Goal: Task Accomplishment & Management: Use online tool/utility

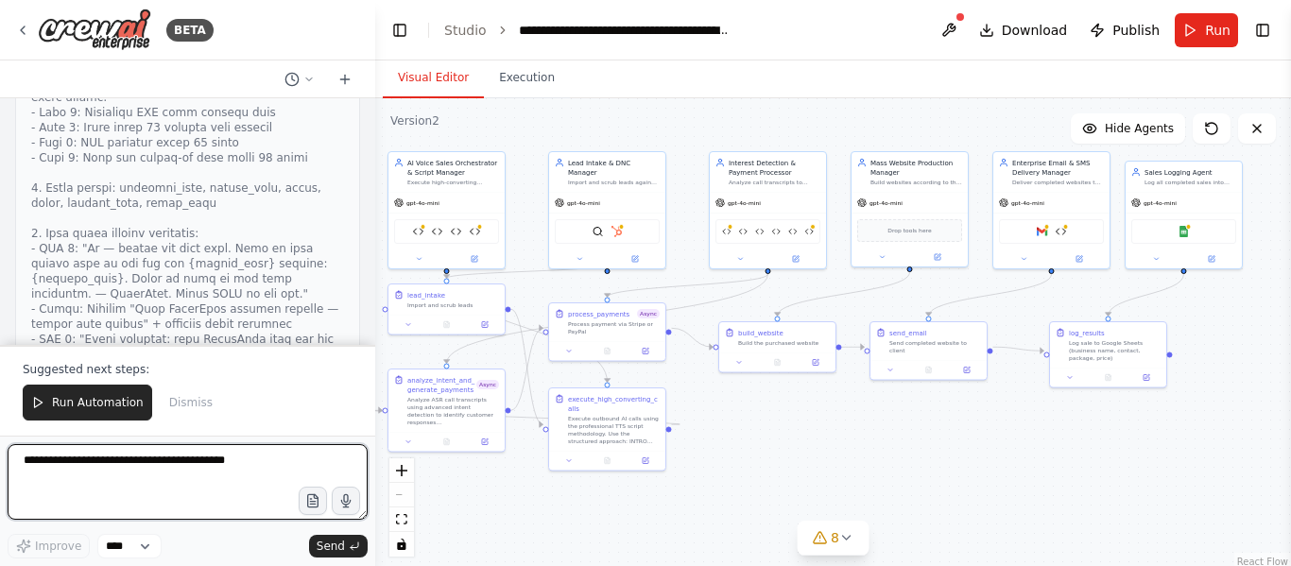
click at [151, 483] on textarea at bounding box center [188, 482] width 360 height 76
paste textarea "**********"
type textarea "**********"
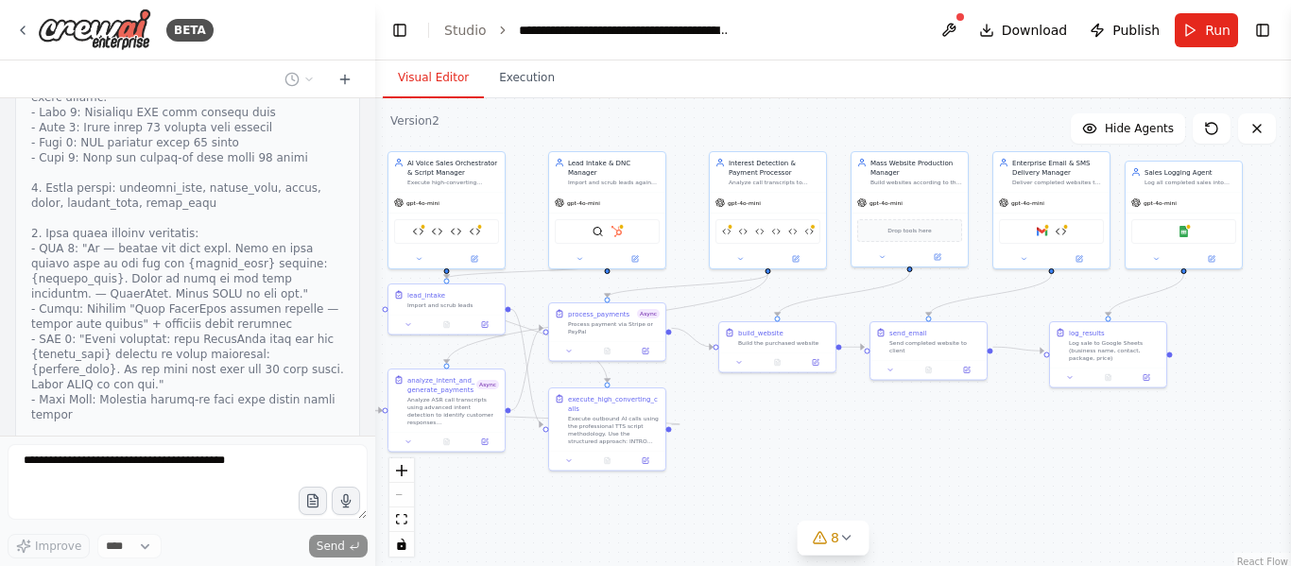
scroll to position [68398, 0]
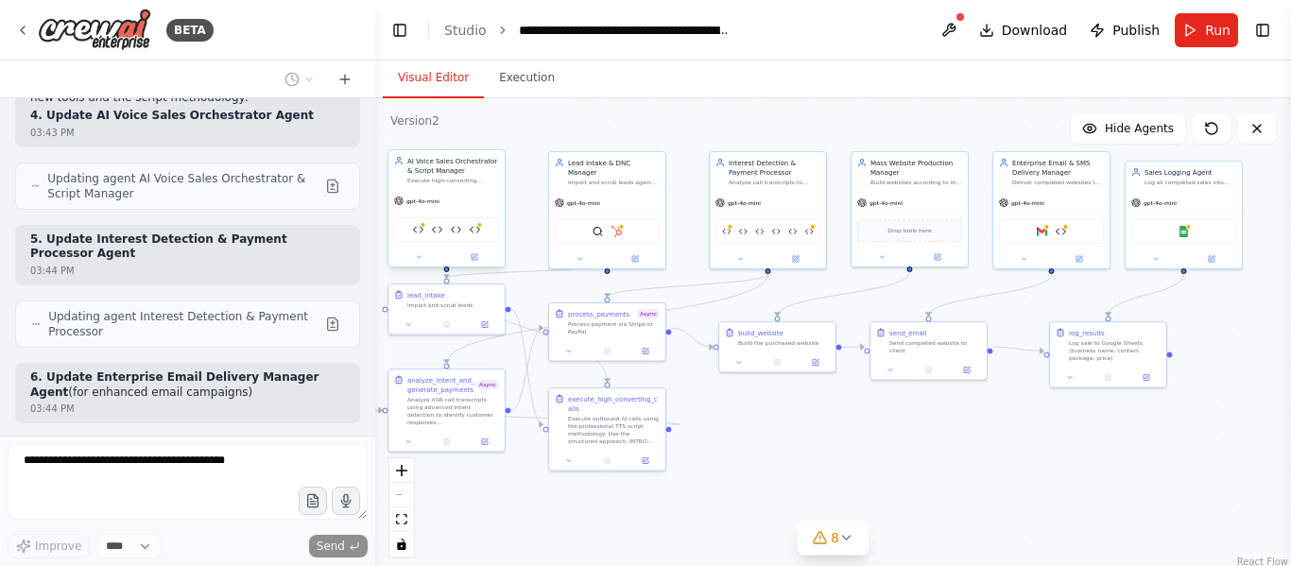
click at [461, 237] on div "Twilio Integration Tool Pricing Explanation and Objection Handling Tool Intent …" at bounding box center [446, 229] width 105 height 25
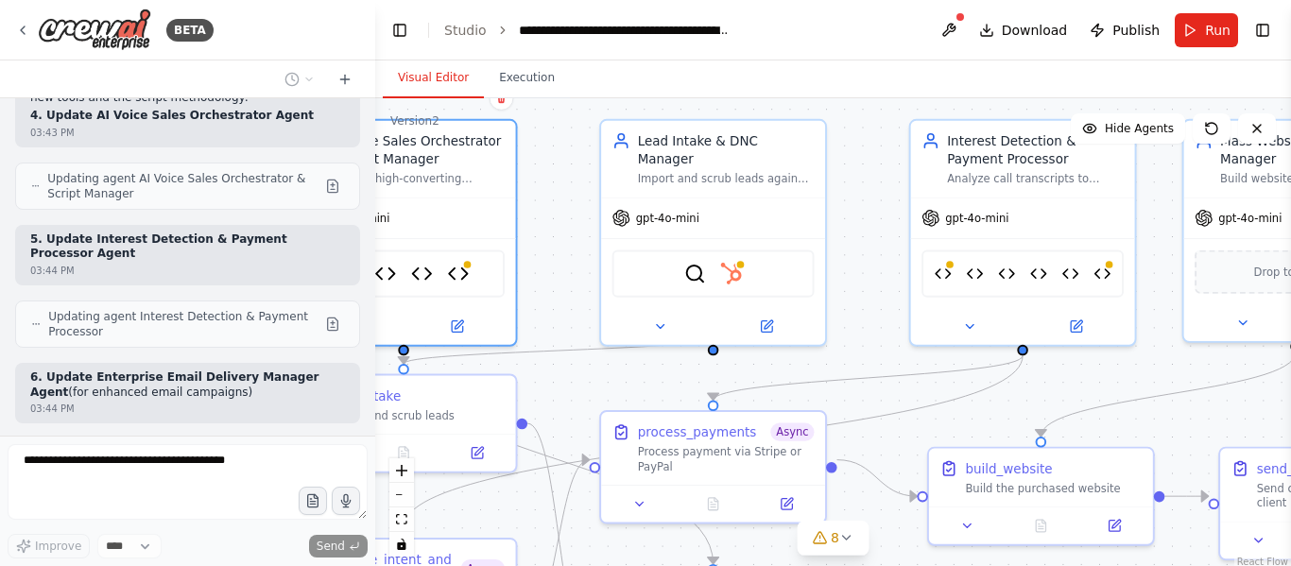
drag, startPoint x: 593, startPoint y: 219, endPoint x: 608, endPoint y: 408, distance: 189.6
click at [608, 408] on div ".deletable-edge-delete-btn { width: 20px; height: 20px; border: 0px solid #ffff…" at bounding box center [833, 334] width 916 height 473
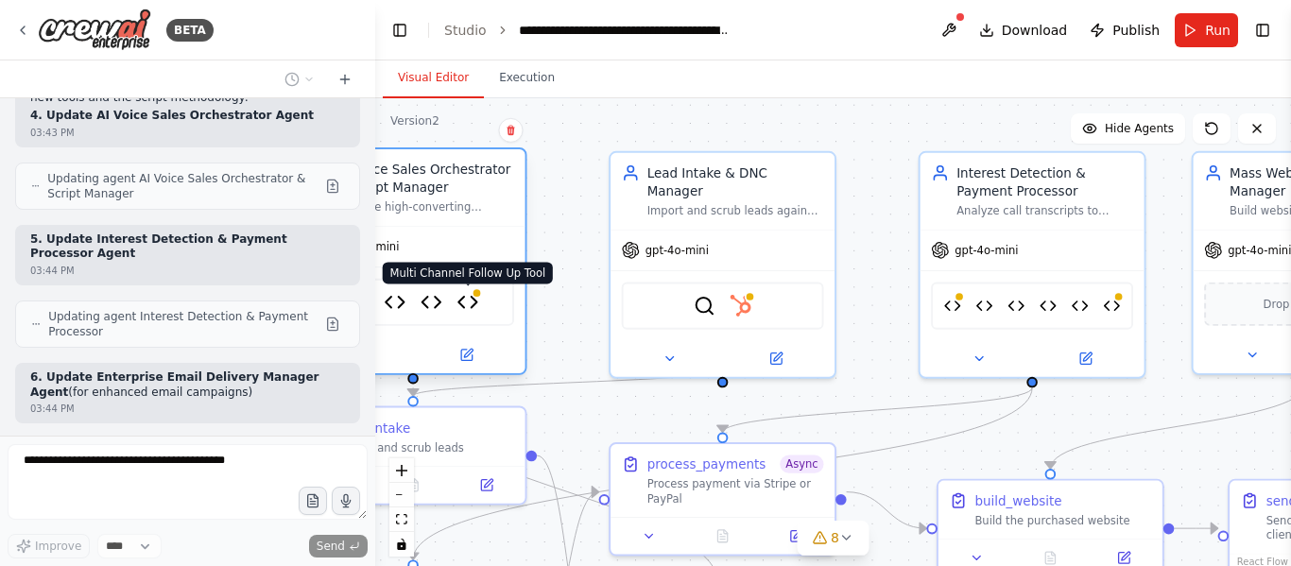
click at [472, 304] on img at bounding box center [468, 302] width 22 height 22
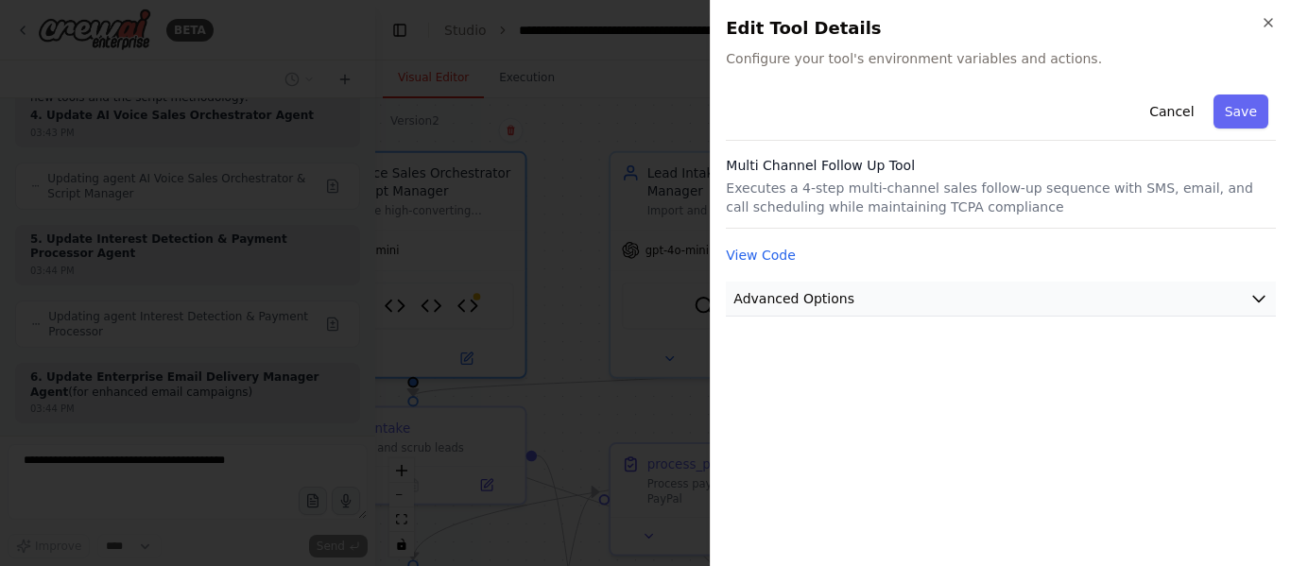
click at [828, 295] on span "Advanced Options" at bounding box center [793, 298] width 121 height 19
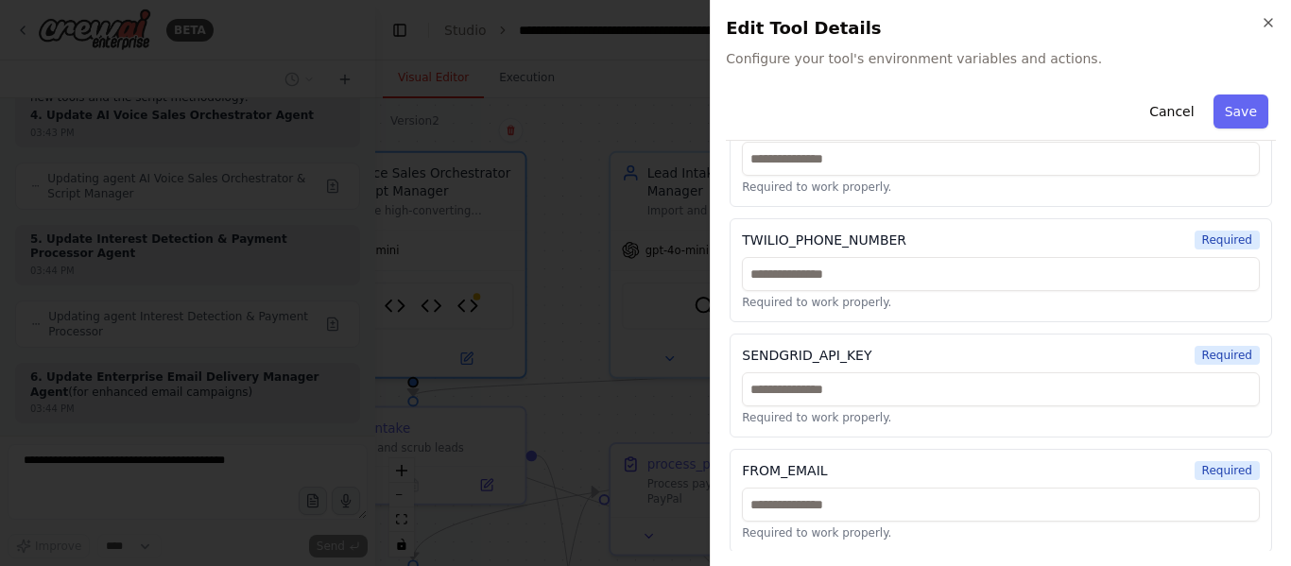
scroll to position [369, 0]
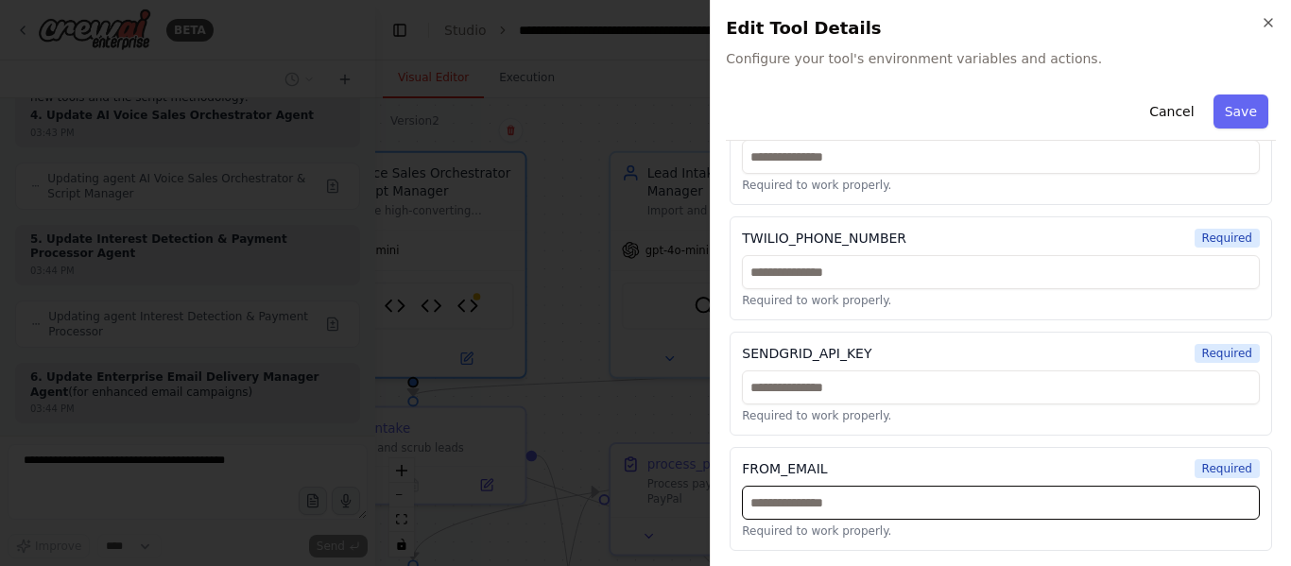
click at [836, 509] on input "text" at bounding box center [1001, 503] width 518 height 34
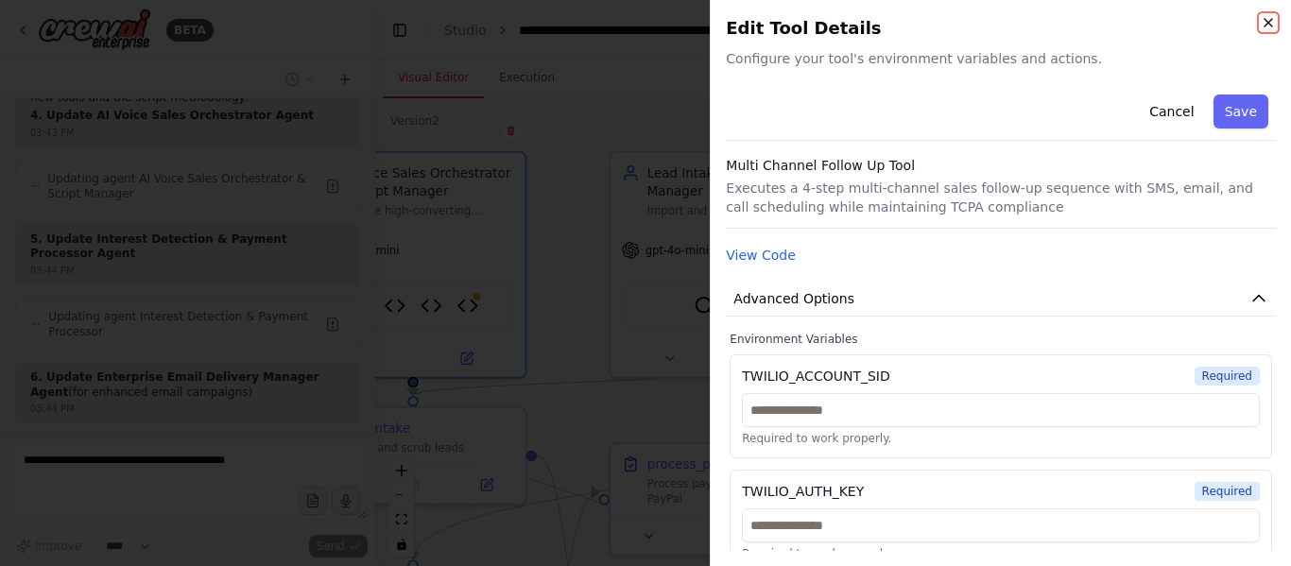
click at [1265, 17] on icon "button" at bounding box center [1268, 22] width 15 height 15
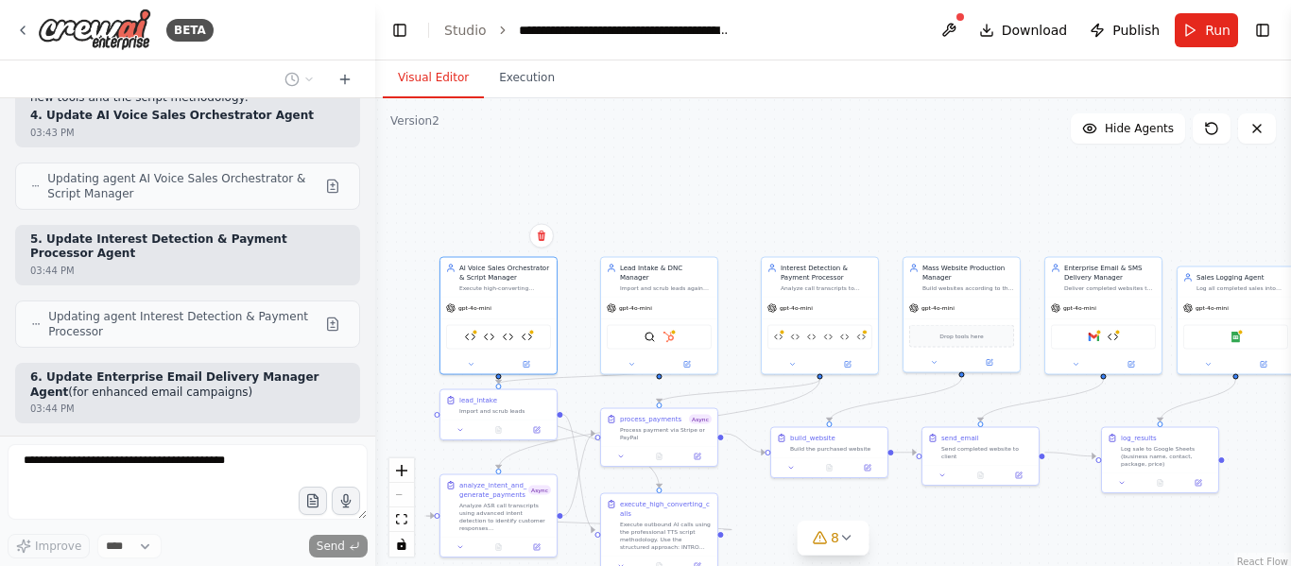
click at [772, 517] on div ".deletable-edge-delete-btn { width: 20px; height: 20px; border: 0px solid #ffff…" at bounding box center [833, 334] width 916 height 473
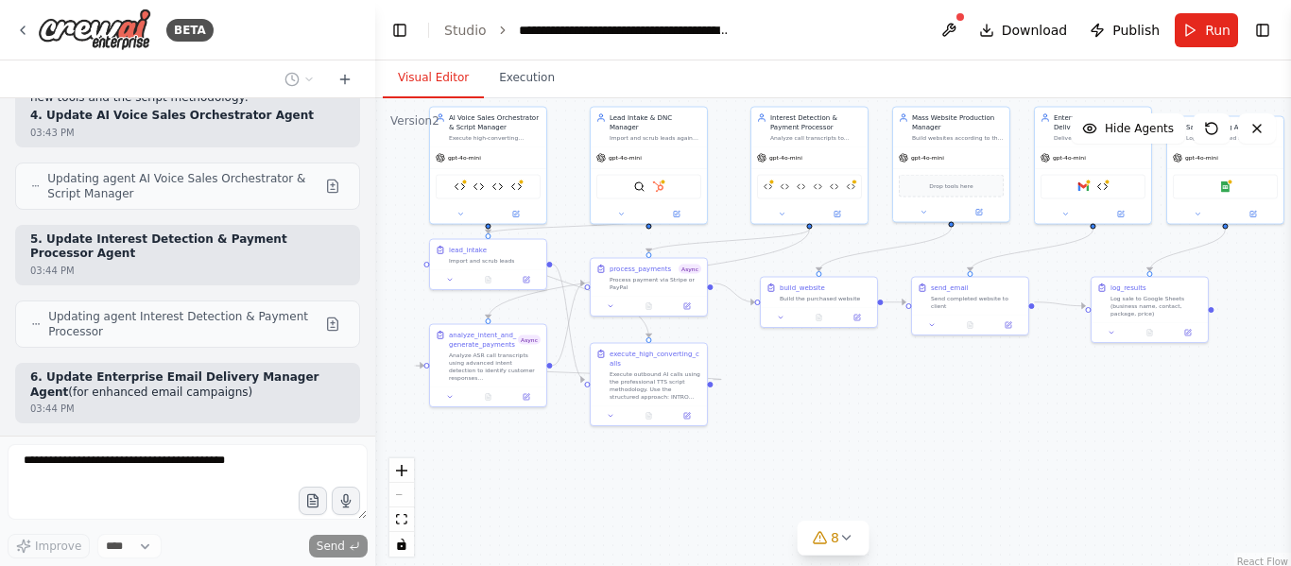
drag, startPoint x: 765, startPoint y: 458, endPoint x: 756, endPoint y: 322, distance: 136.4
click at [756, 322] on div ".deletable-edge-delete-btn { width: 20px; height: 20px; border: 0px solid #ffff…" at bounding box center [833, 334] width 916 height 473
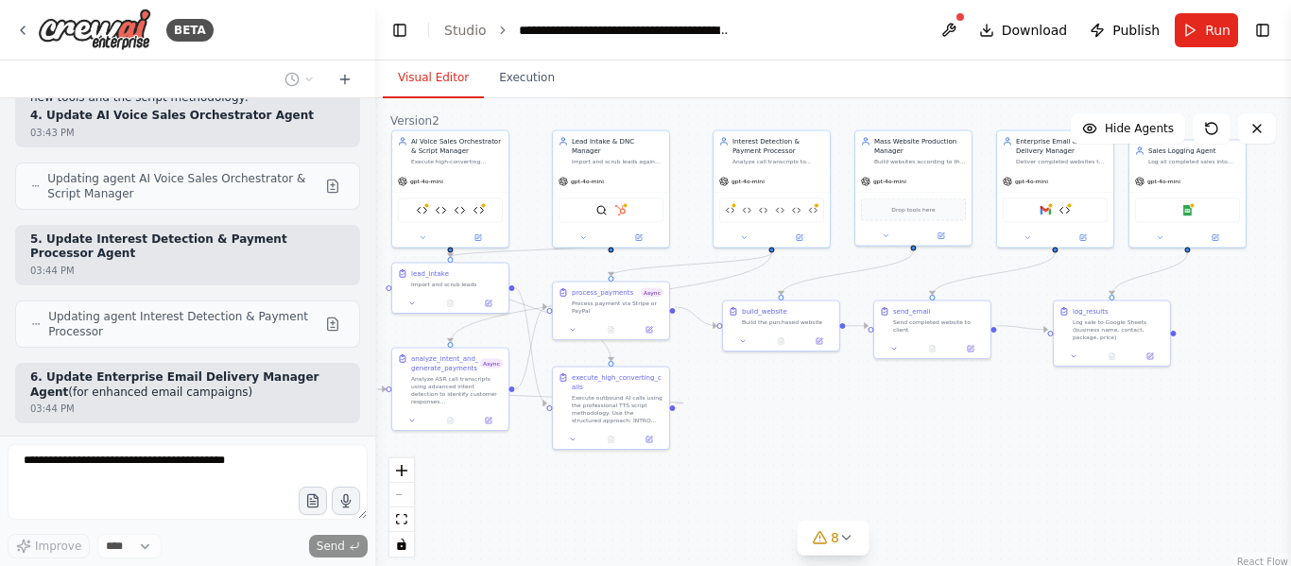
drag, startPoint x: 781, startPoint y: 419, endPoint x: 742, endPoint y: 442, distance: 45.4
click at [742, 442] on div ".deletable-edge-delete-btn { width: 20px; height: 20px; border: 0px solid #ffff…" at bounding box center [833, 334] width 916 height 473
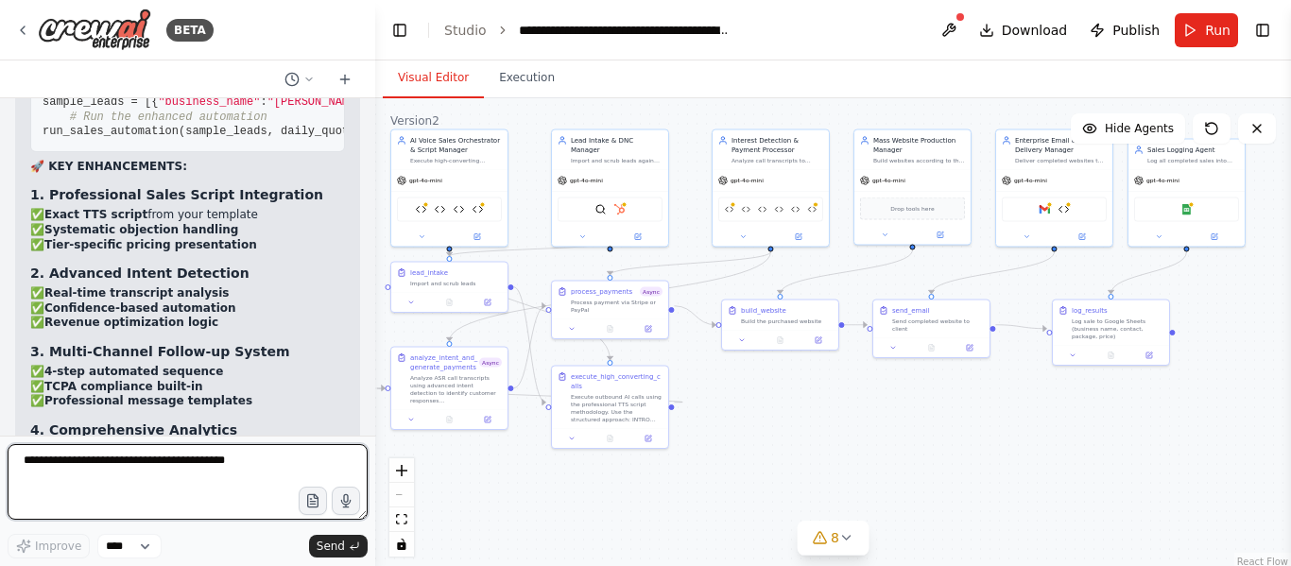
scroll to position [73252, 0]
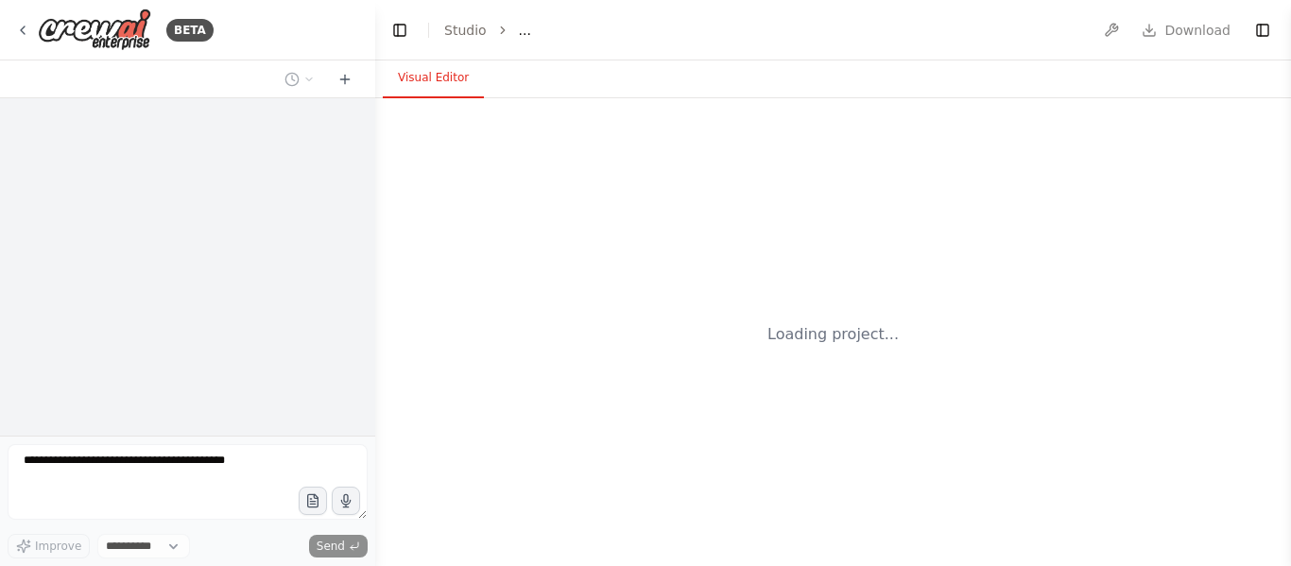
select select "****"
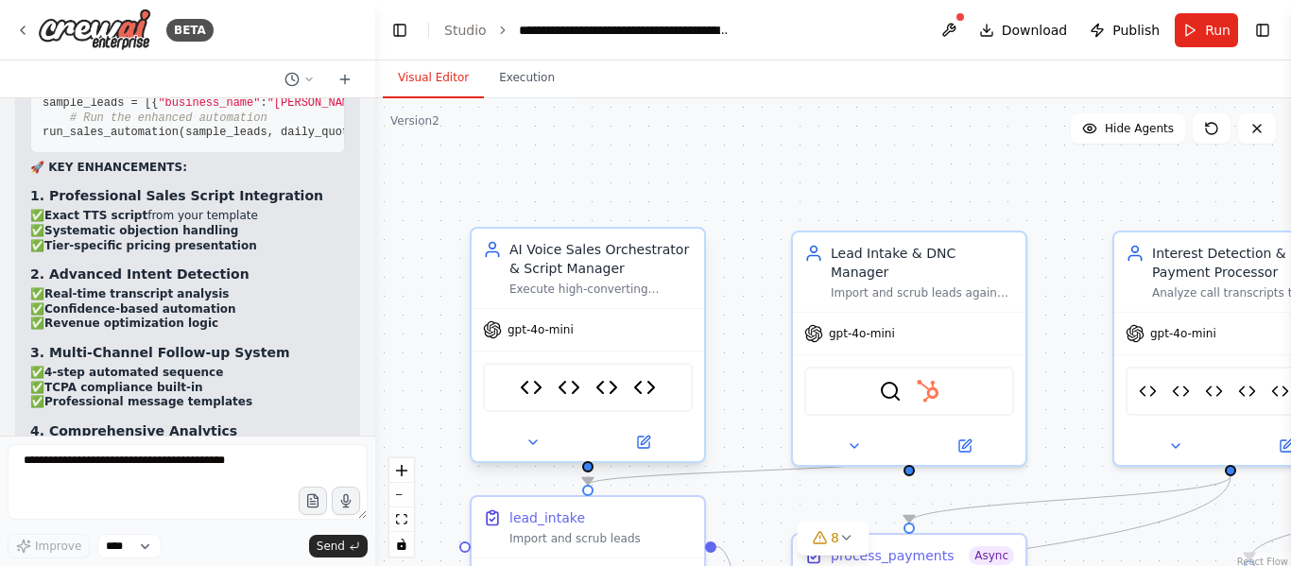
scroll to position [73252, 0]
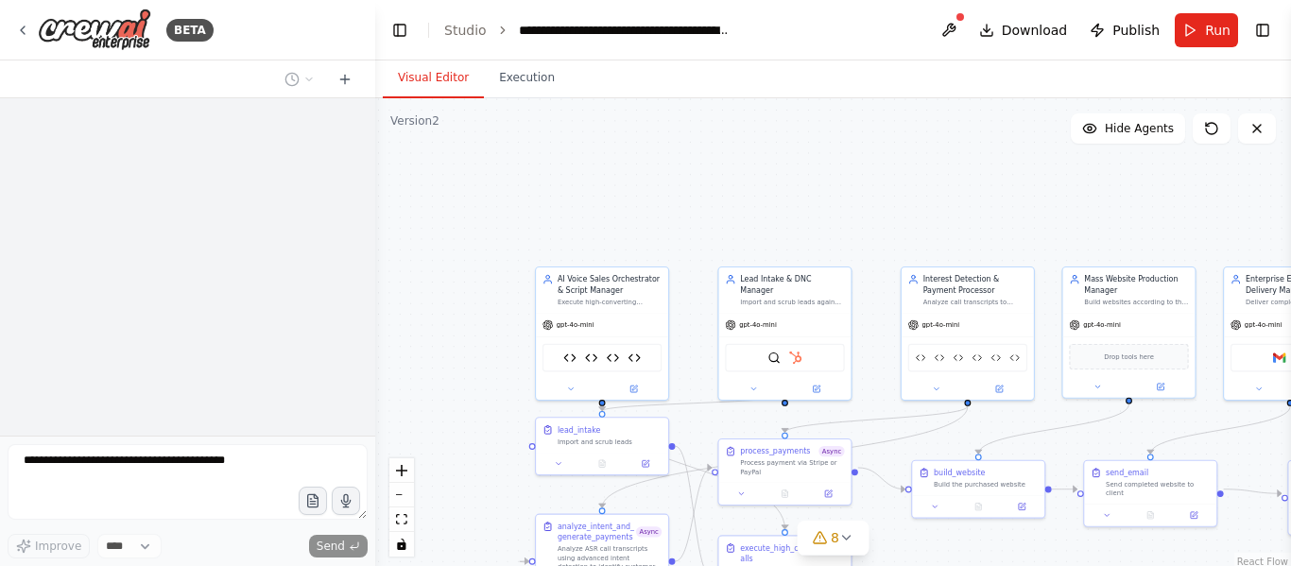
click at [801, 67] on div "Visual Editor Execution Version 2 Show Tools Hide Agents .deletable-edge-delete…" at bounding box center [833, 313] width 916 height 506
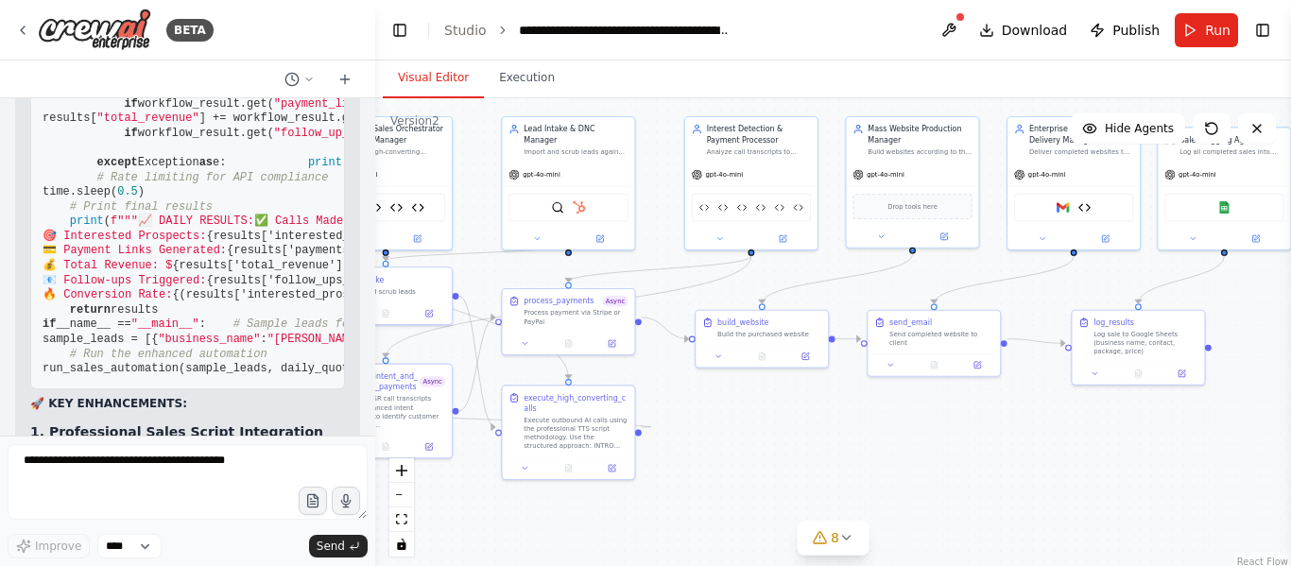
scroll to position [73252, 0]
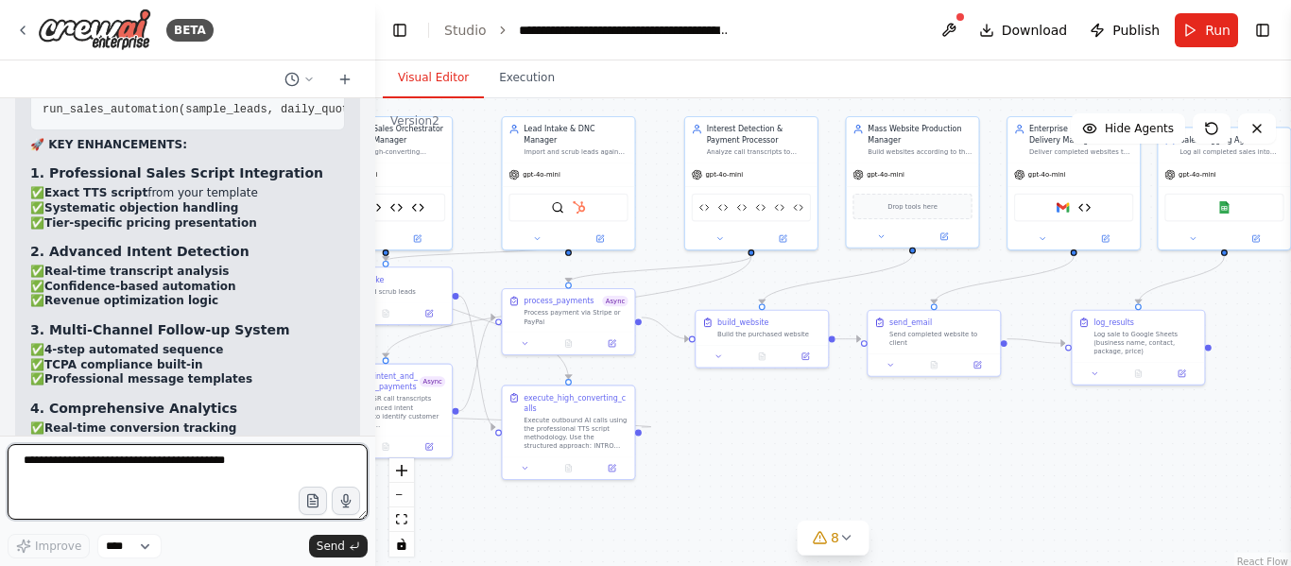
click at [113, 477] on textarea at bounding box center [188, 482] width 360 height 76
paste textarea "**********"
type textarea "**********"
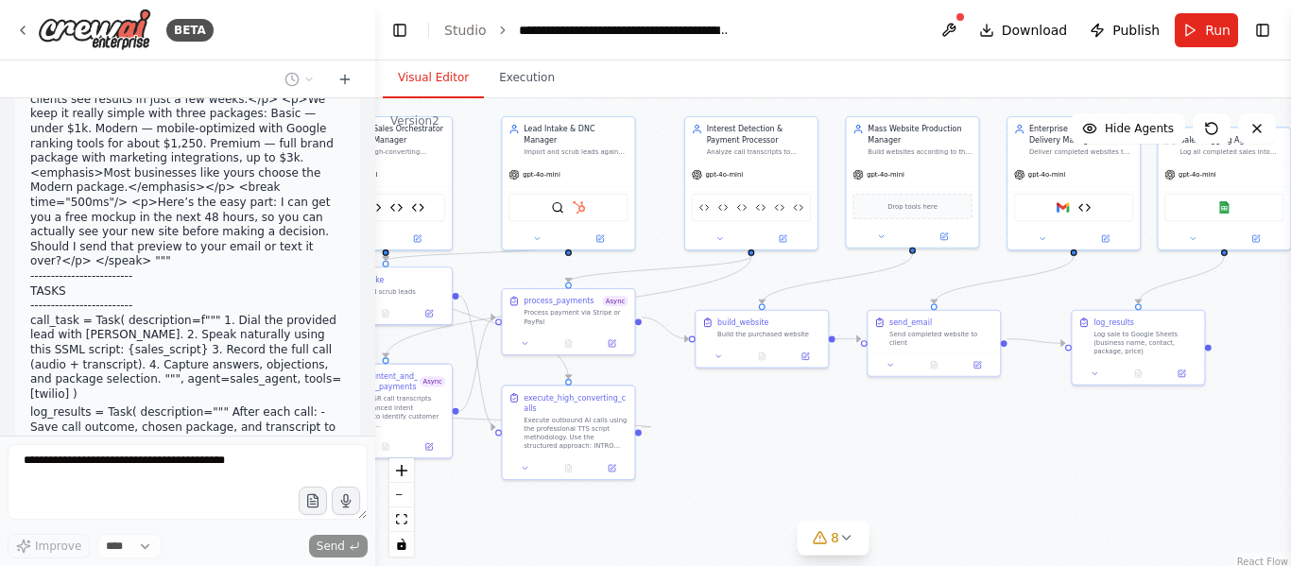
scroll to position [74457, 0]
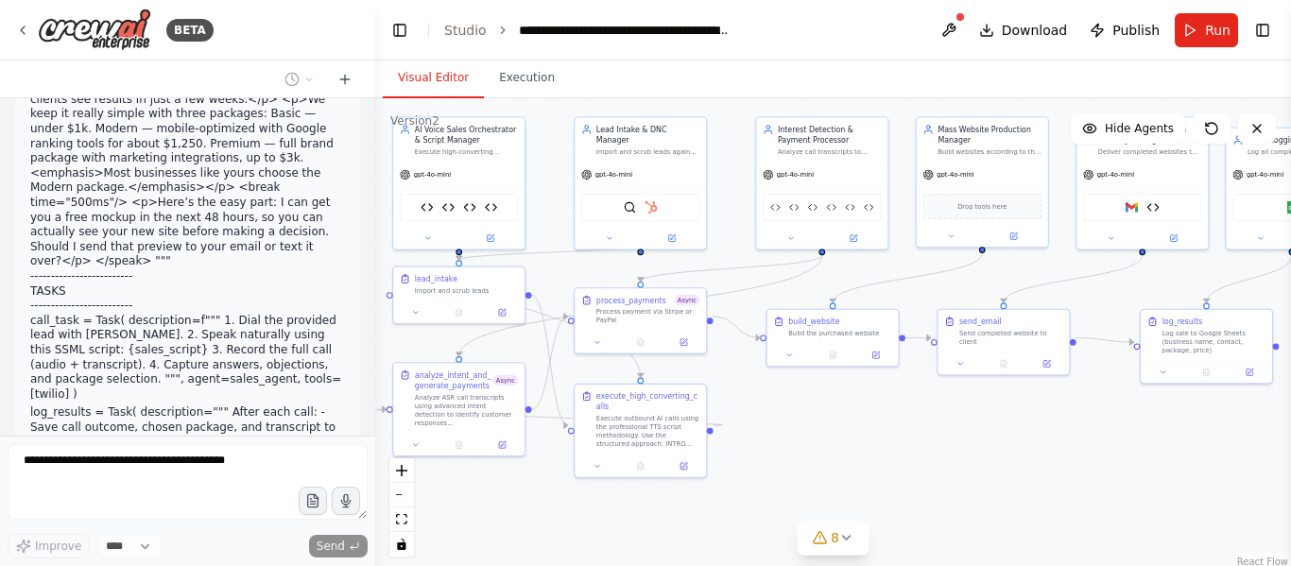
drag, startPoint x: 869, startPoint y: 456, endPoint x: 940, endPoint y: 454, distance: 70.9
click at [940, 454] on div ".deletable-edge-delete-btn { width: 20px; height: 20px; border: 0px solid #ffff…" at bounding box center [833, 334] width 916 height 473
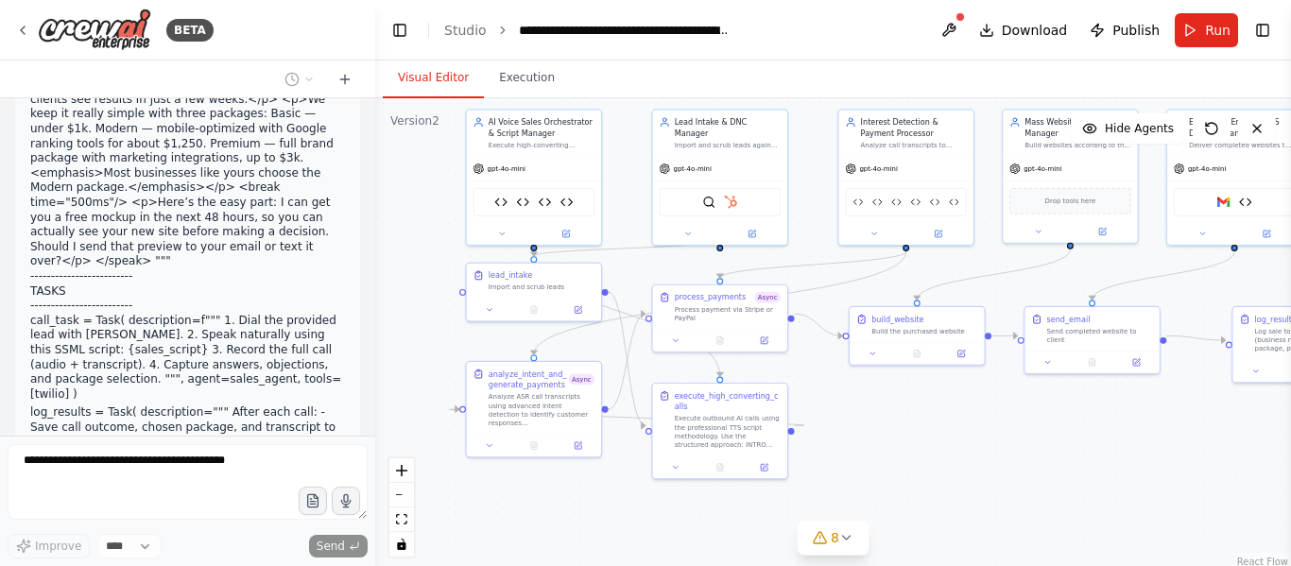
drag, startPoint x: 1001, startPoint y: 483, endPoint x: 1088, endPoint y: 484, distance: 87.0
click at [1088, 484] on div ".deletable-edge-delete-btn { width: 20px; height: 20px; border: 0px solid #ffff…" at bounding box center [833, 334] width 916 height 473
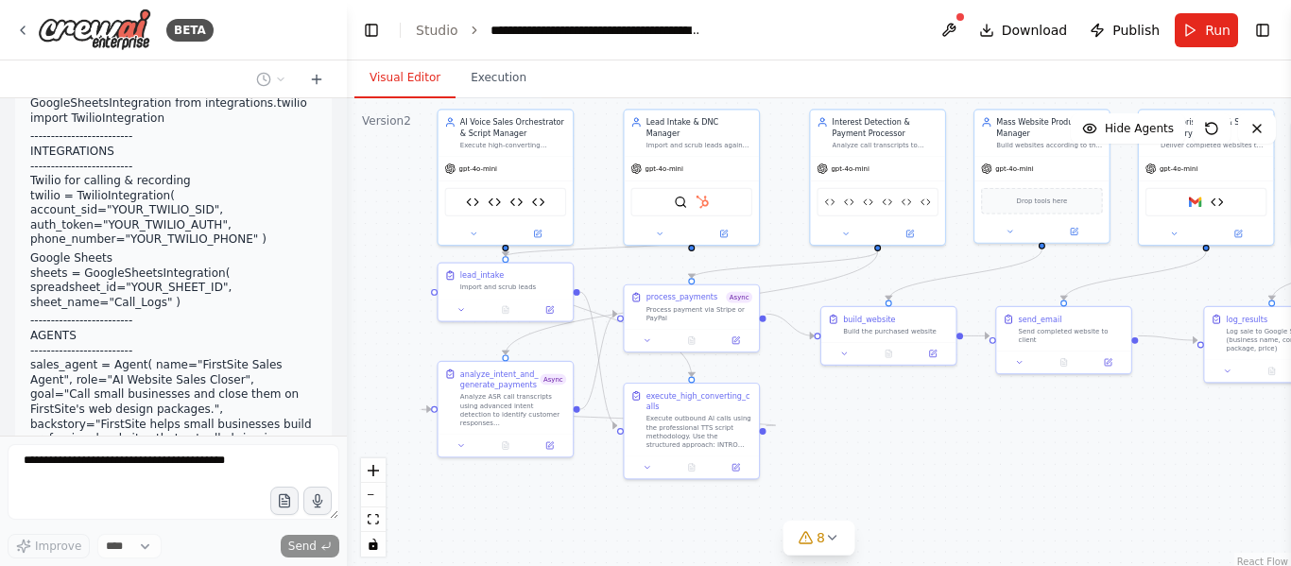
scroll to position [77970, 0]
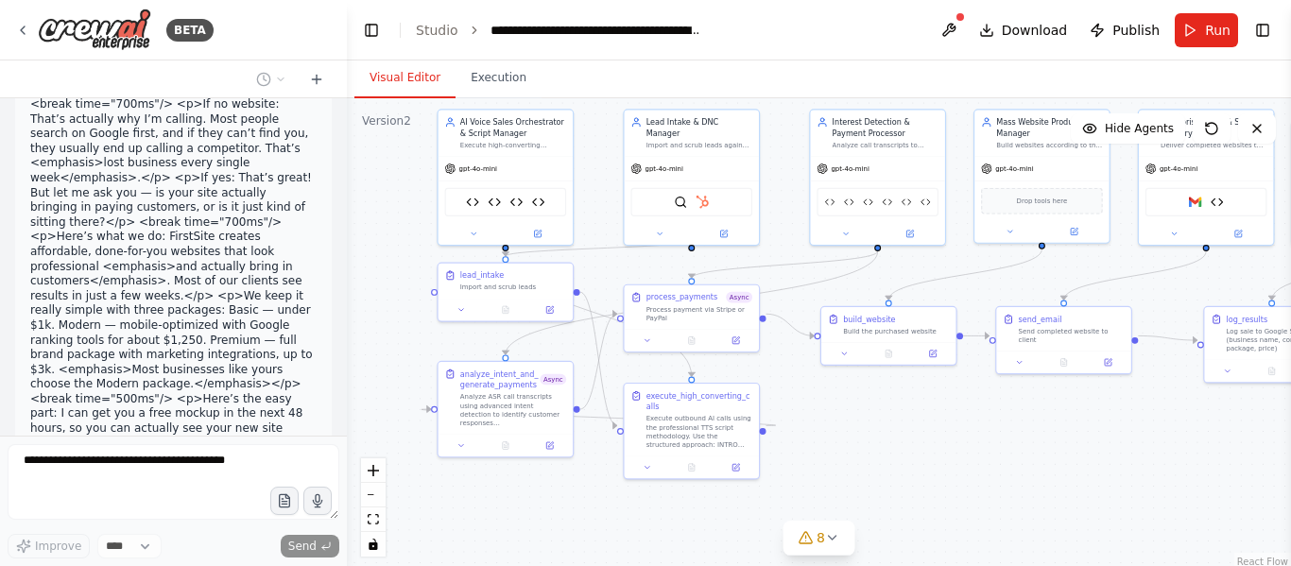
drag, startPoint x: 373, startPoint y: 283, endPoint x: 347, endPoint y: 284, distance: 26.5
click at [347, 284] on div "BETA The AI system will automatically search and find small businesses without …" at bounding box center [645, 283] width 1291 height 566
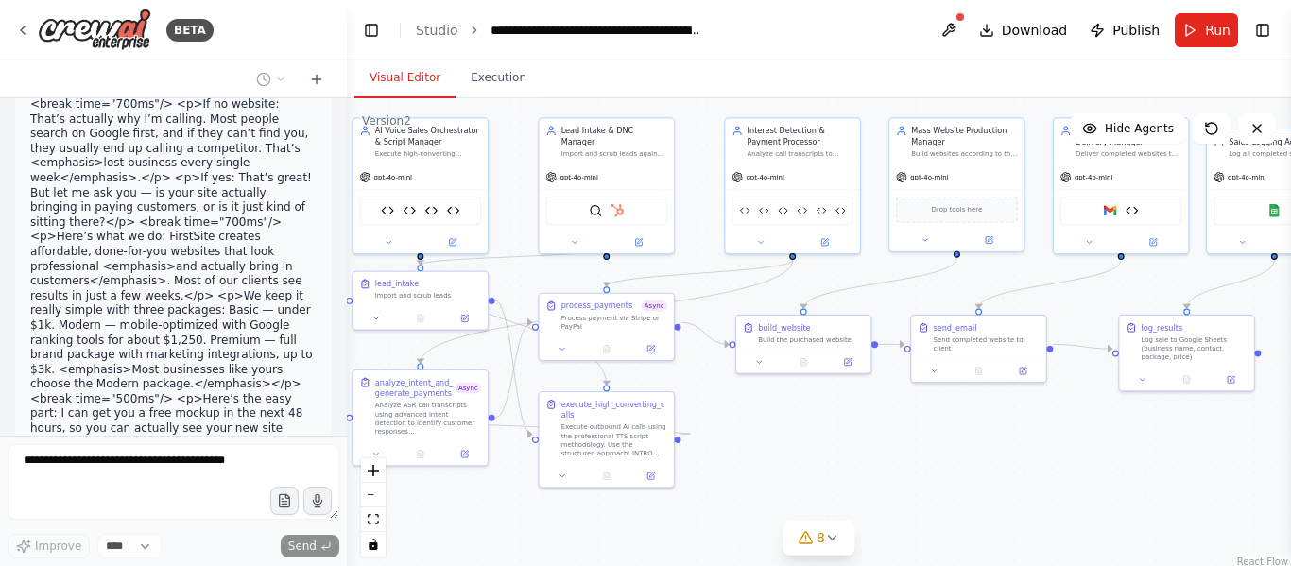
drag, startPoint x: 823, startPoint y: 464, endPoint x: 738, endPoint y: 473, distance: 85.5
click at [738, 473] on div ".deletable-edge-delete-btn { width: 20px; height: 20px; border: 0px solid #ffff…" at bounding box center [819, 334] width 944 height 473
click at [380, 496] on button "zoom out" at bounding box center [373, 495] width 25 height 25
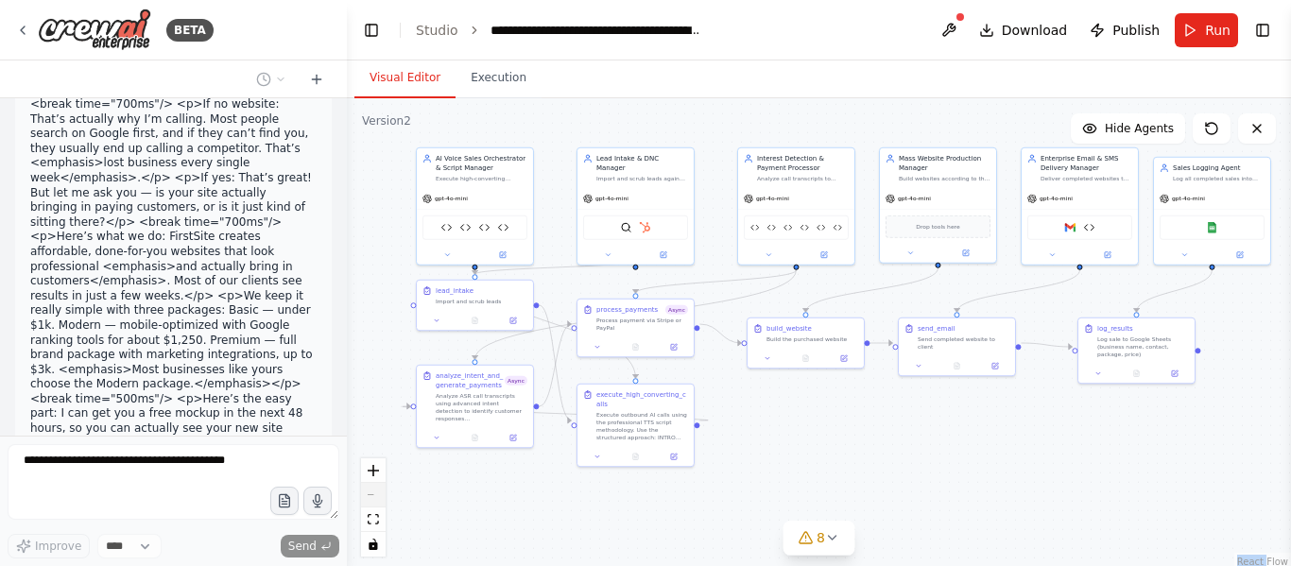
click at [380, 496] on div "React Flow controls" at bounding box center [373, 507] width 25 height 98
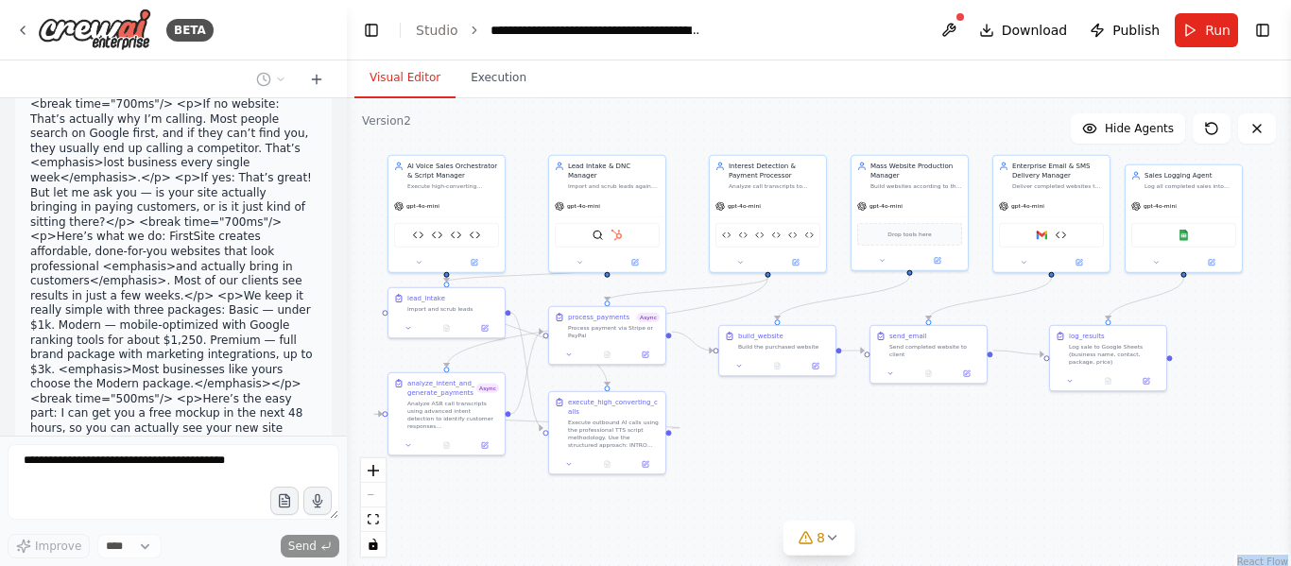
drag, startPoint x: 809, startPoint y: 473, endPoint x: 781, endPoint y: 480, distance: 29.3
click at [781, 480] on div ".deletable-edge-delete-btn { width: 20px; height: 20px; border: 0px solid #ffff…" at bounding box center [819, 334] width 944 height 473
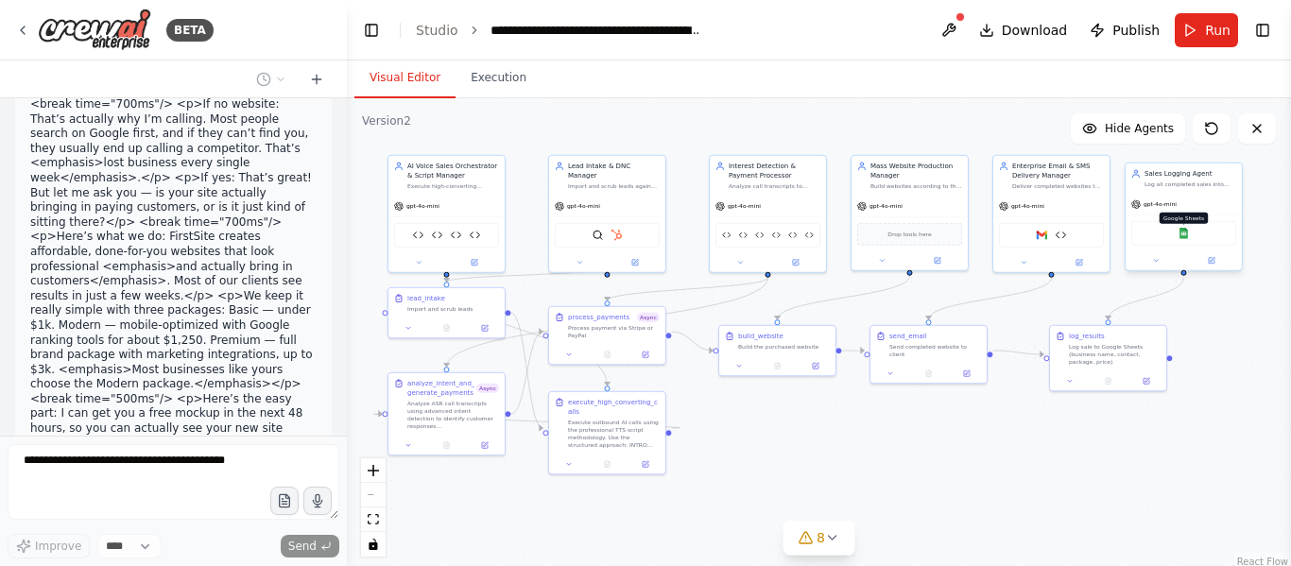
click at [1188, 237] on img at bounding box center [1183, 233] width 11 height 11
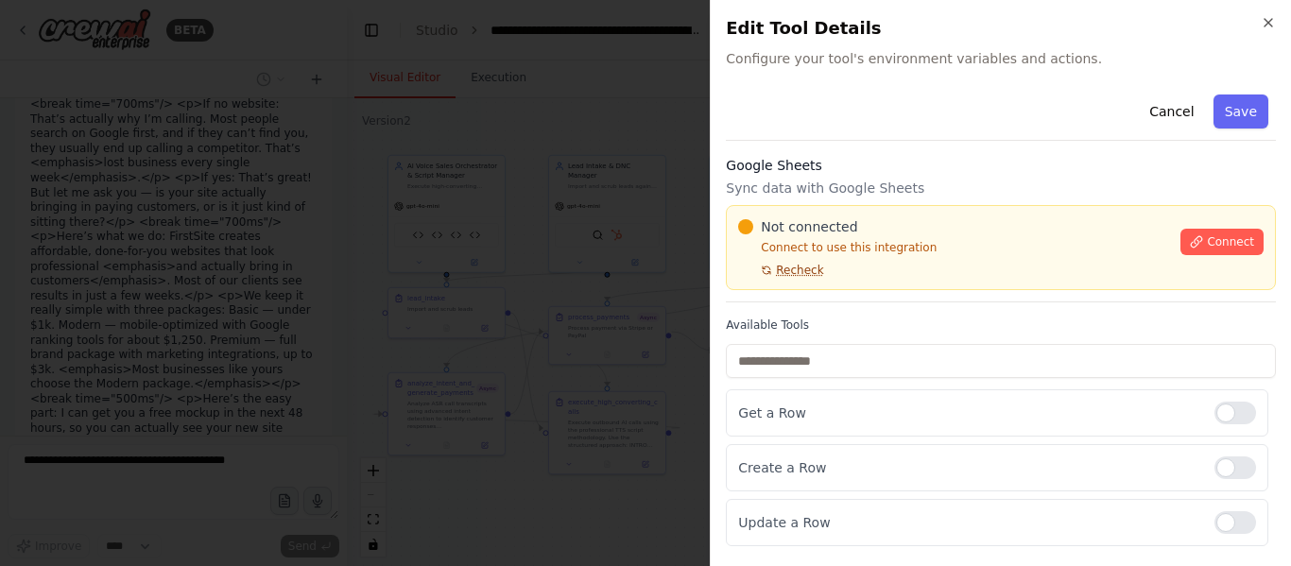
click at [780, 272] on span "Recheck" at bounding box center [799, 270] width 47 height 15
click at [835, 417] on p "Get a Row" at bounding box center [968, 413] width 461 height 19
click at [833, 462] on p "Create a Row" at bounding box center [968, 467] width 461 height 19
click at [928, 409] on p "Get a Row" at bounding box center [968, 413] width 461 height 19
click at [1235, 408] on div at bounding box center [1236, 413] width 42 height 23
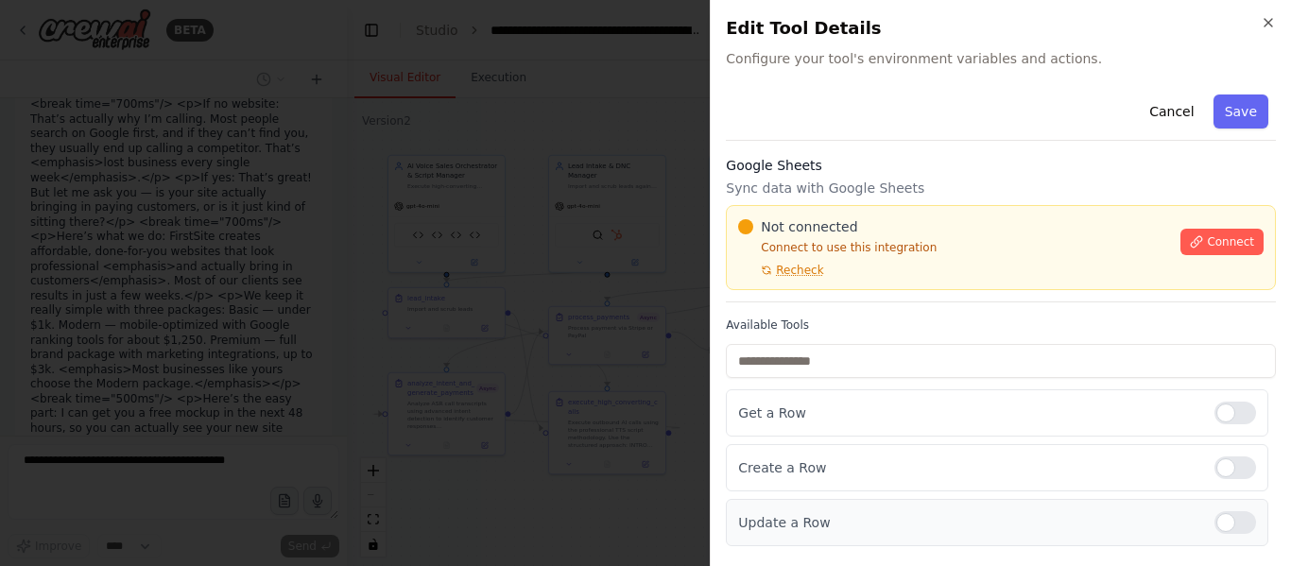
click at [1238, 518] on div at bounding box center [1236, 522] width 42 height 23
click at [1251, 123] on button "Save" at bounding box center [1241, 112] width 55 height 34
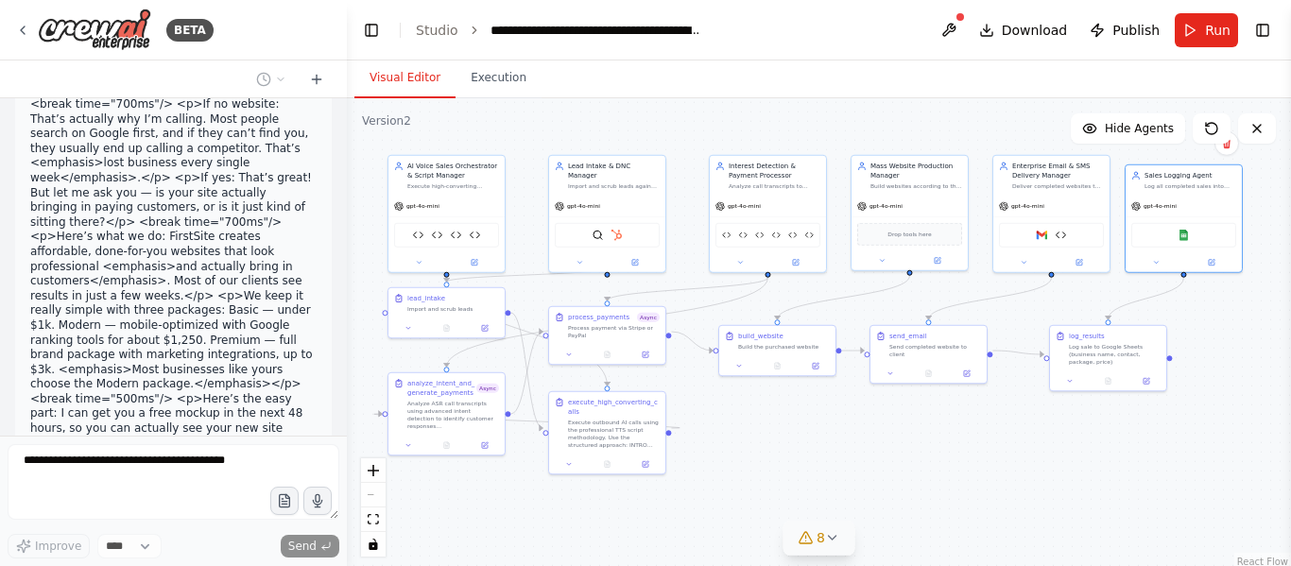
click at [811, 532] on icon at bounding box center [805, 537] width 15 height 15
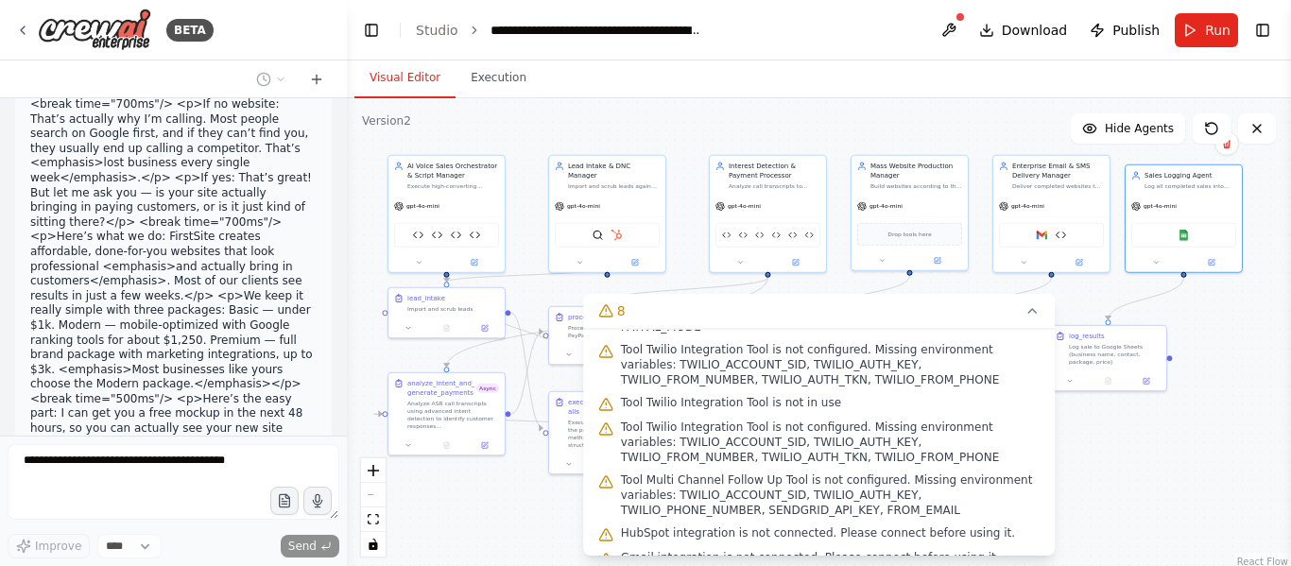
scroll to position [129, 0]
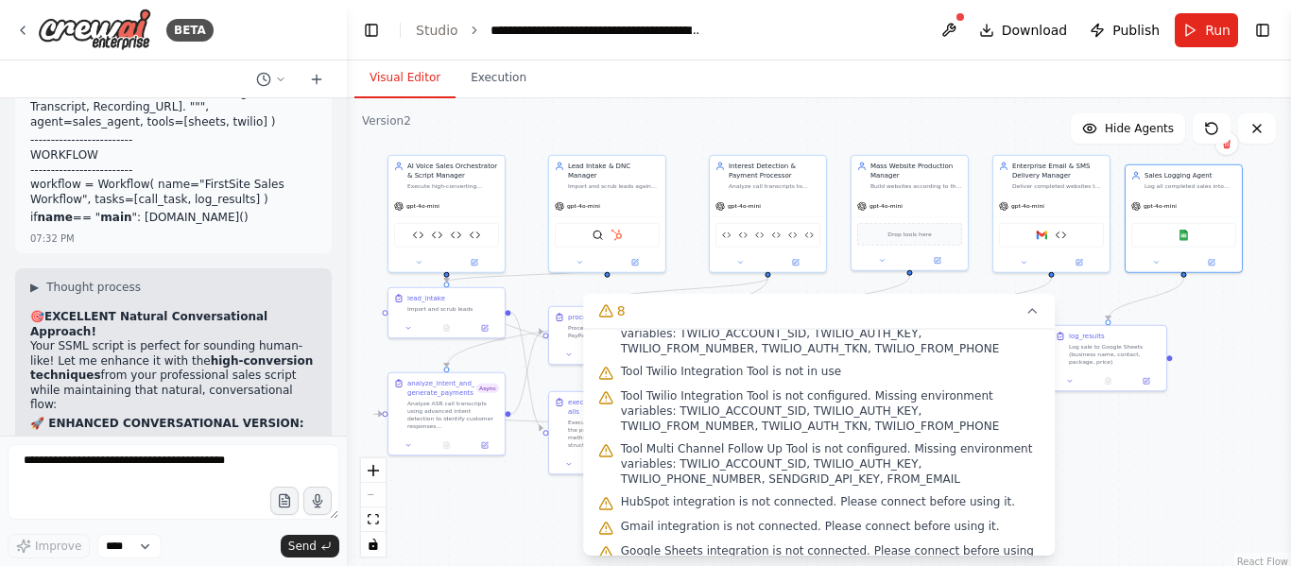
click at [469, 510] on div ".deletable-edge-delete-btn { width: 20px; height: 20px; border: 0px solid #ffff…" at bounding box center [819, 334] width 944 height 473
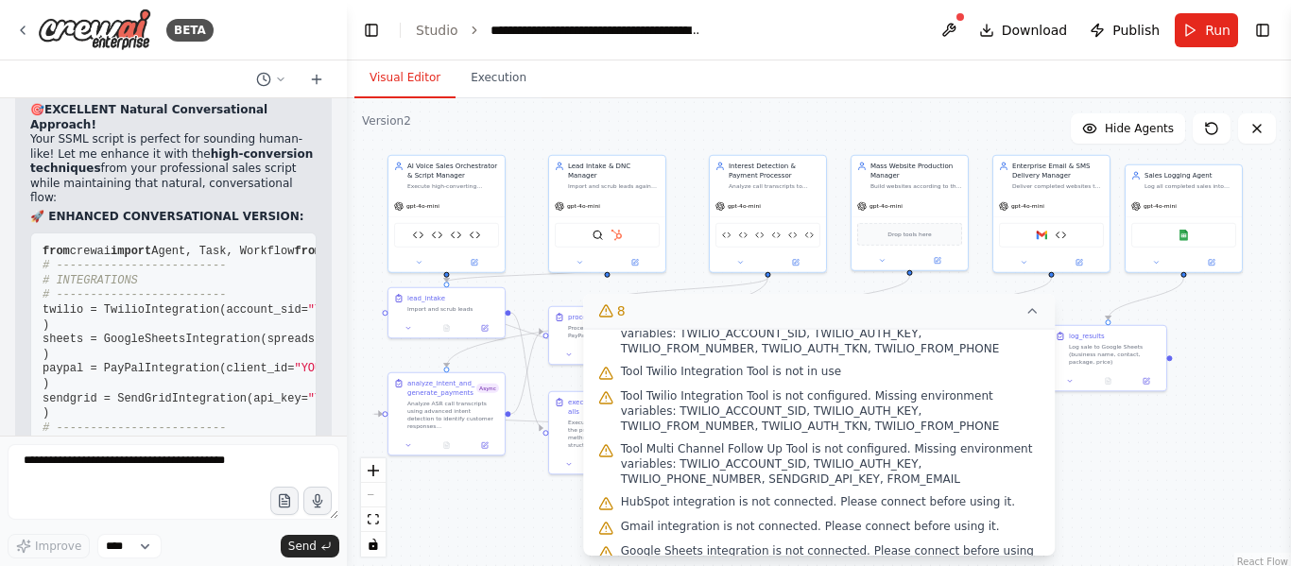
scroll to position [78767, 0]
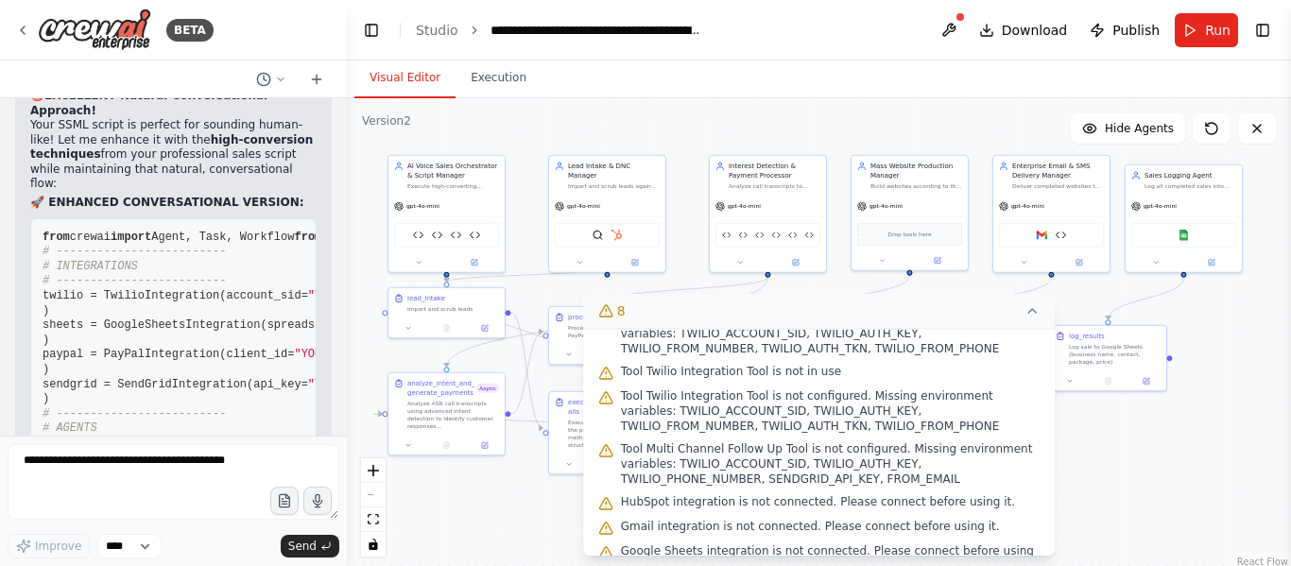
click at [1025, 307] on icon at bounding box center [1032, 310] width 15 height 15
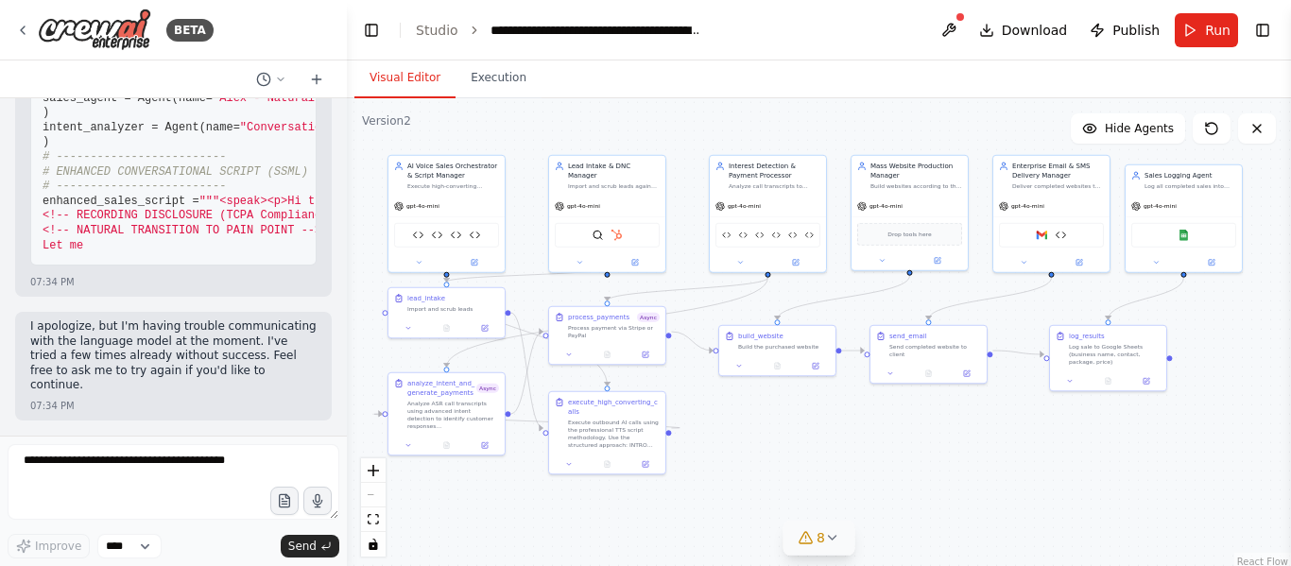
scroll to position [79318, 0]
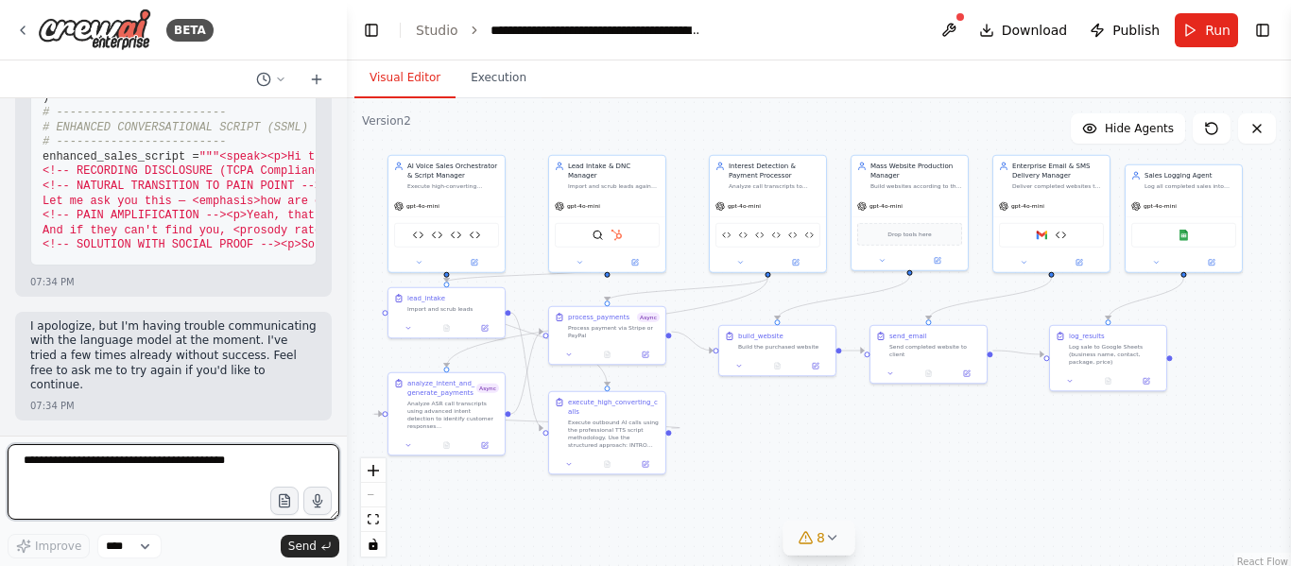
click at [197, 464] on textarea at bounding box center [174, 482] width 332 height 76
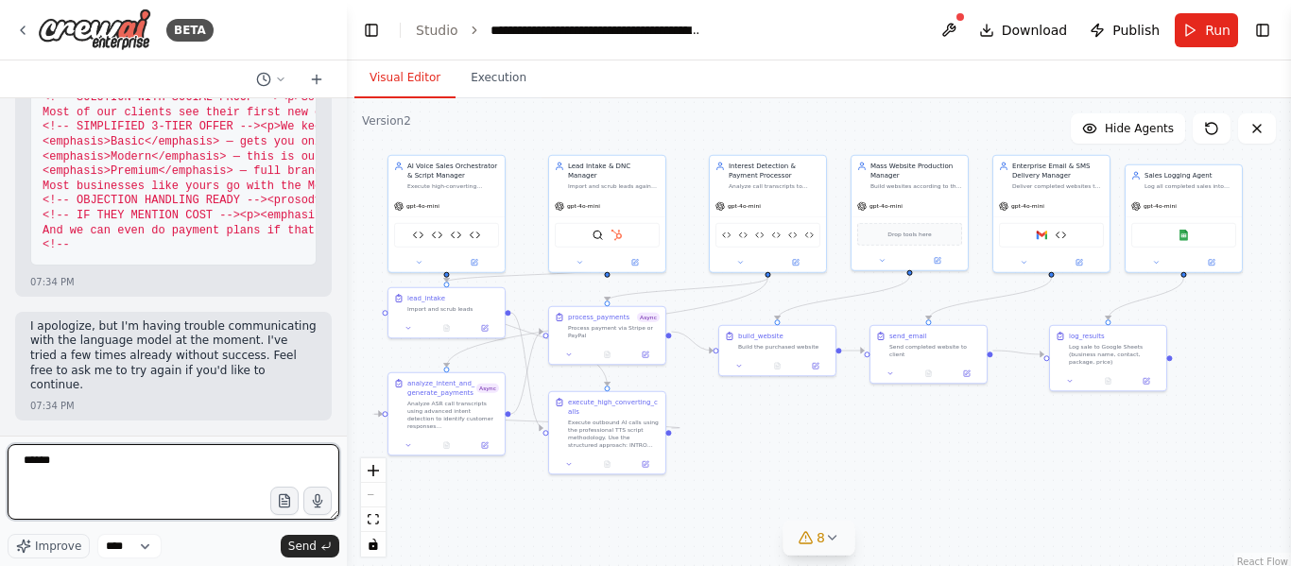
scroll to position [80099, 0]
type textarea "*********"
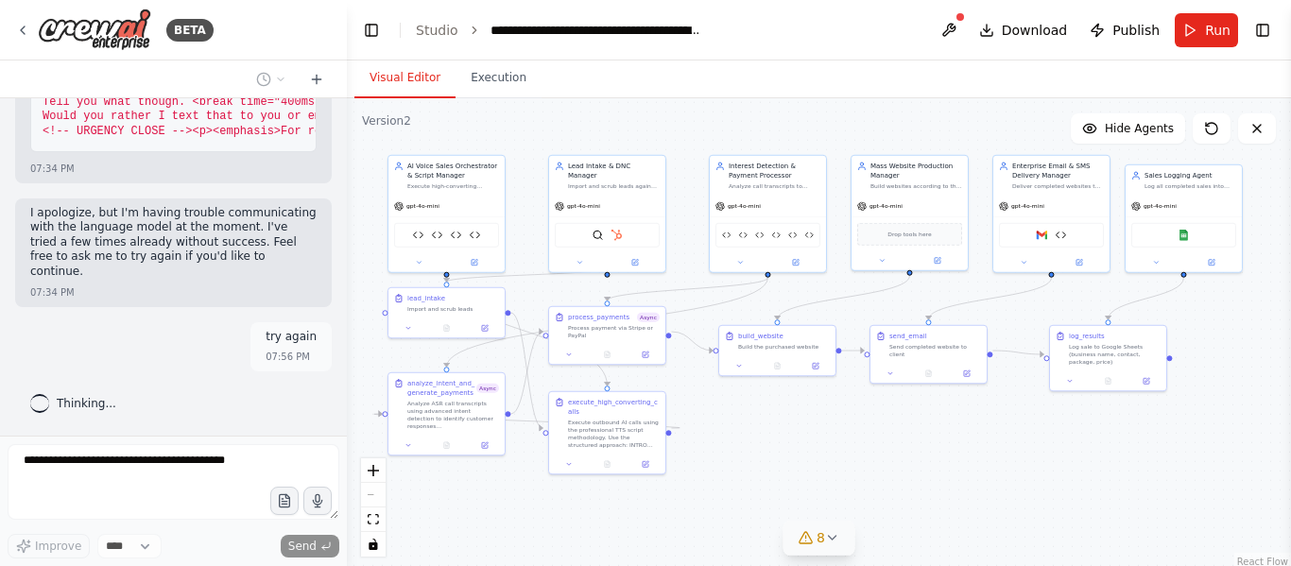
scroll to position [80420, 0]
click at [962, 31] on button at bounding box center [949, 30] width 30 height 34
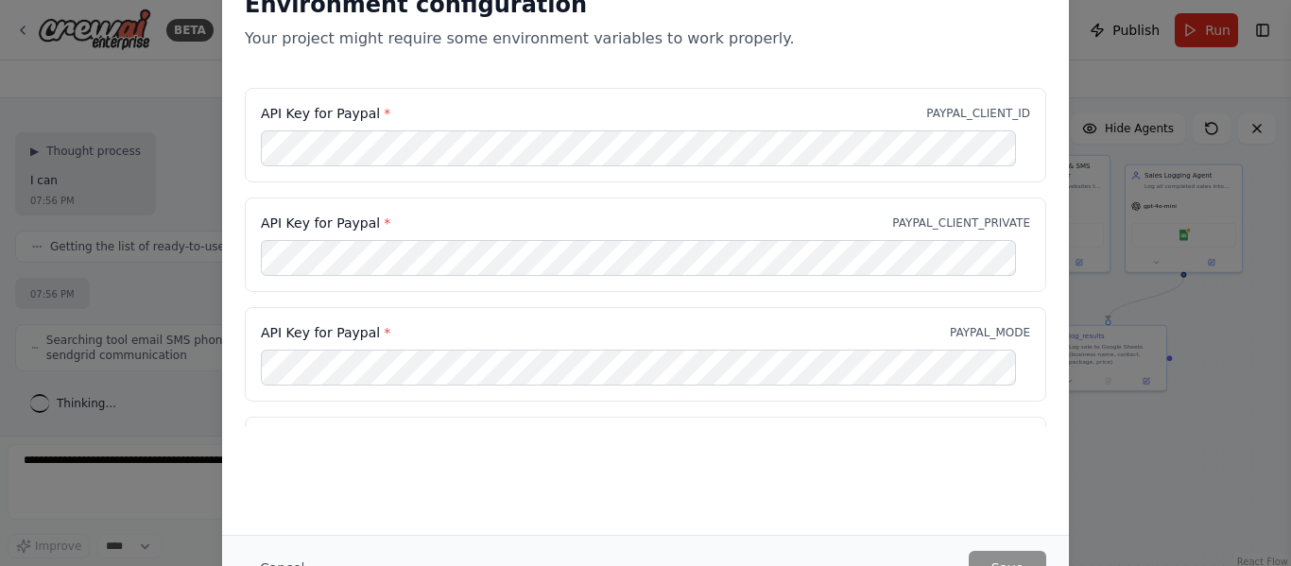
scroll to position [80718, 0]
click at [277, 565] on button "Cancel" at bounding box center [282, 568] width 75 height 34
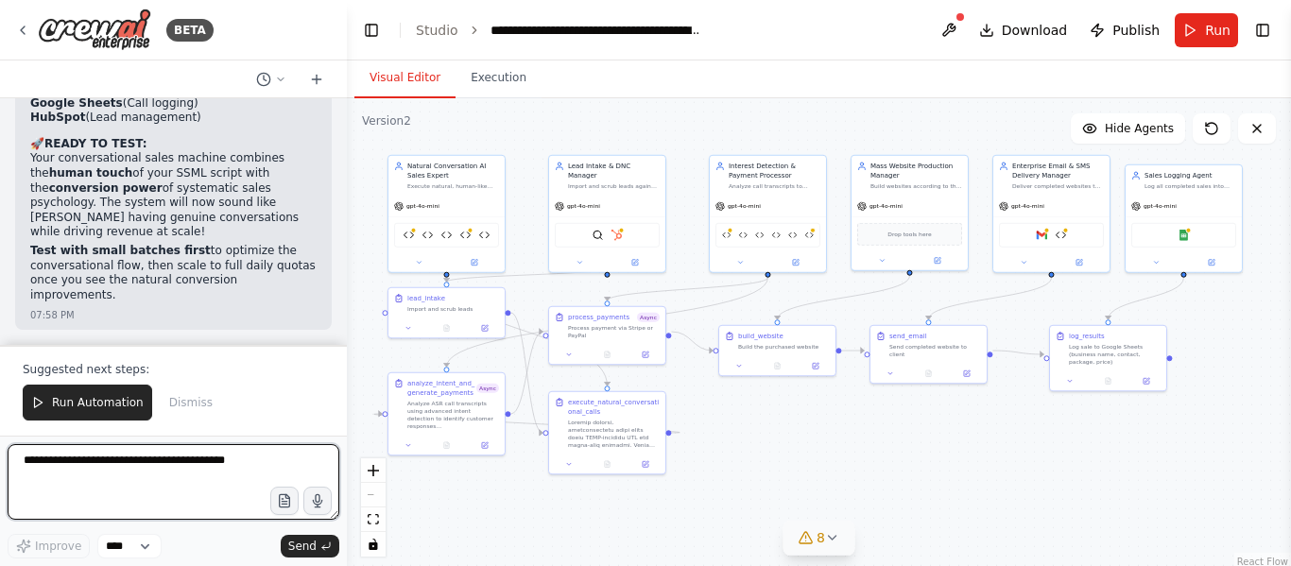
scroll to position [87817, 0]
drag, startPoint x: 351, startPoint y: 182, endPoint x: 371, endPoint y: 43, distance: 141.4
click at [371, 43] on div "BETA The AI system will automatically search and find small businesses without …" at bounding box center [645, 283] width 1291 height 566
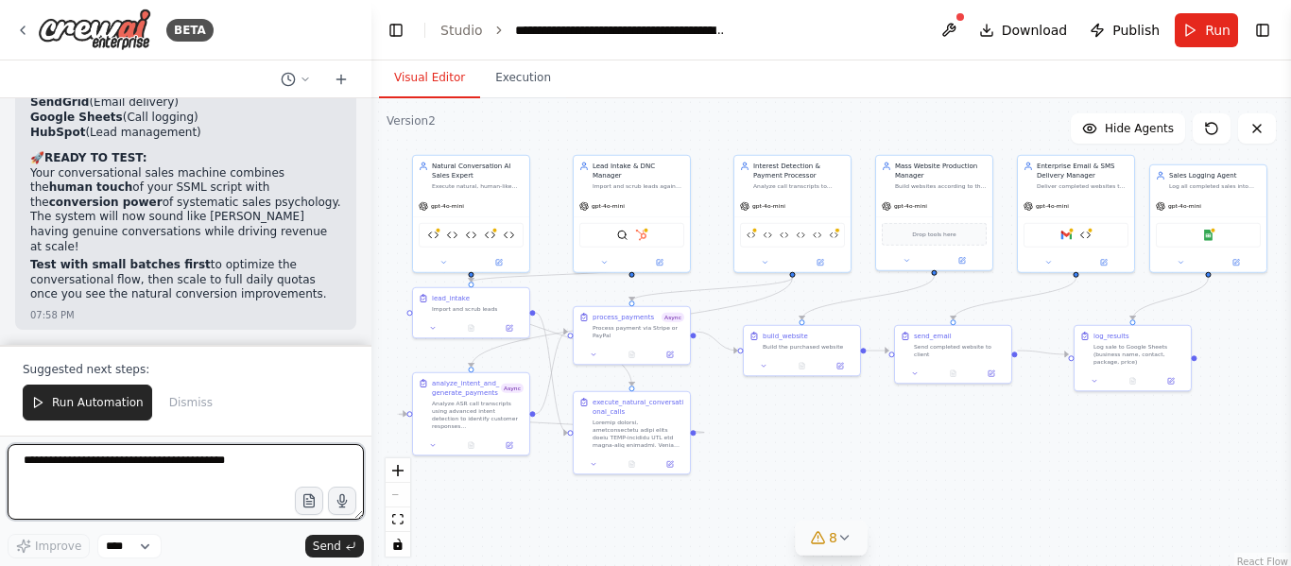
scroll to position [85350, 0]
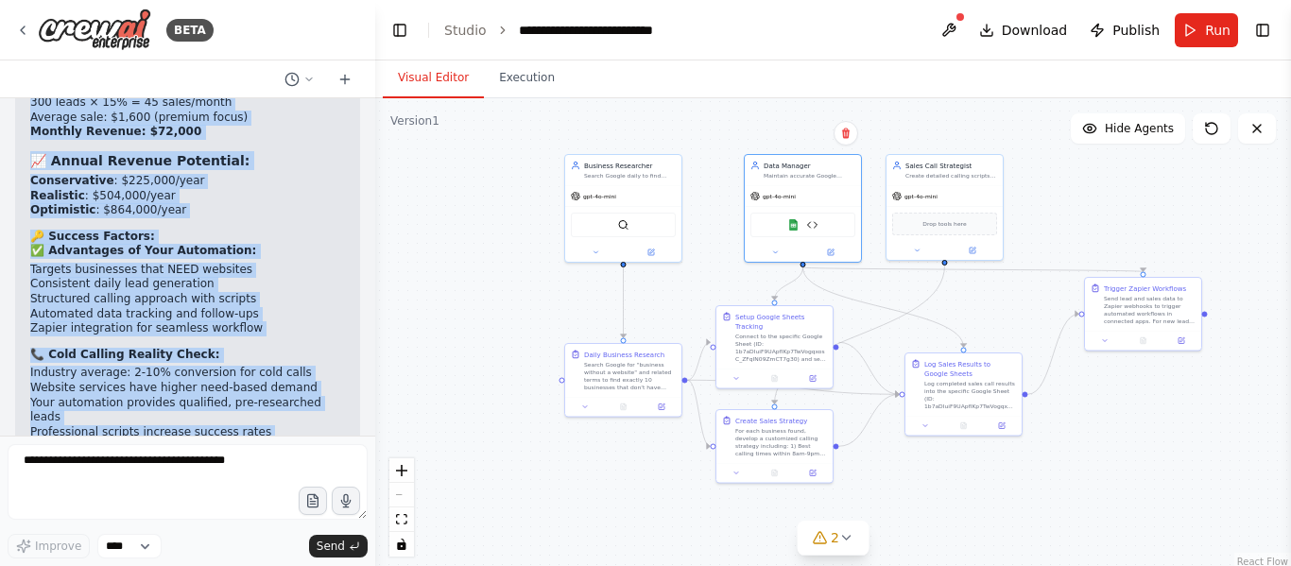
click at [154, 466] on li "Focus on Premium Tier - Target businesses that can afford $1,500-$3,000" at bounding box center [187, 480] width 315 height 29
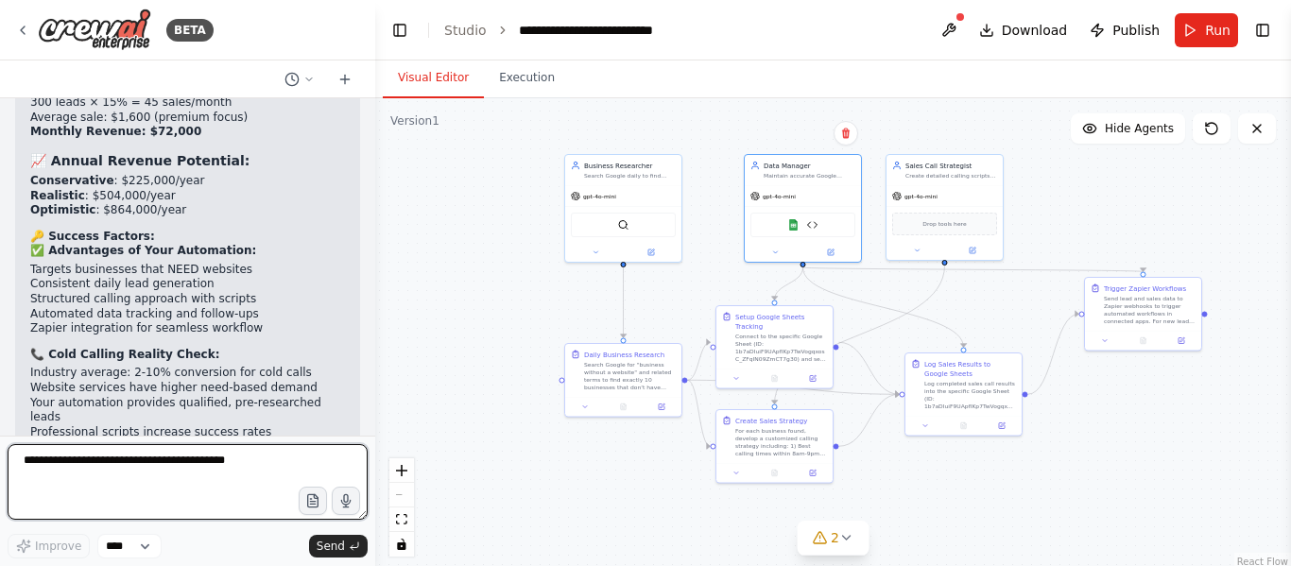
click at [145, 493] on textarea at bounding box center [188, 482] width 360 height 76
paste textarea "**********"
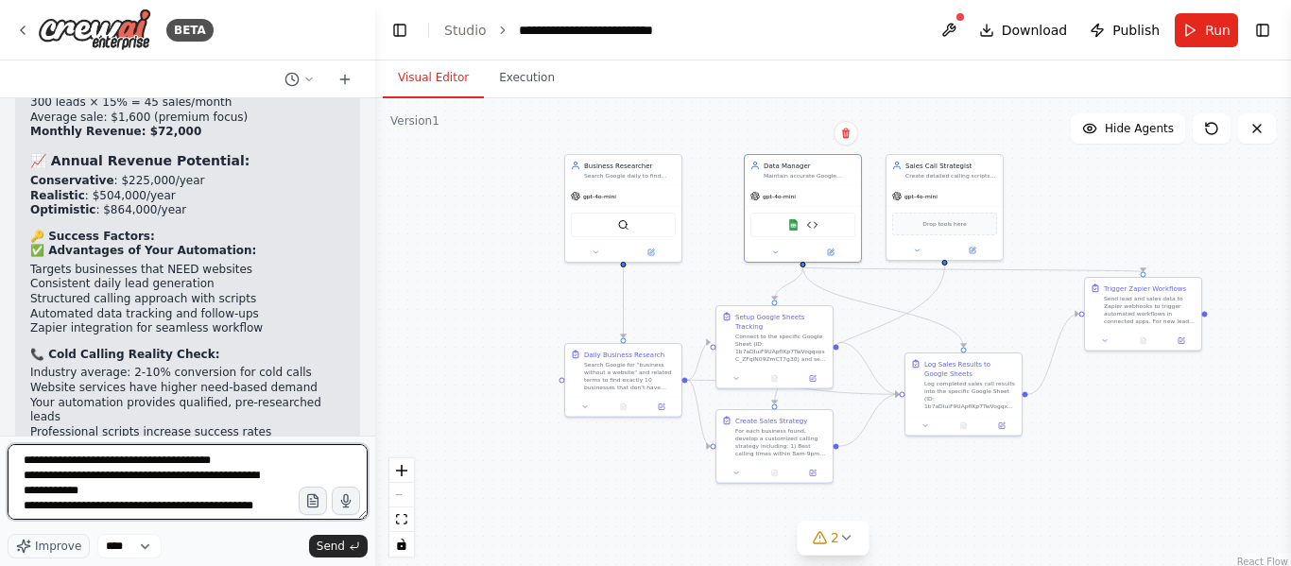
scroll to position [2006, 0]
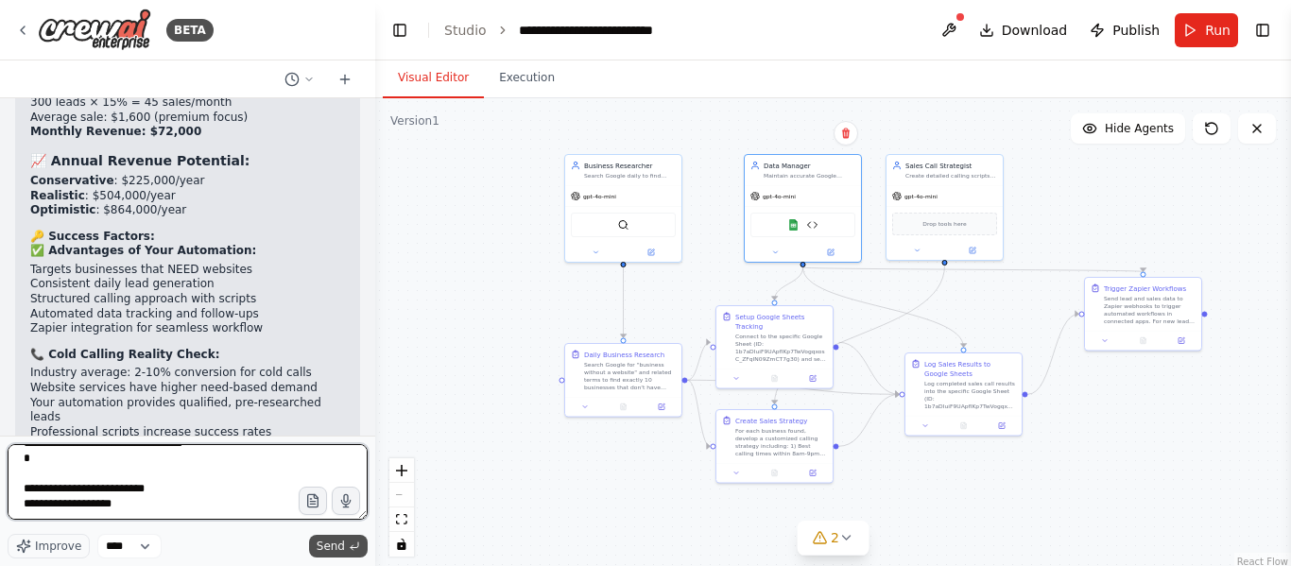
type textarea "**********"
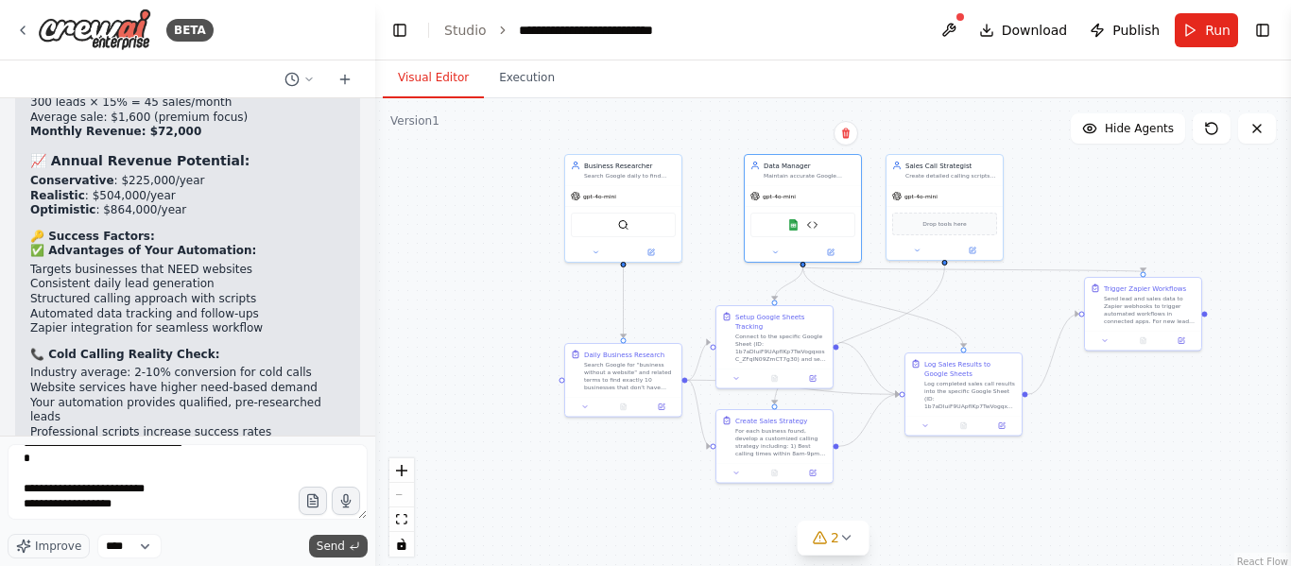
click at [328, 544] on span "Send" at bounding box center [331, 546] width 28 height 15
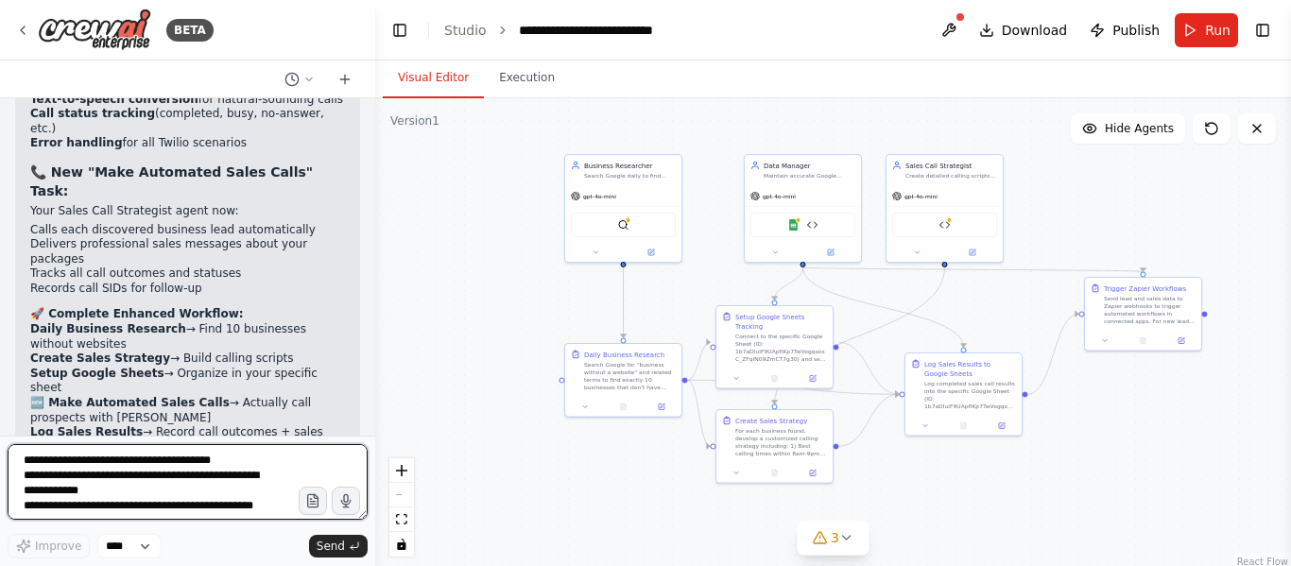
scroll to position [14514, 0]
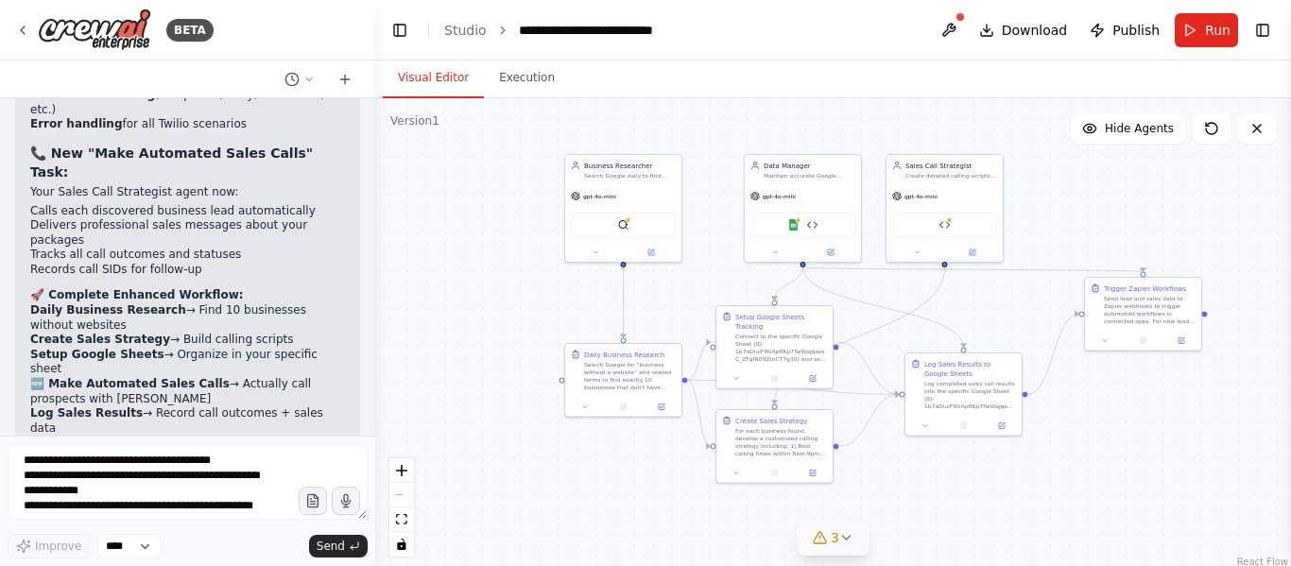
click at [834, 541] on span "3" at bounding box center [835, 537] width 9 height 19
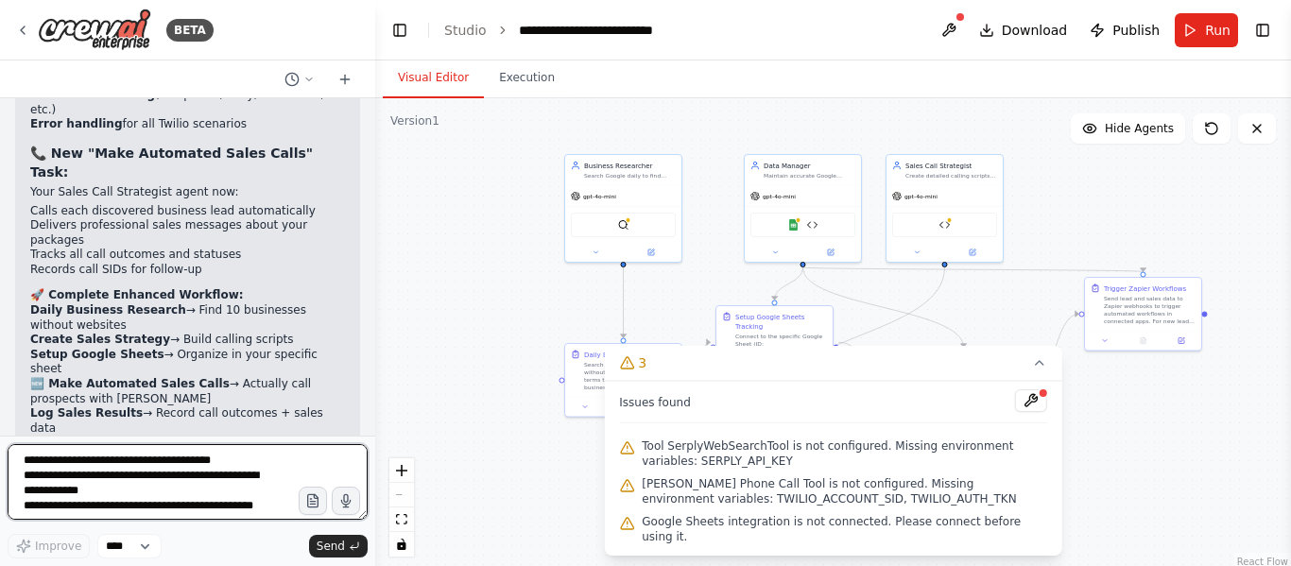
click at [174, 479] on textarea at bounding box center [188, 482] width 360 height 76
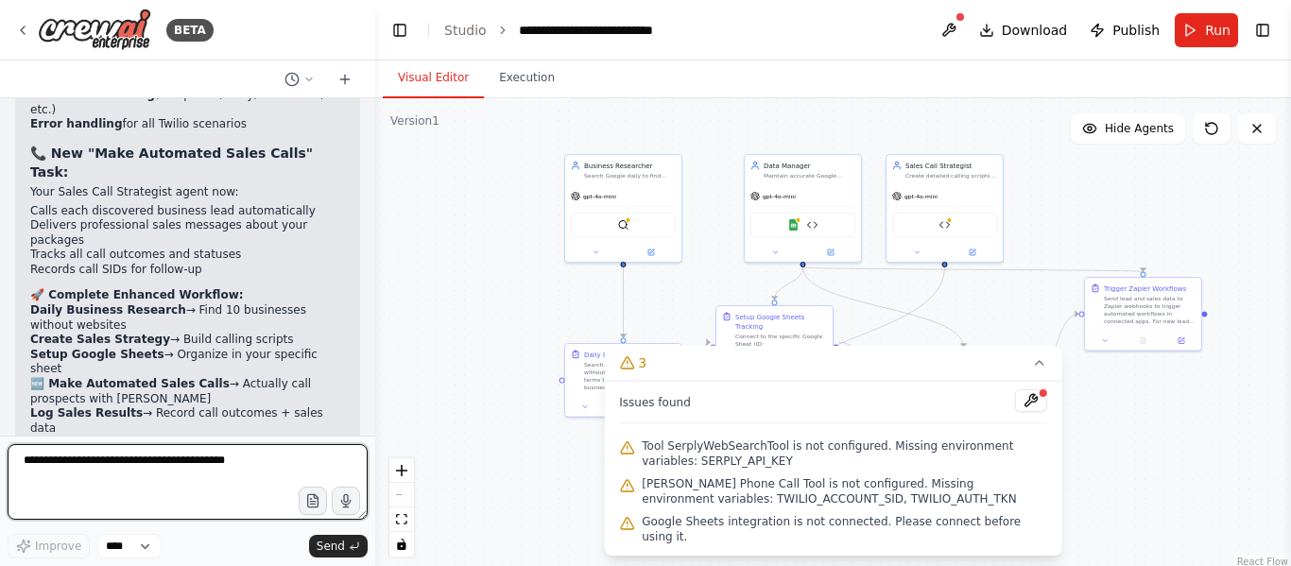
paste textarea "**********"
type textarea "**********"
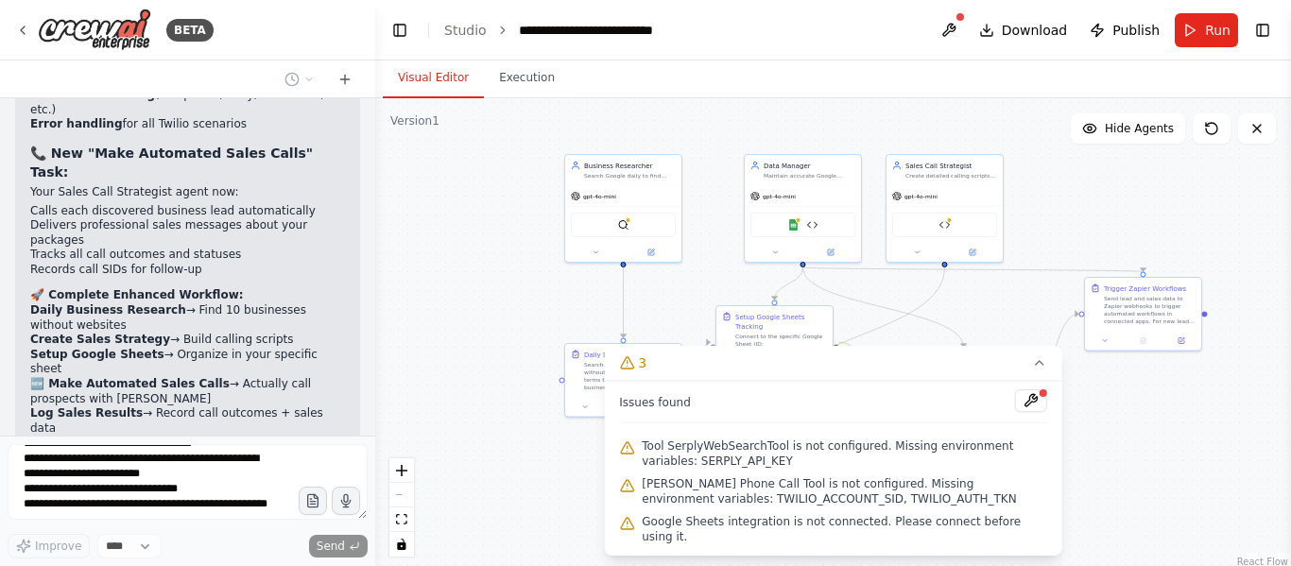
scroll to position [0, 0]
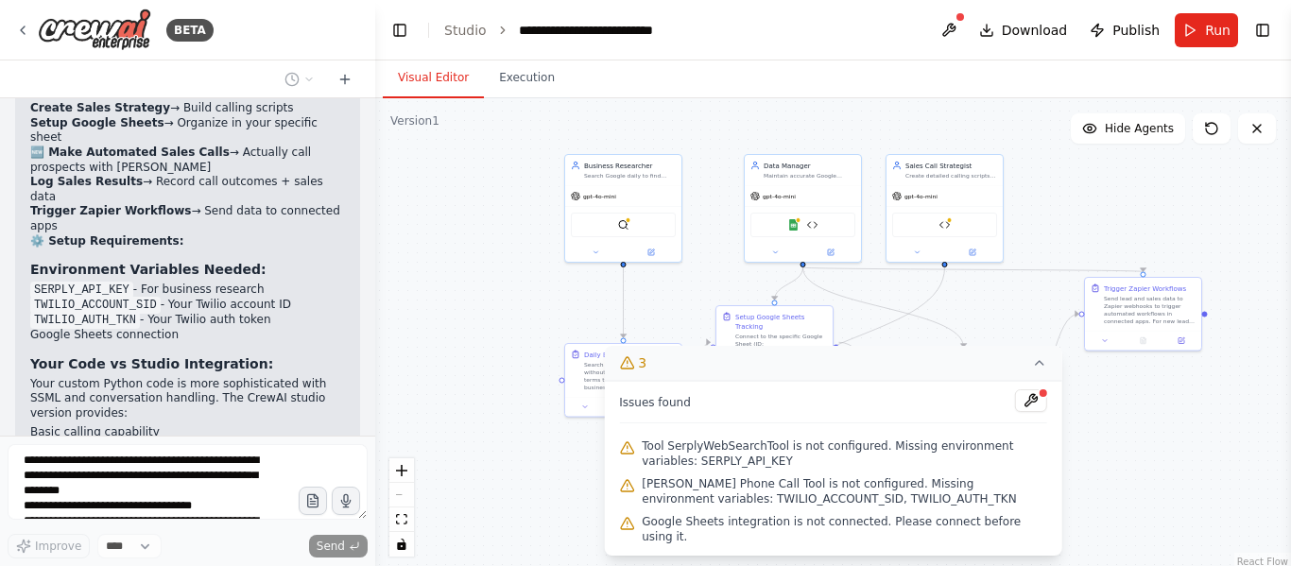
click at [1028, 379] on button "3" at bounding box center [833, 363] width 458 height 35
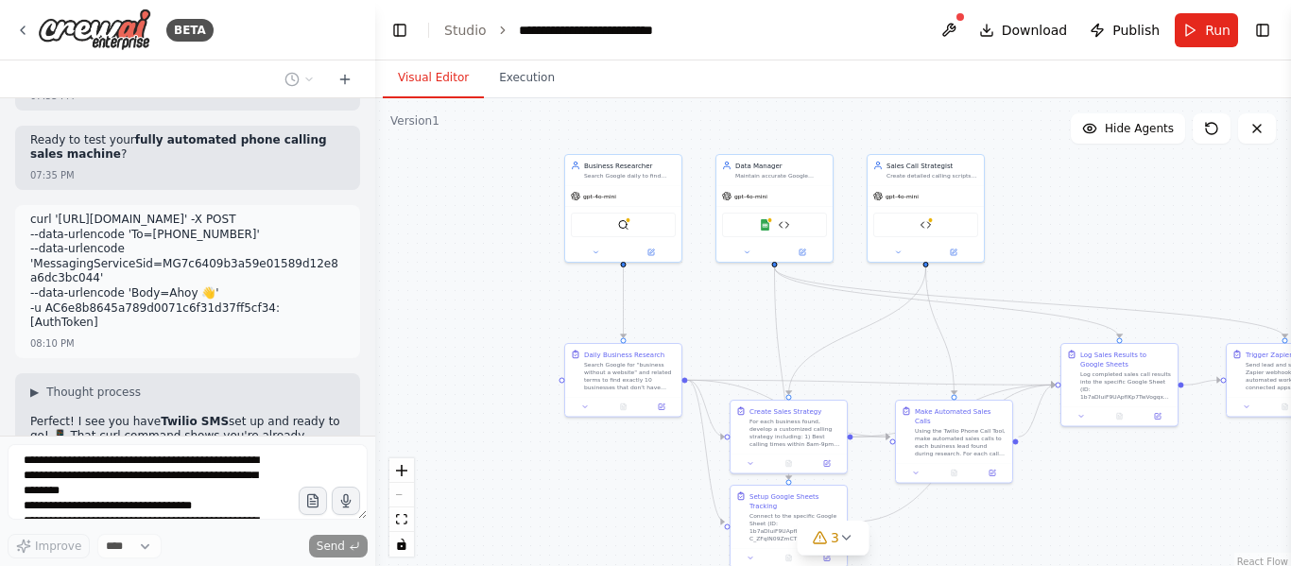
scroll to position [15336, 0]
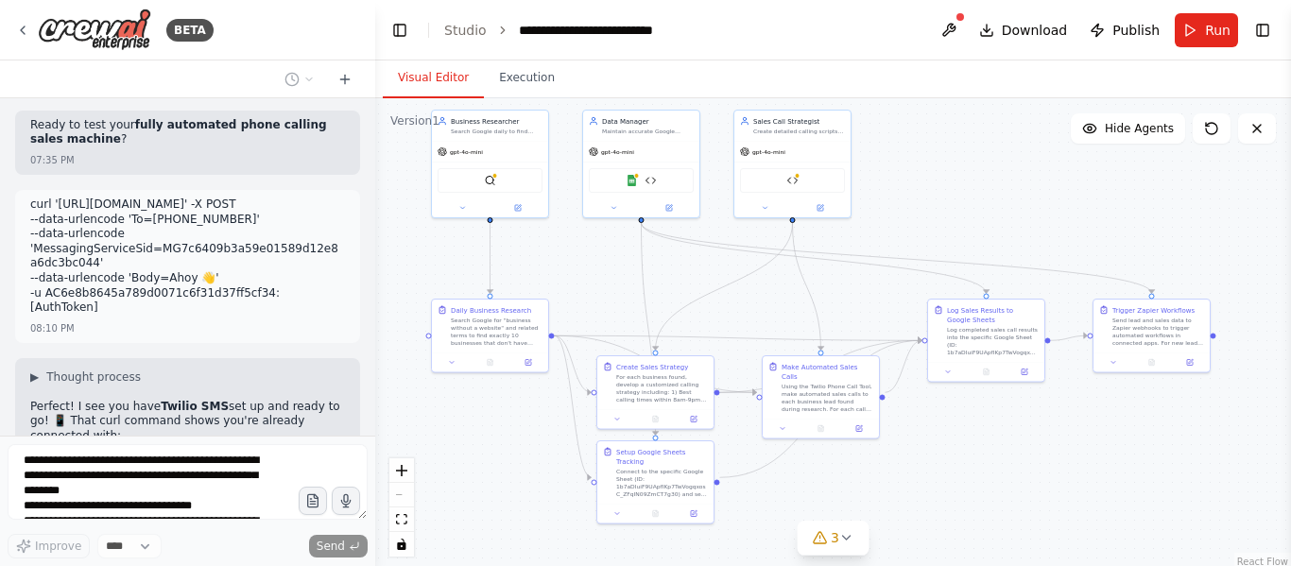
drag, startPoint x: 990, startPoint y: 545, endPoint x: 856, endPoint y: 501, distance: 140.5
click at [856, 501] on div ".deletable-edge-delete-btn { width: 20px; height: 20px; border: 0px solid #ffff…" at bounding box center [833, 334] width 916 height 473
drag, startPoint x: 994, startPoint y: 346, endPoint x: 714, endPoint y: 285, distance: 287.2
click at [714, 285] on div "Log completed sales call results into the specific Google Sheet (ID: 1b7aDIuiF9…" at bounding box center [724, 282] width 92 height 30
drag, startPoint x: 1163, startPoint y: 337, endPoint x: 886, endPoint y: 284, distance: 282.1
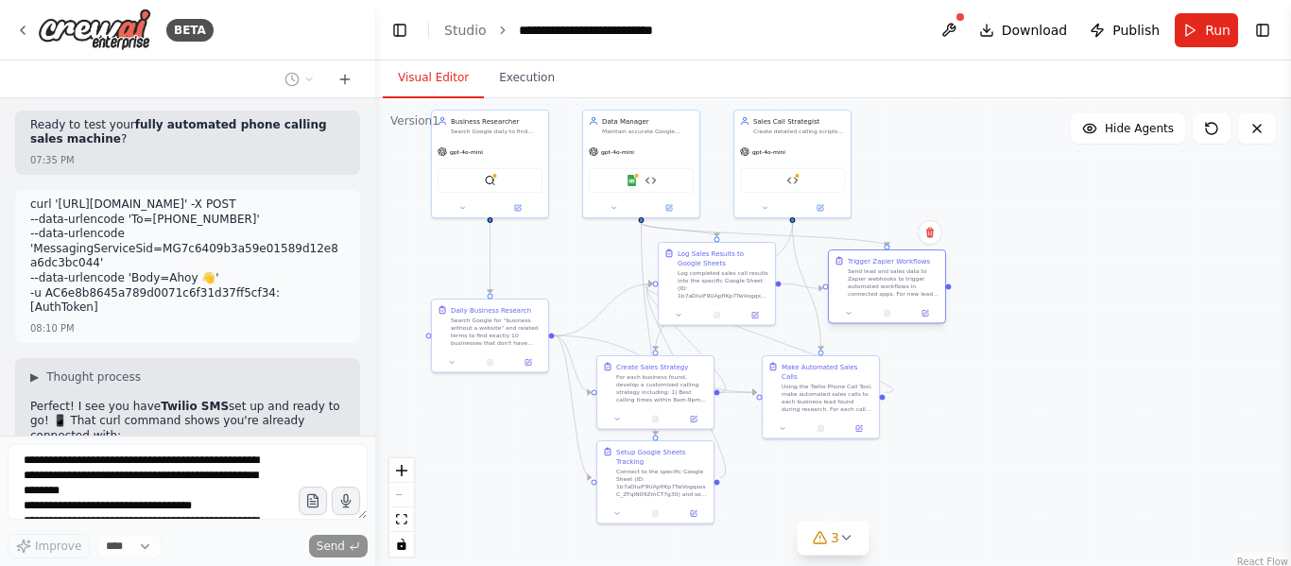
click at [886, 284] on div "Send lead and sales data to Zapier webhooks to trigger automated workflows in c…" at bounding box center [894, 282] width 92 height 30
click at [1049, 320] on div ".deletable-edge-delete-btn { width: 20px; height: 20px; border: 0px solid #ffff…" at bounding box center [833, 334] width 916 height 473
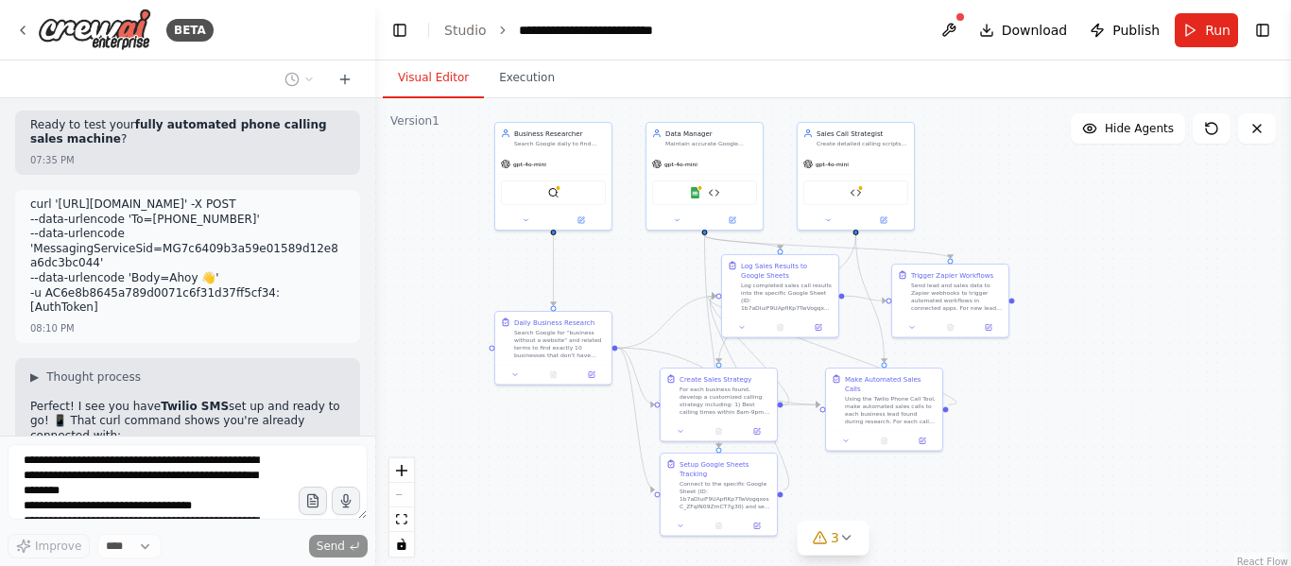
drag, startPoint x: 1047, startPoint y: 405, endPoint x: 1111, endPoint y: 415, distance: 64.2
click at [1111, 415] on div ".deletable-edge-delete-btn { width: 20px; height: 20px; border: 0px solid #ffff…" at bounding box center [833, 334] width 916 height 473
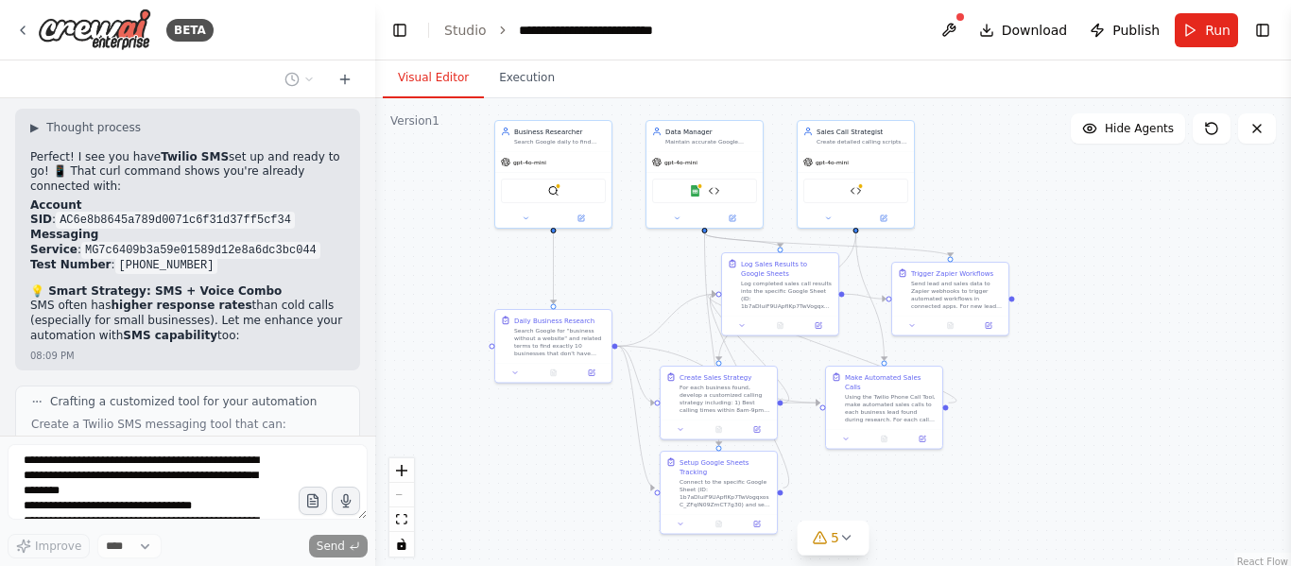
scroll to position [15632, 0]
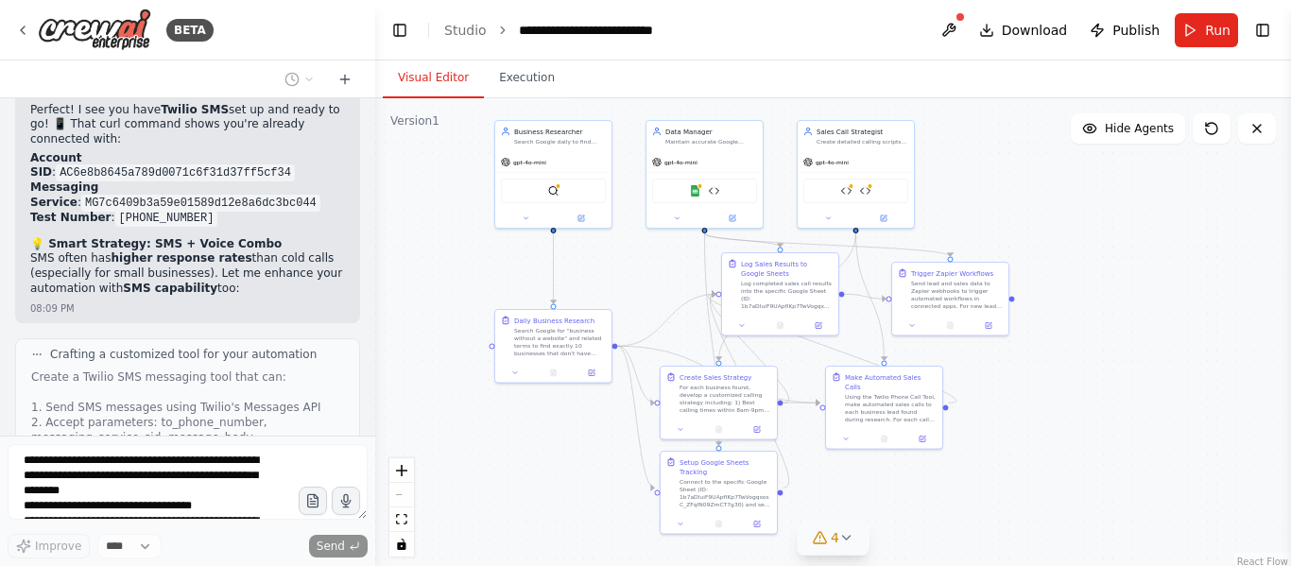
click at [853, 526] on button "4" at bounding box center [833, 538] width 73 height 35
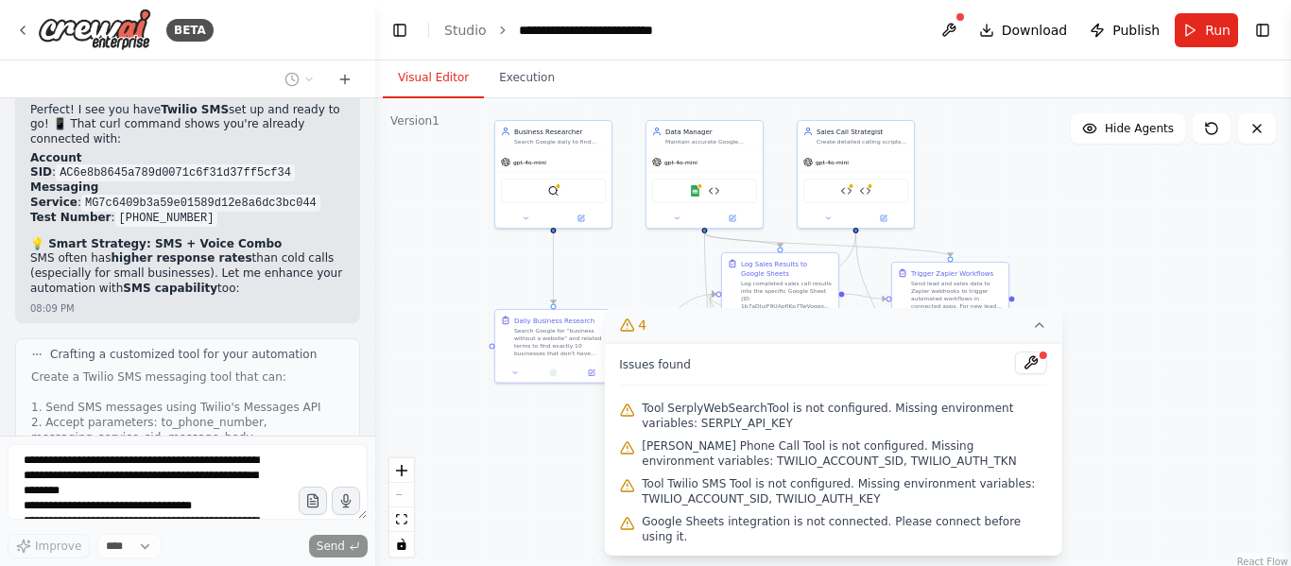
scroll to position [15680, 0]
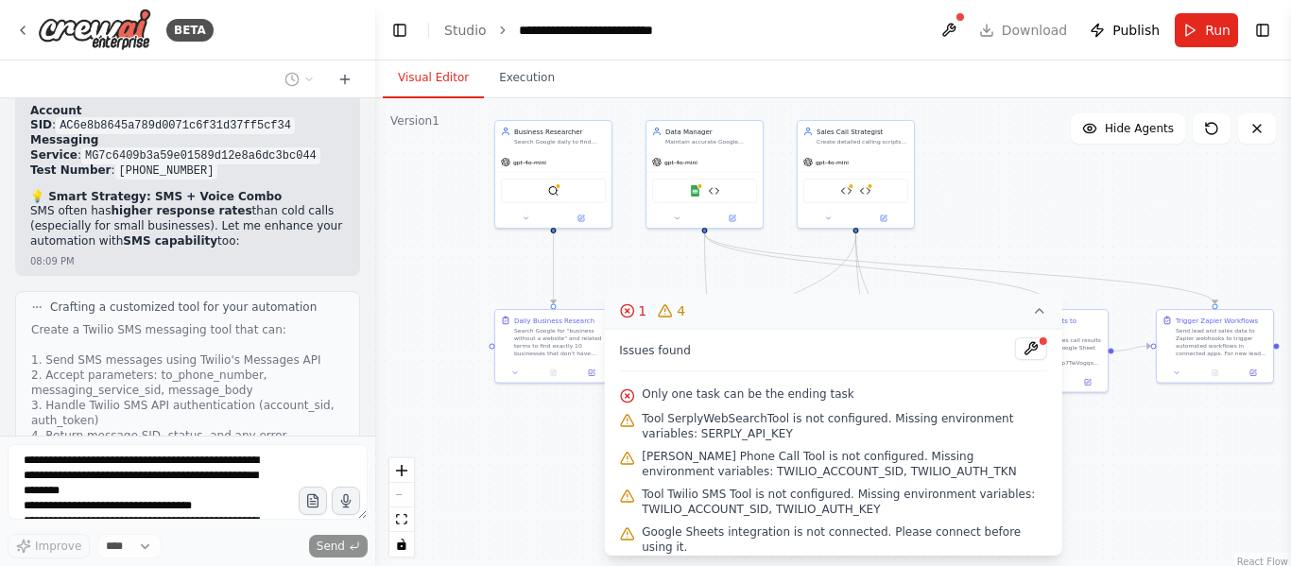
click at [1012, 317] on button "1 4" at bounding box center [833, 311] width 458 height 35
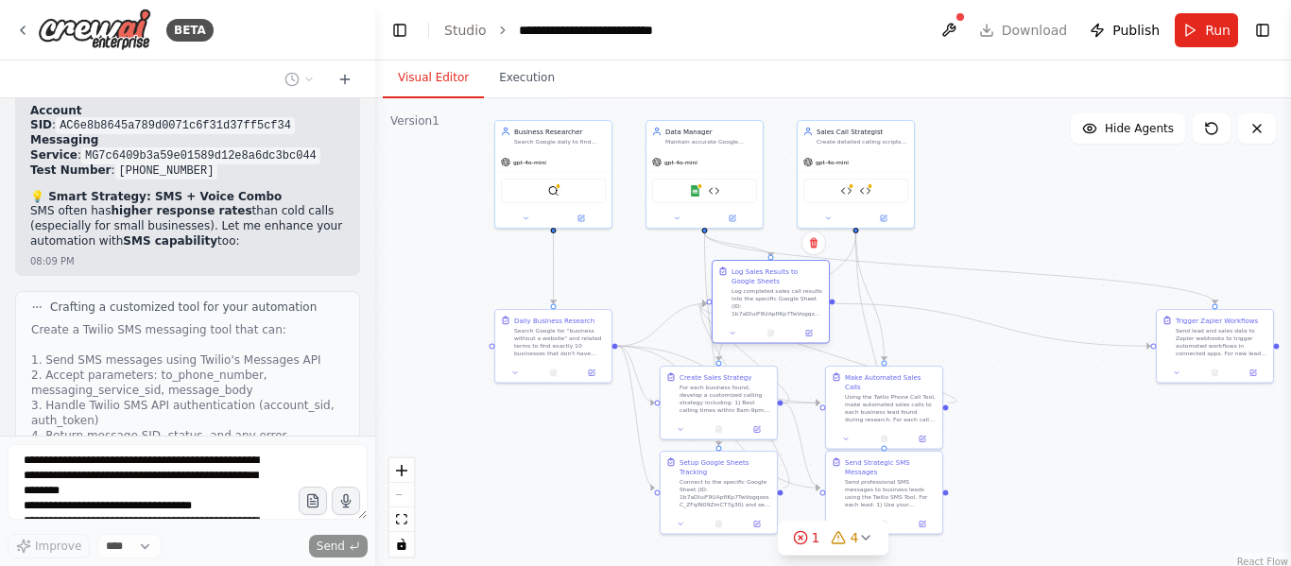
drag, startPoint x: 1049, startPoint y: 343, endPoint x: 581, endPoint y: 252, distance: 476.6
click at [732, 287] on div "Log completed sales call results into the specific Google Sheet (ID: 1b7aDIuiF9…" at bounding box center [778, 302] width 92 height 30
drag, startPoint x: 686, startPoint y: 302, endPoint x: 736, endPoint y: 293, distance: 51.0
click at [736, 293] on div "Log completed sales call results into the specific Google Sheet (ID: 1b7aDIuiF9…" at bounding box center [721, 283] width 92 height 30
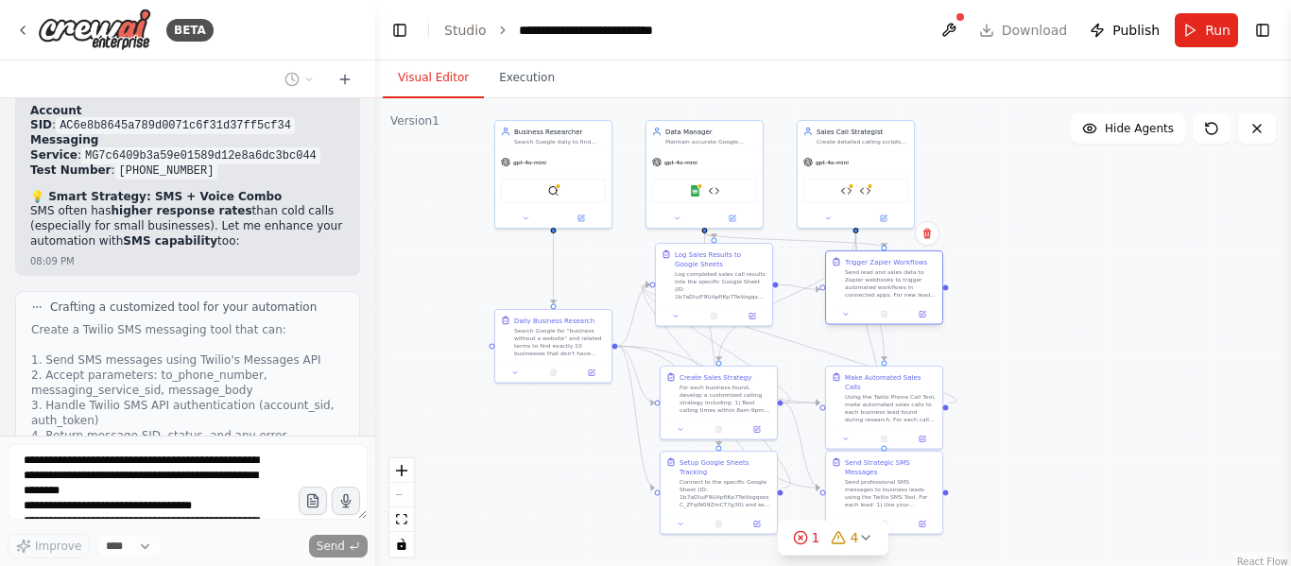
drag, startPoint x: 1156, startPoint y: 335, endPoint x: 827, endPoint y: 276, distance: 334.1
click at [827, 276] on div "Trigger Zapier Workflows Send lead and sales data to Zapier webhooks to trigger…" at bounding box center [884, 277] width 116 height 53
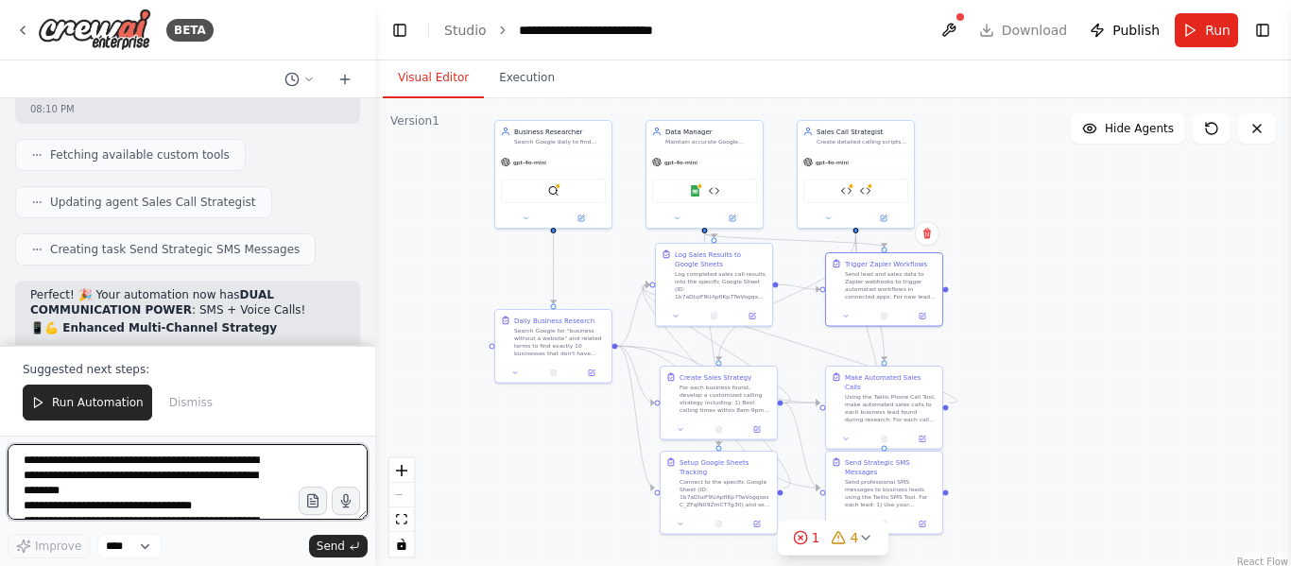
scroll to position [16651, 0]
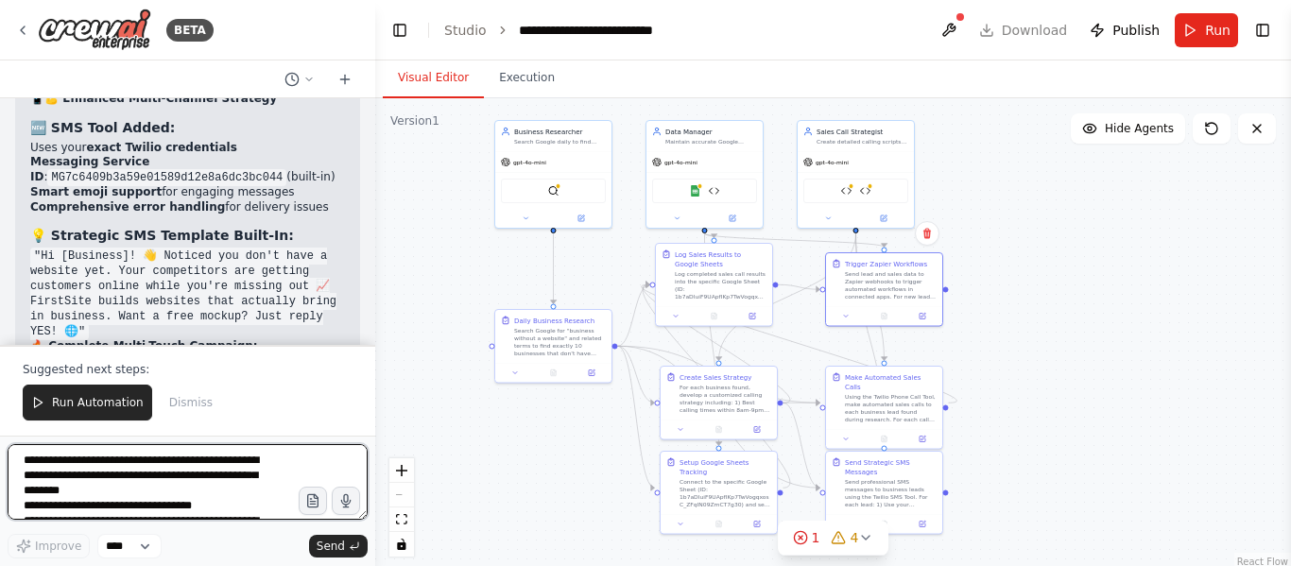
click at [193, 462] on textarea "**********" at bounding box center [188, 482] width 360 height 76
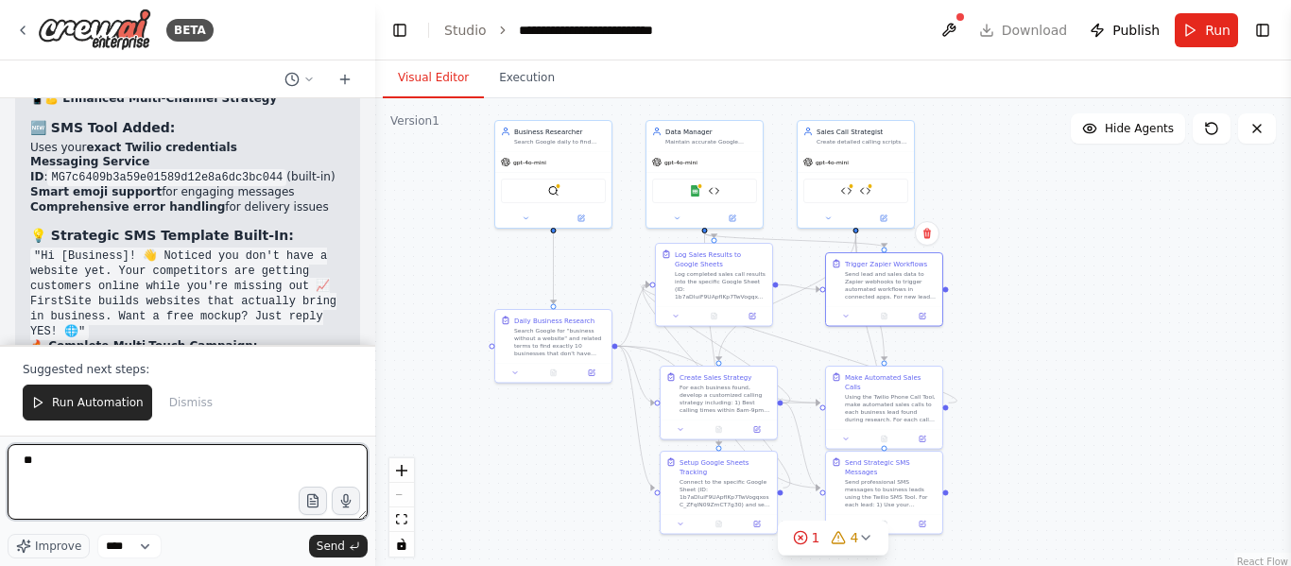
type textarea "***"
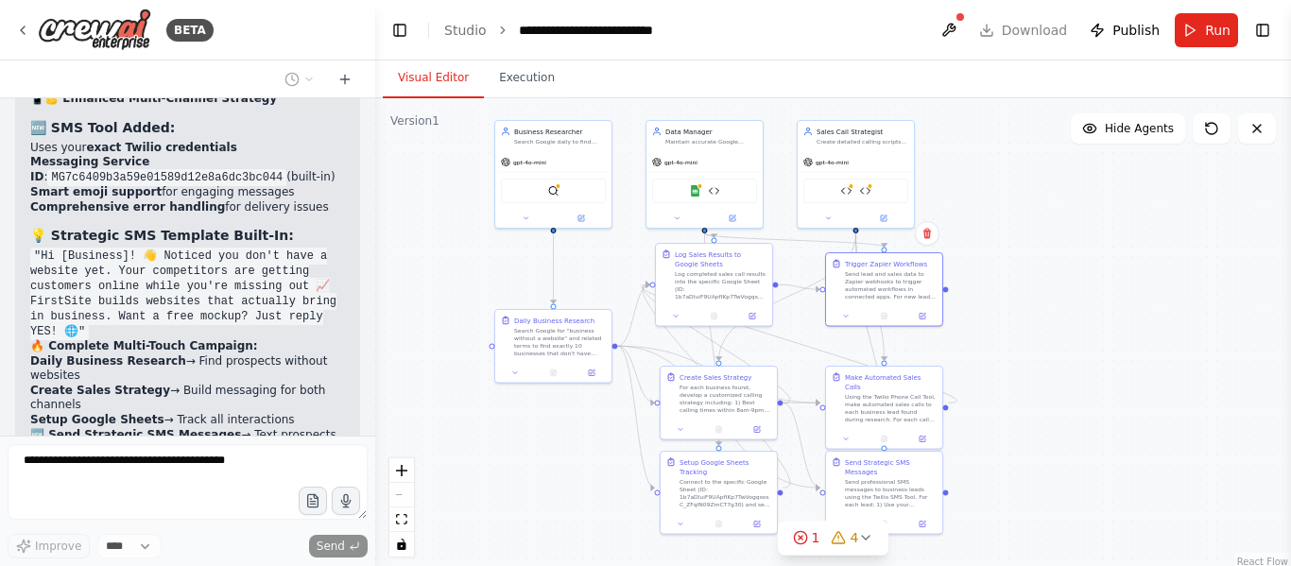
scroll to position [16675, 0]
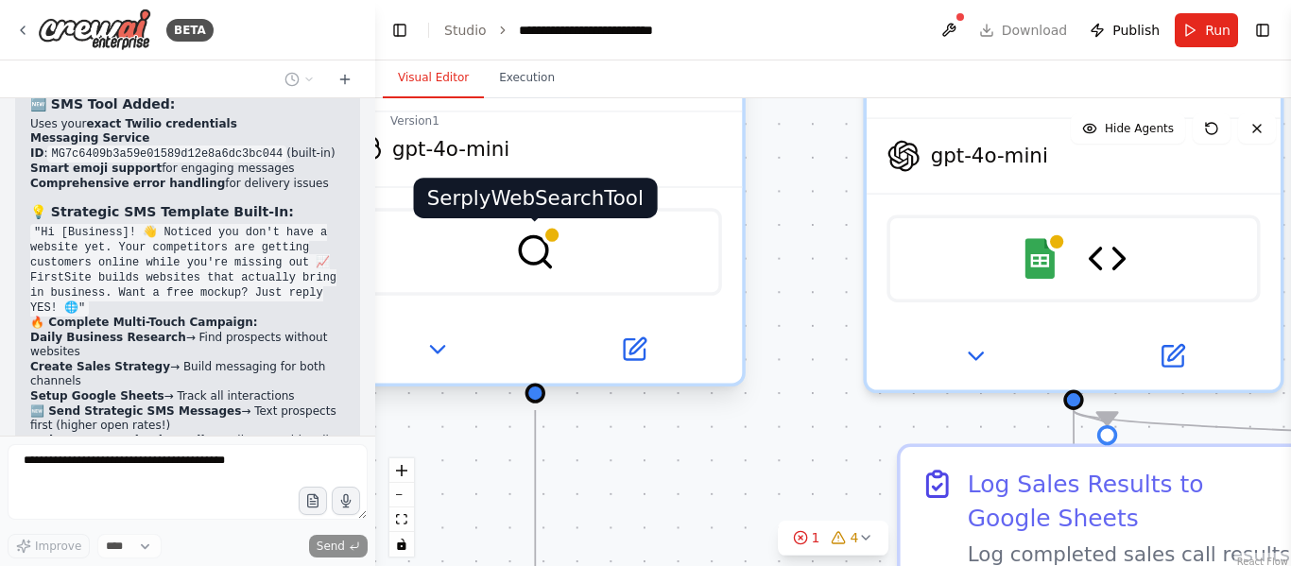
click at [551, 246] on img at bounding box center [535, 252] width 41 height 41
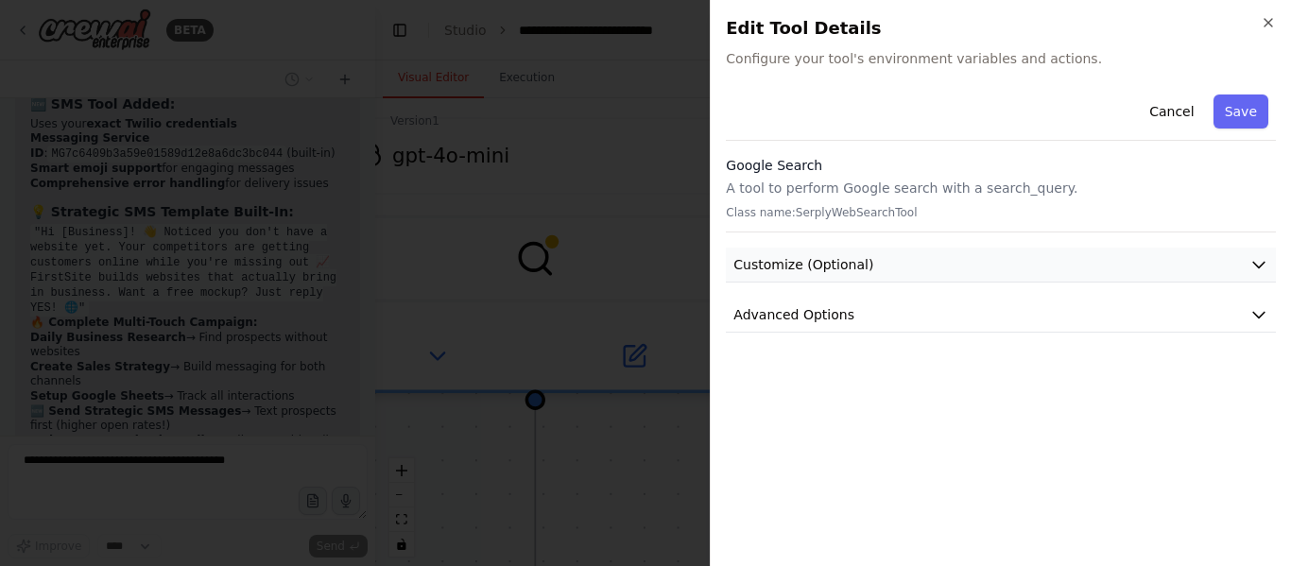
click at [954, 272] on button "Customize (Optional)" at bounding box center [1001, 265] width 550 height 35
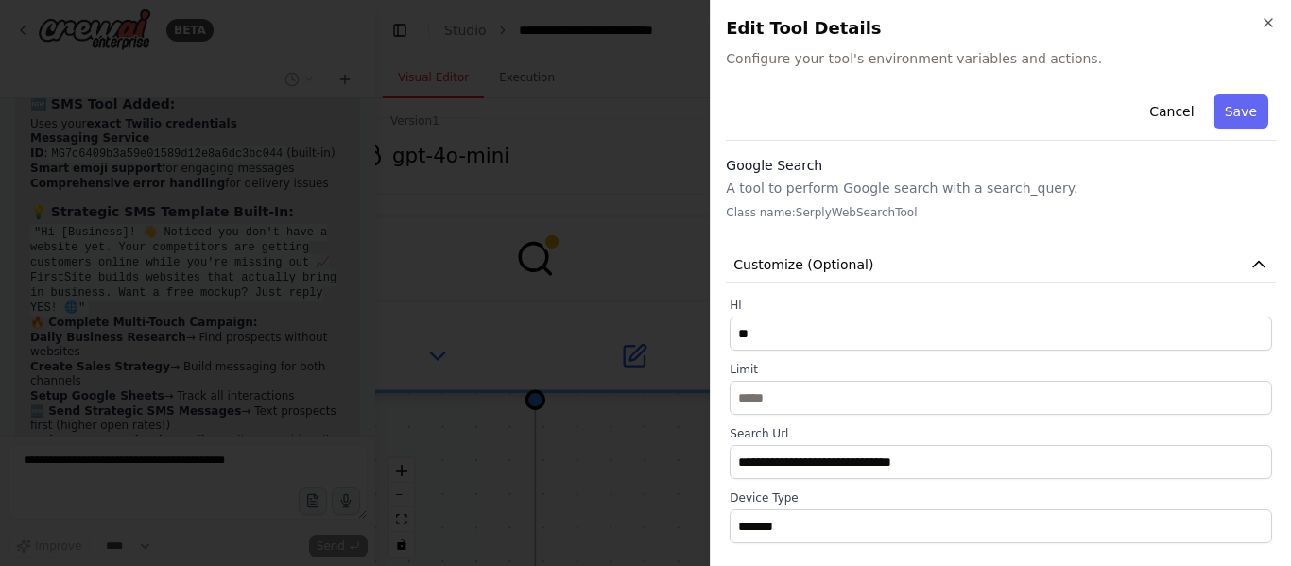
scroll to position [122, 0]
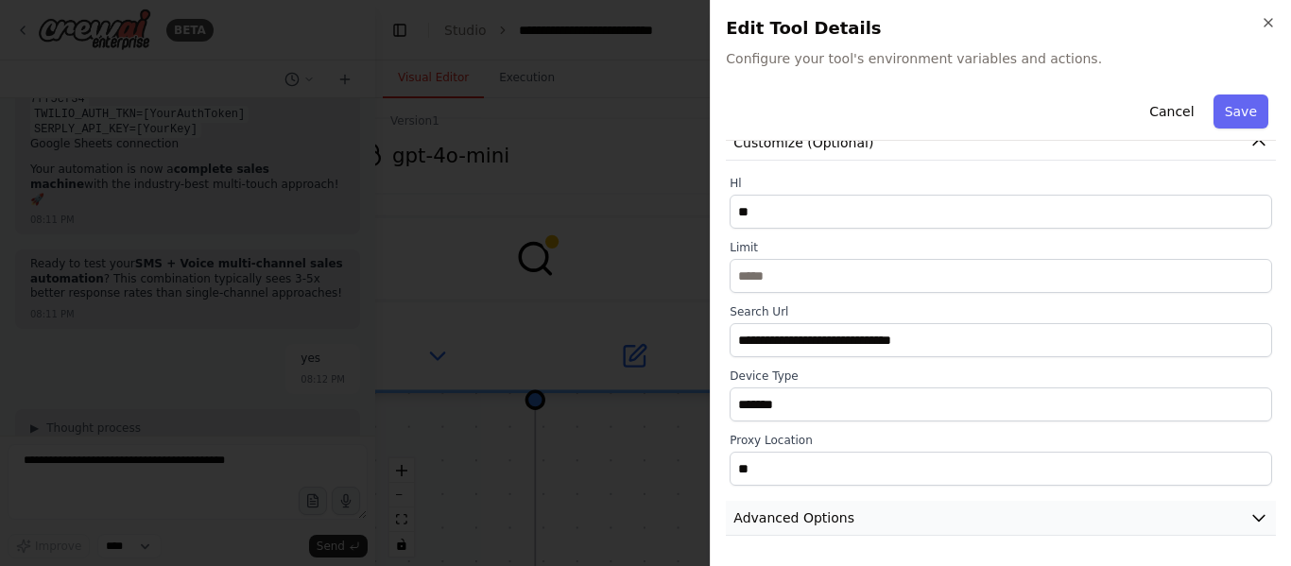
click at [798, 526] on span "Advanced Options" at bounding box center [793, 518] width 121 height 19
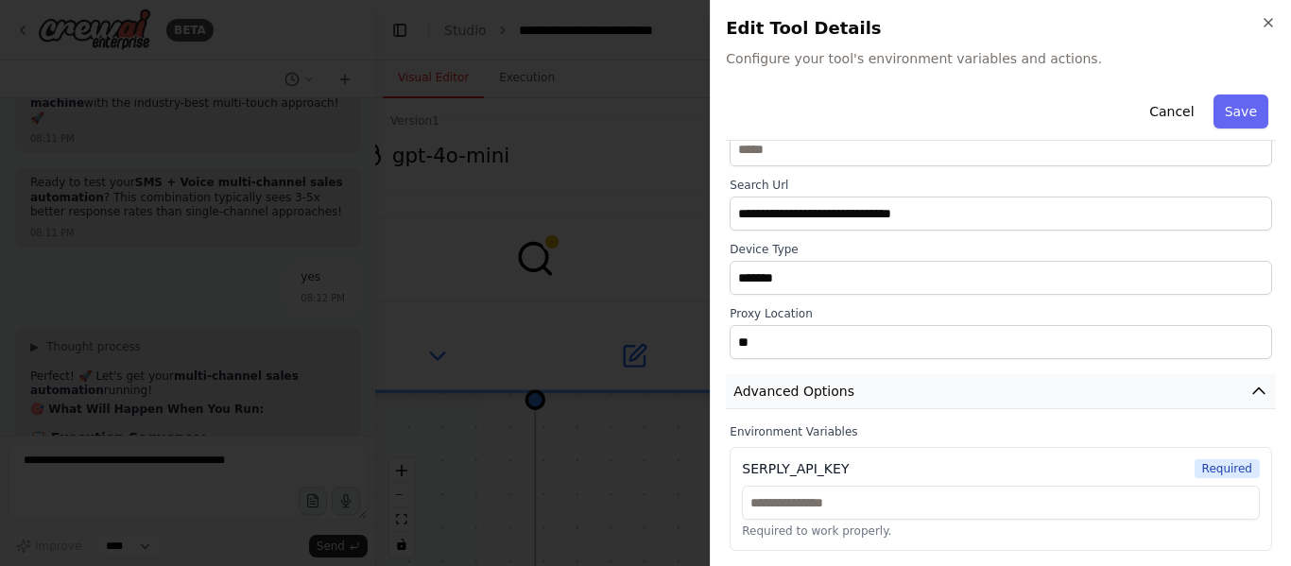
scroll to position [17428, 0]
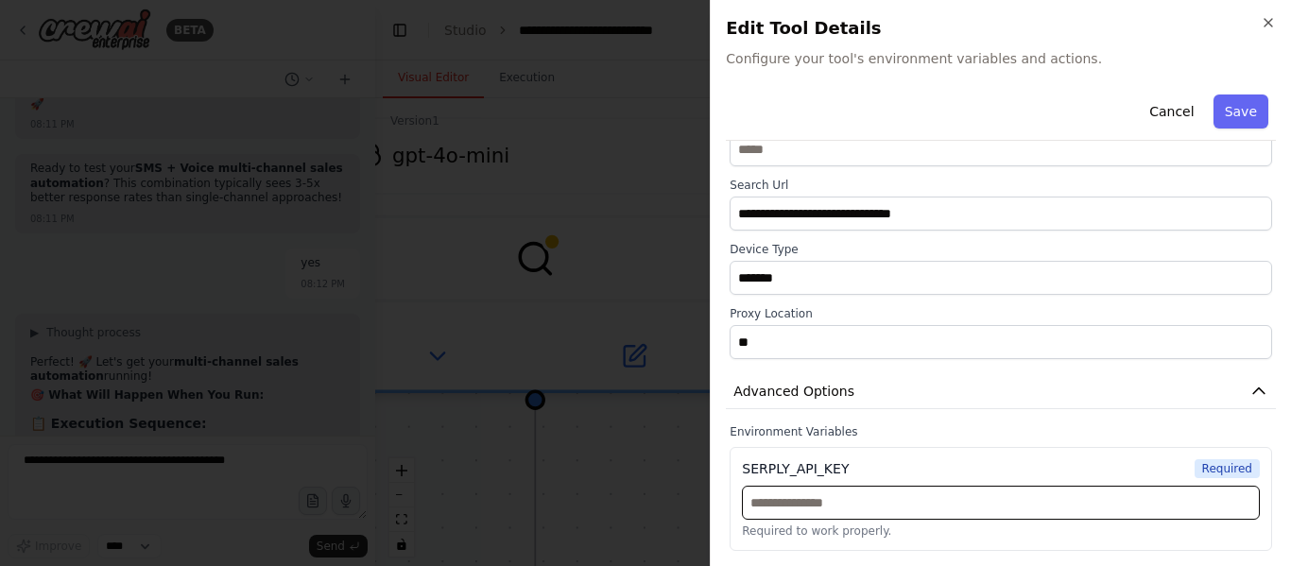
click at [880, 507] on input "text" at bounding box center [1001, 503] width 518 height 34
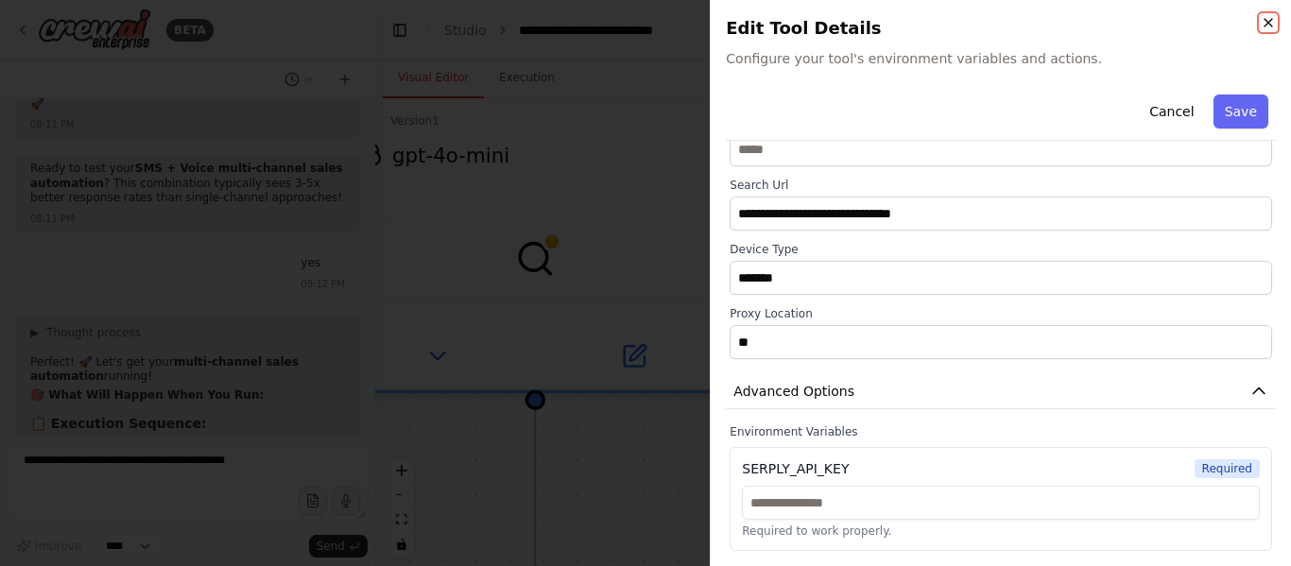
click at [1271, 16] on icon "button" at bounding box center [1268, 22] width 15 height 15
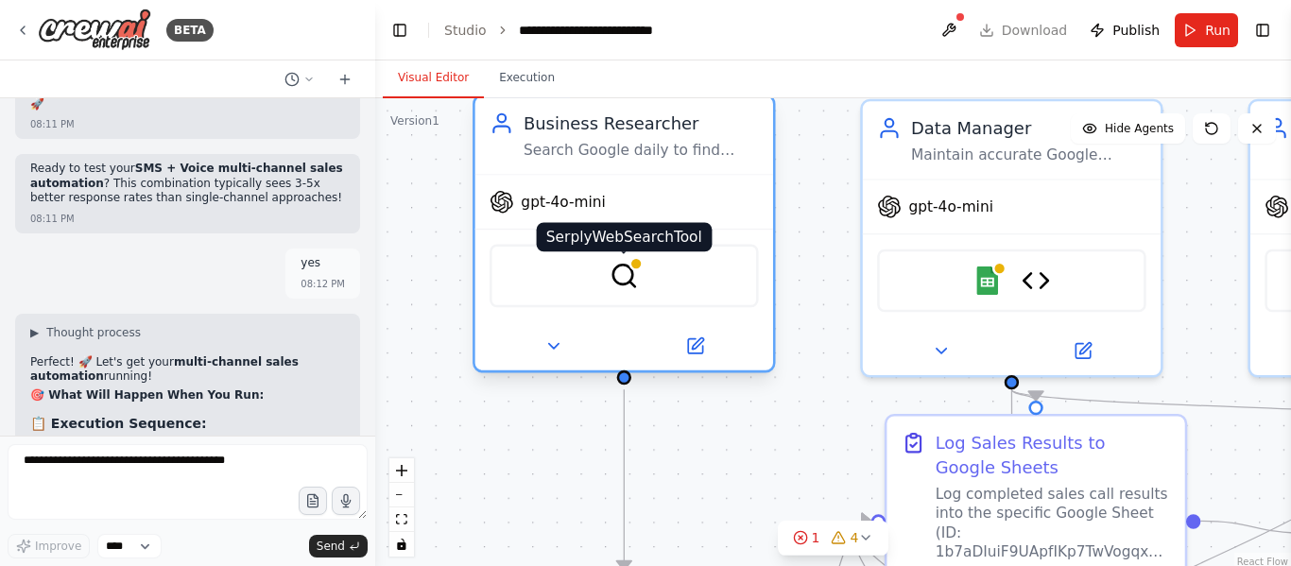
click at [629, 286] on img at bounding box center [624, 275] width 29 height 29
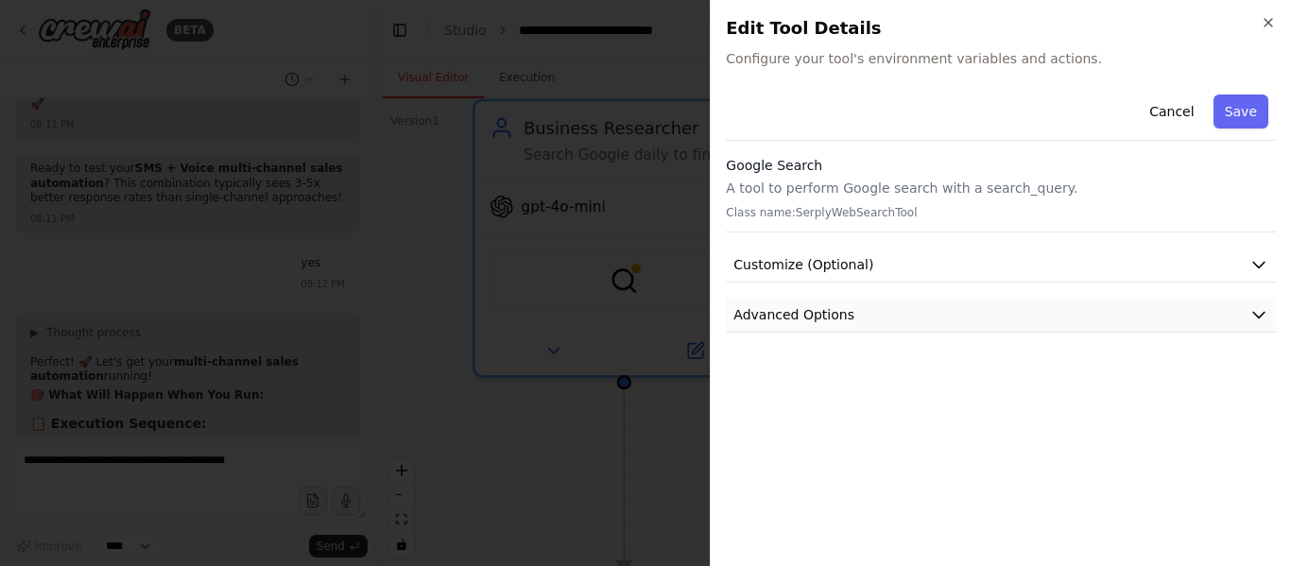
click at [922, 301] on button "Advanced Options" at bounding box center [1001, 315] width 550 height 35
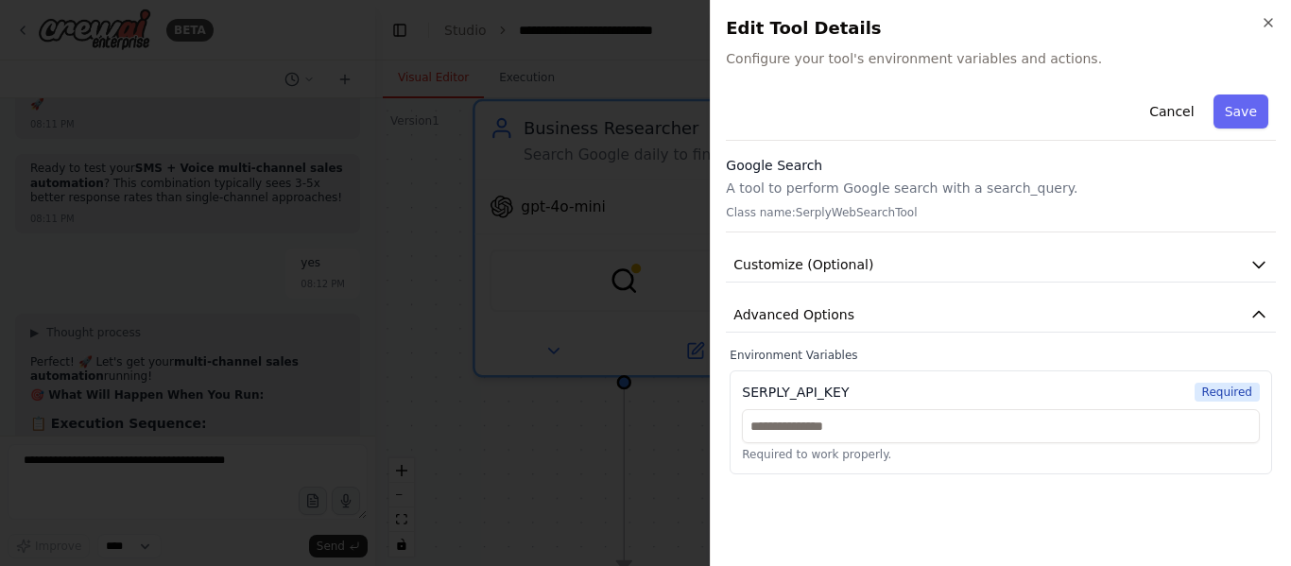
click at [759, 395] on div "SERPLY_API_KEY" at bounding box center [795, 392] width 107 height 19
click at [1028, 399] on div "SERPLY_API_KEY Required" at bounding box center [1001, 392] width 518 height 19
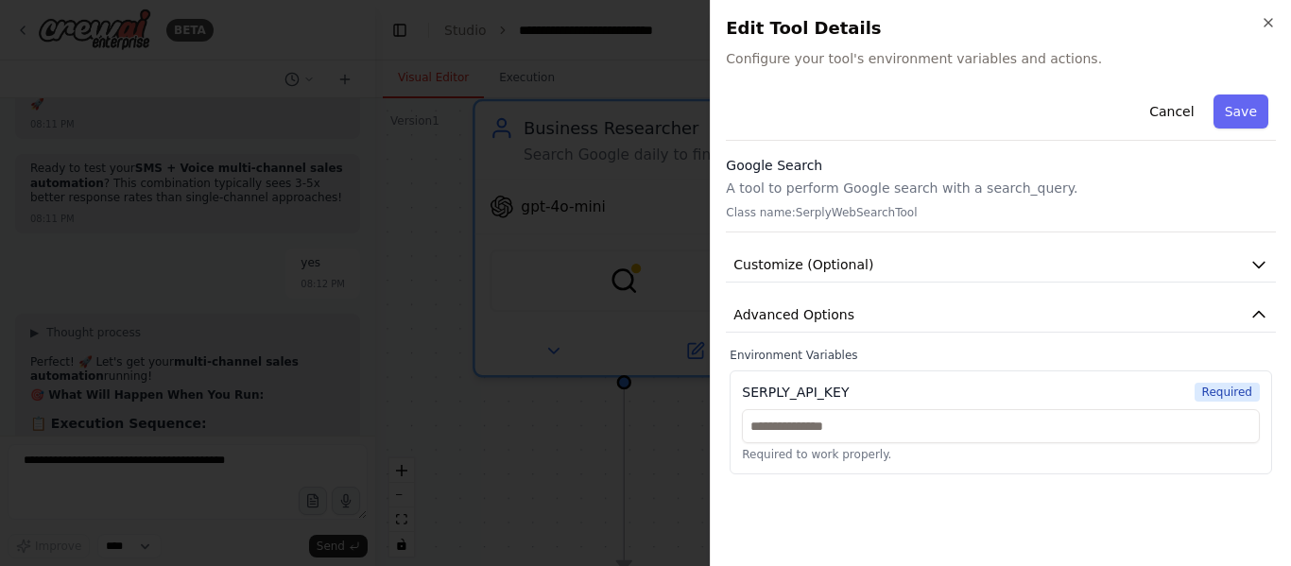
click at [1278, 15] on div "Close Edit Tool Details Configure your tool's environment variables and actions…" at bounding box center [1000, 283] width 581 height 566
click at [1271, 19] on icon "button" at bounding box center [1268, 22] width 15 height 15
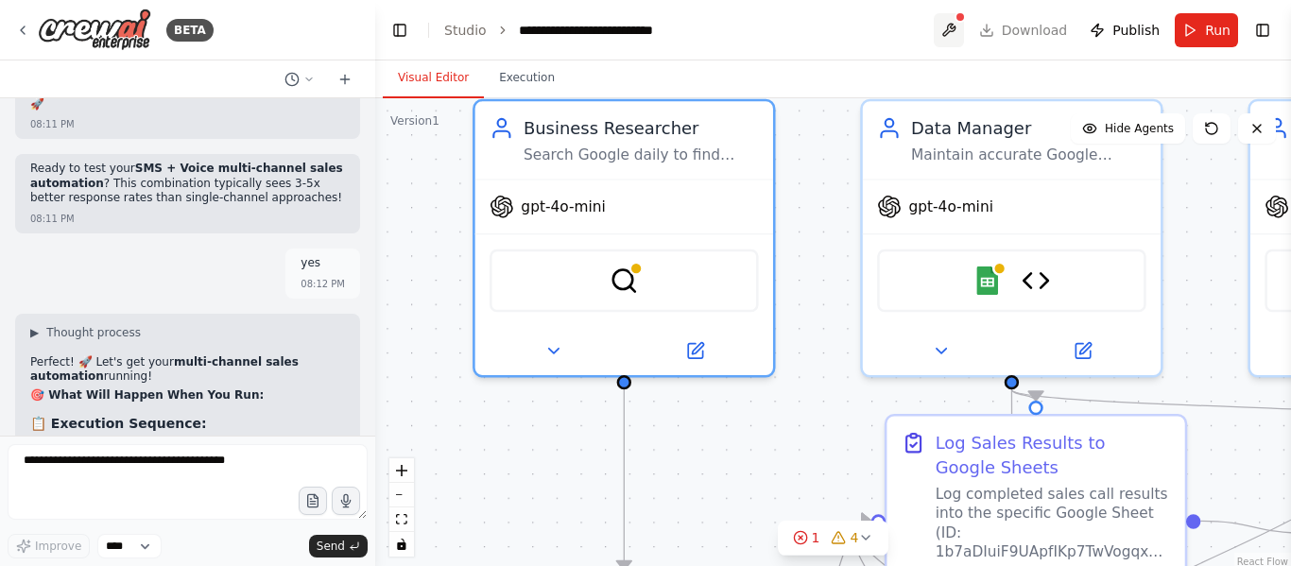
click at [964, 30] on button at bounding box center [949, 30] width 30 height 34
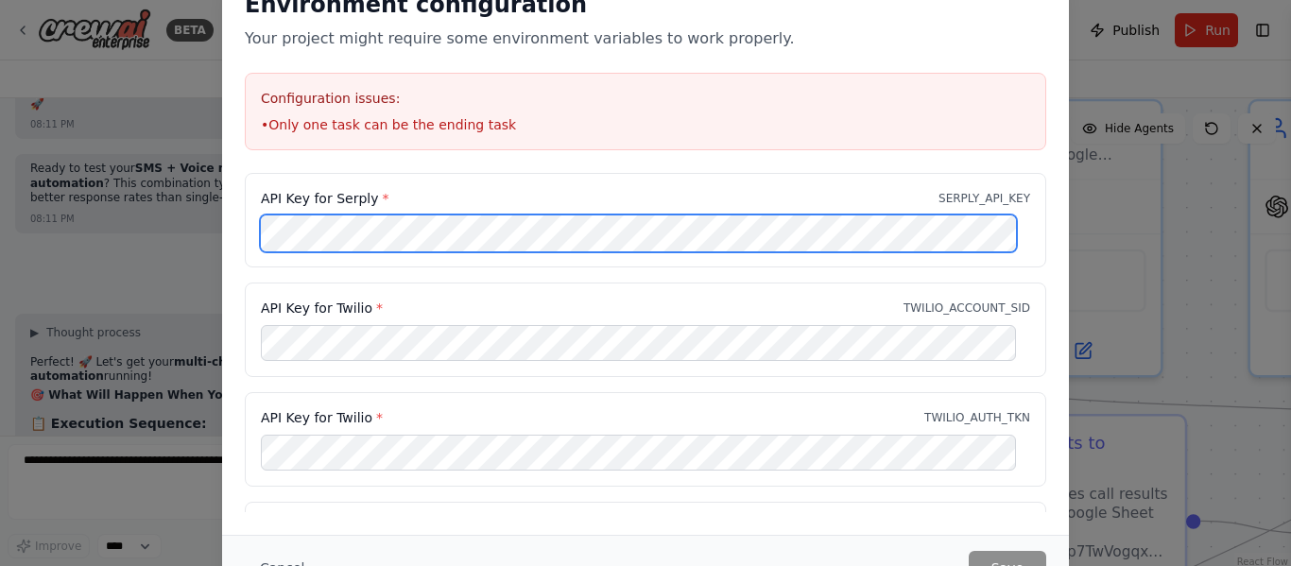
scroll to position [0, 0]
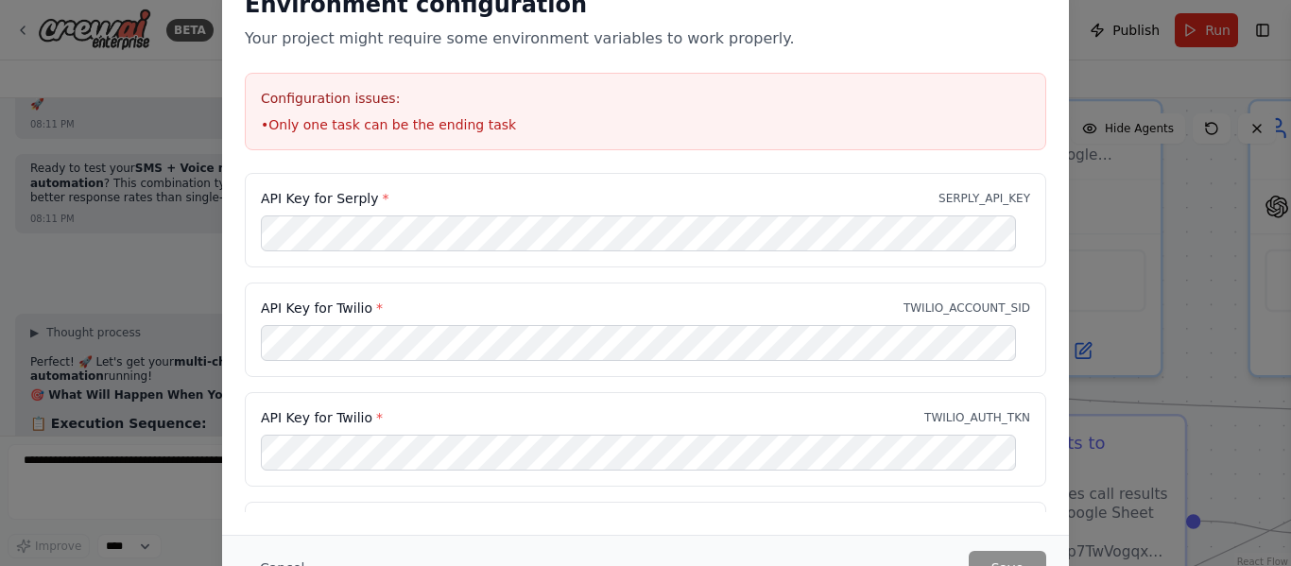
click at [341, 195] on label "API Key for Serply *" at bounding box center [325, 198] width 128 height 19
copy label "Serply"
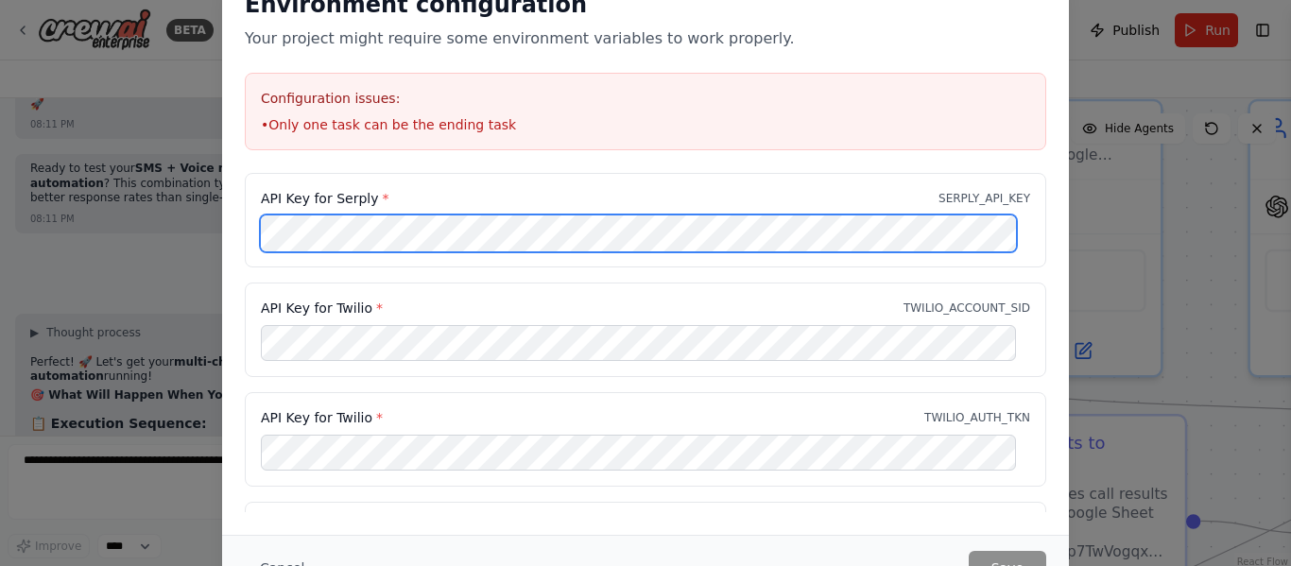
scroll to position [107, 0]
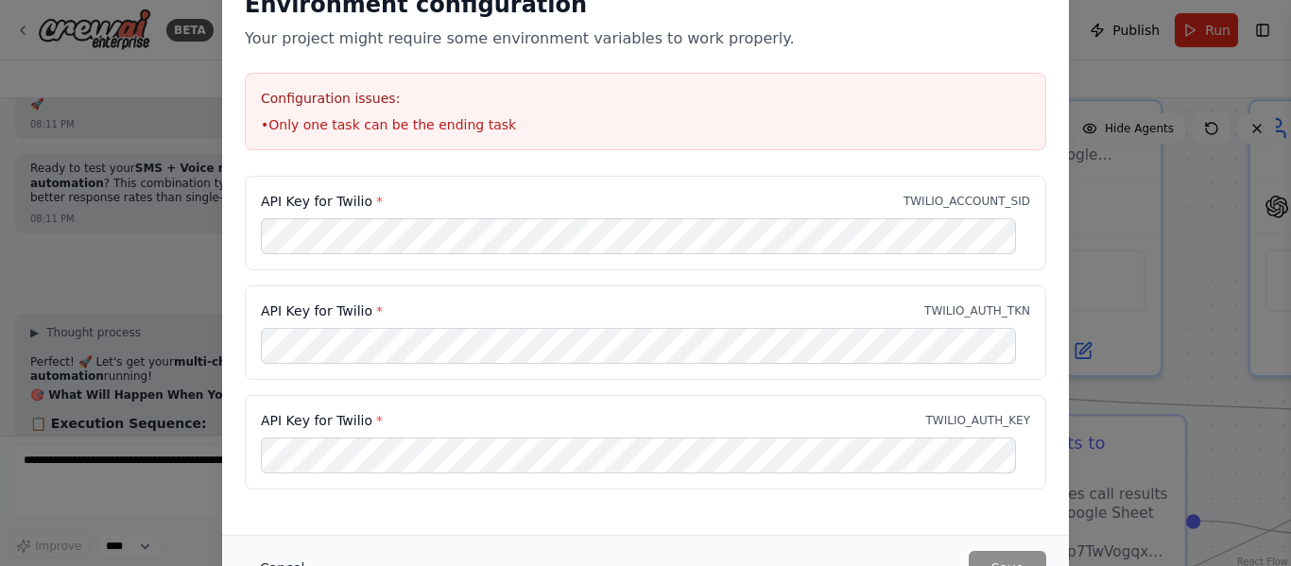
click at [270, 564] on button "Cancel" at bounding box center [282, 568] width 75 height 34
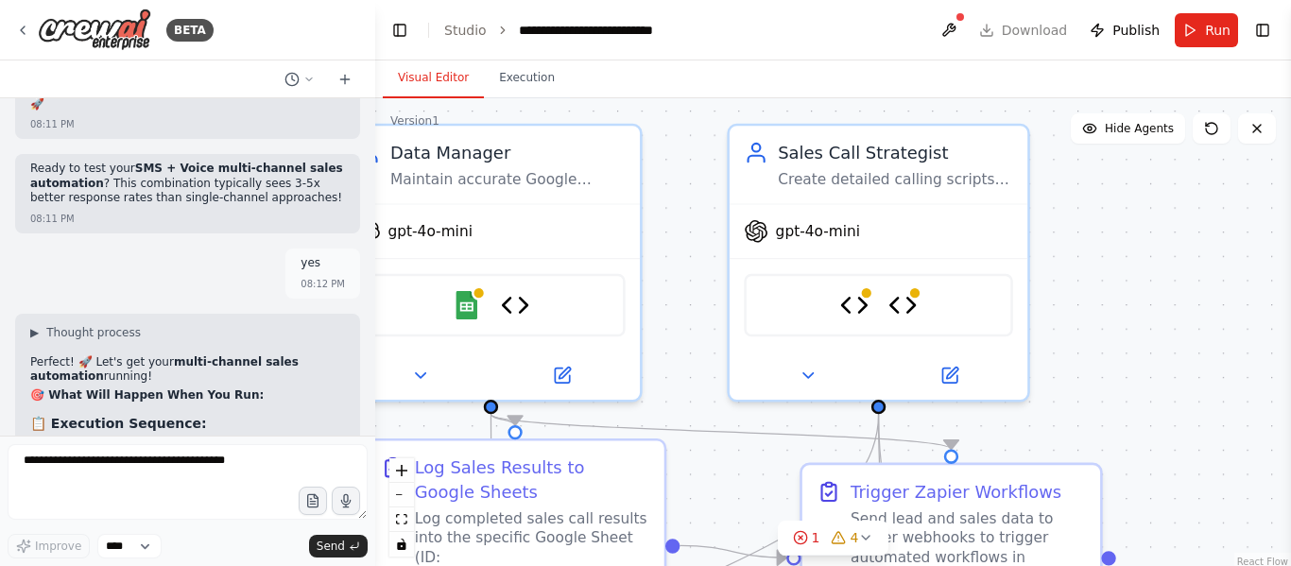
drag, startPoint x: 1164, startPoint y: 266, endPoint x: 644, endPoint y: 290, distance: 521.4
click at [644, 290] on div ".deletable-edge-delete-btn { width: 20px; height: 20px; border: 0px solid #ffff…" at bounding box center [833, 334] width 916 height 473
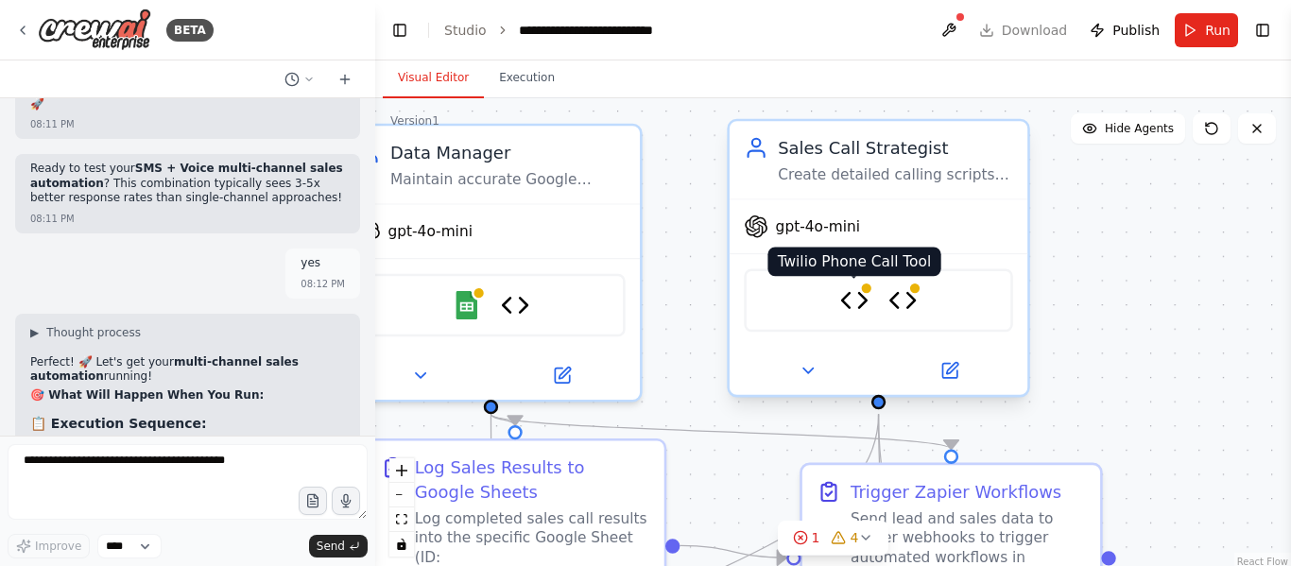
click at [869, 313] on img at bounding box center [854, 299] width 29 height 29
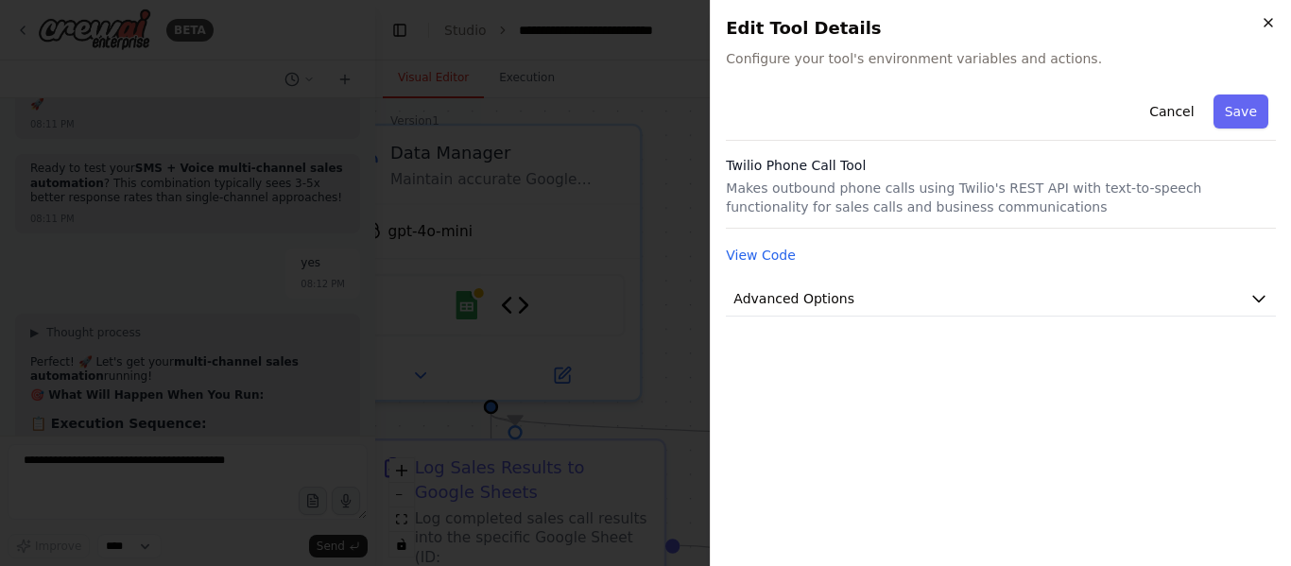
click at [1271, 18] on icon "button" at bounding box center [1268, 22] width 15 height 15
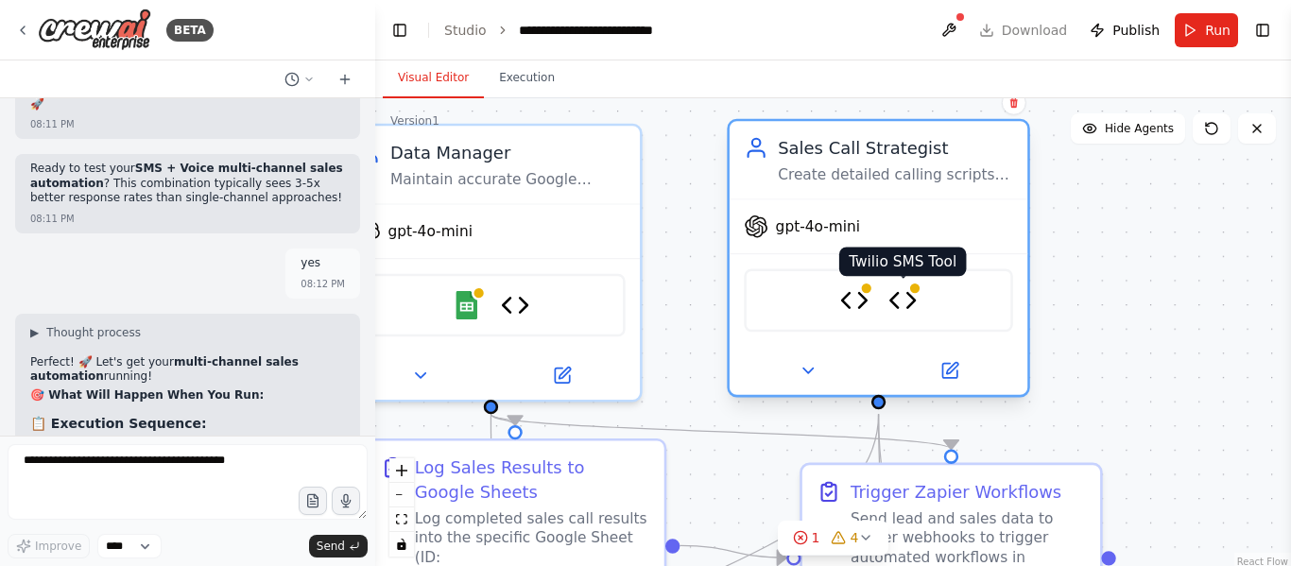
click at [912, 299] on img at bounding box center [902, 299] width 29 height 29
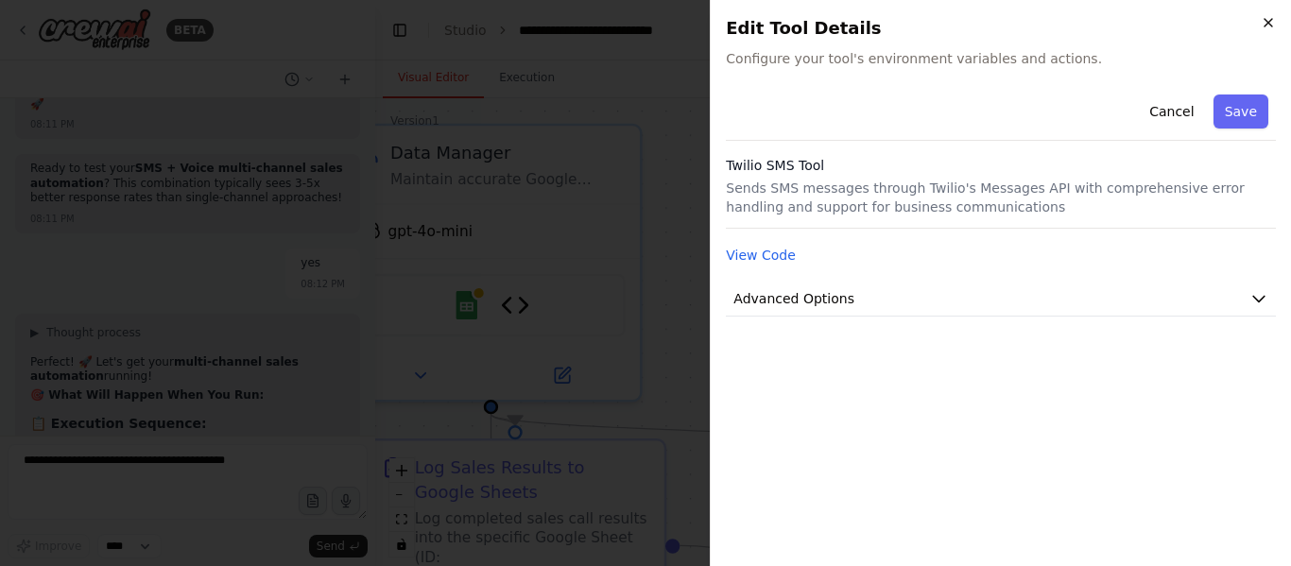
click at [1266, 23] on icon "button" at bounding box center [1268, 22] width 15 height 15
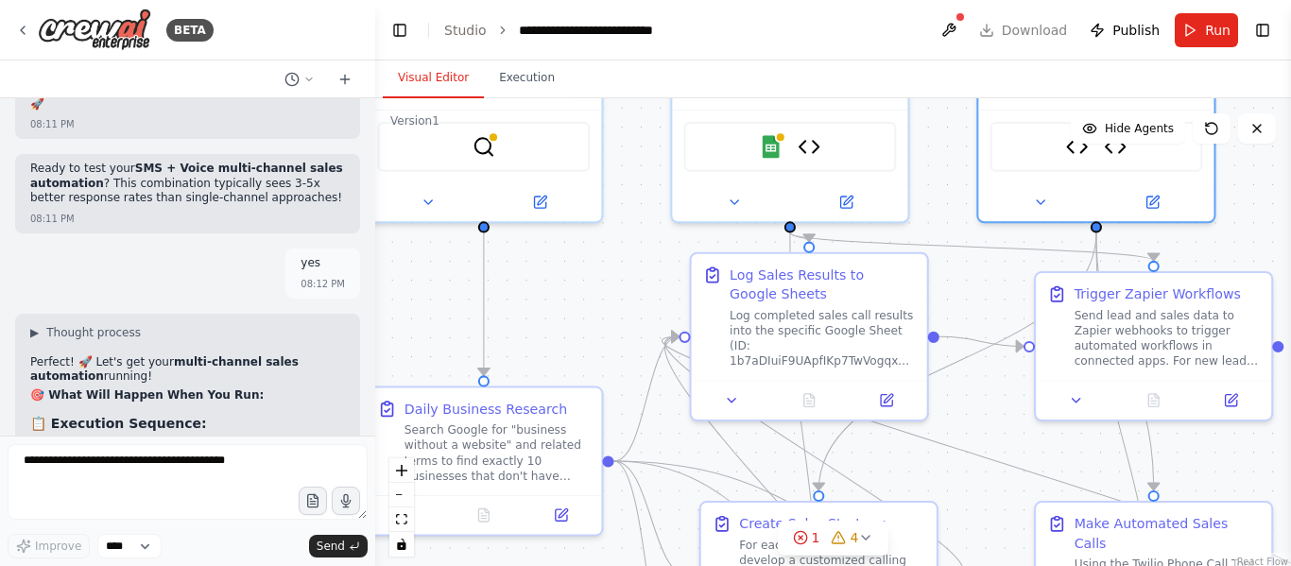
drag, startPoint x: 1160, startPoint y: 352, endPoint x: 1290, endPoint y: 259, distance: 160.0
click at [1290, 259] on div "BETA your a ai agent that goes to google and searches for "business without a w…" at bounding box center [645, 283] width 1291 height 566
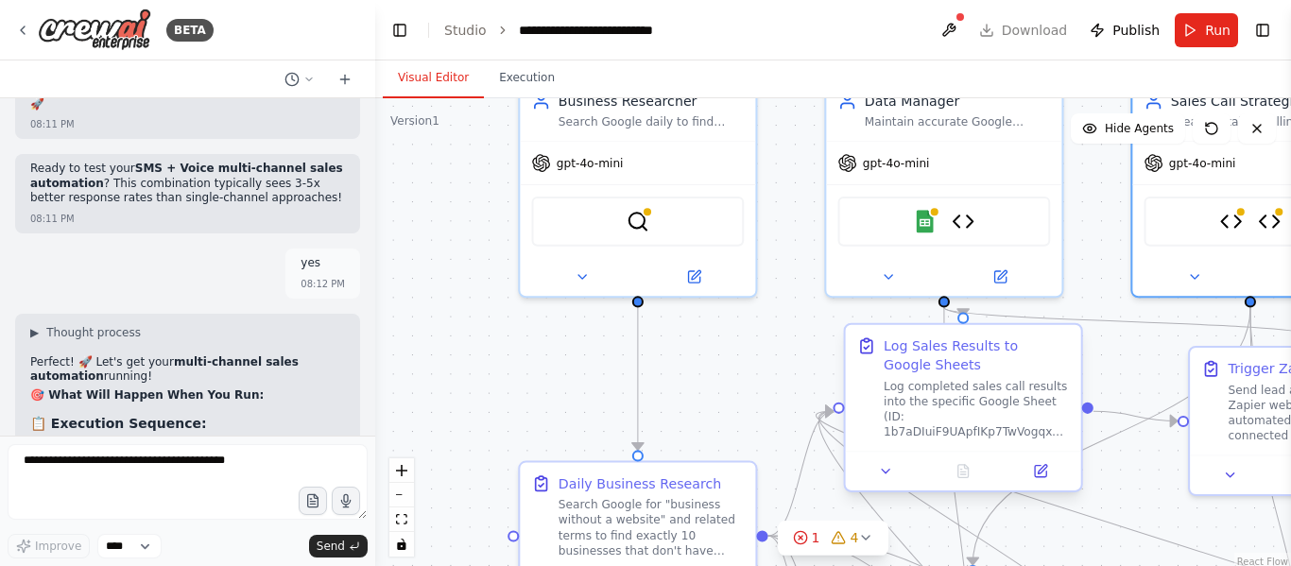
drag, startPoint x: 952, startPoint y: 433, endPoint x: 1041, endPoint y: 500, distance: 111.3
click at [1125, 521] on div ".deletable-edge-delete-btn { width: 20px; height: 20px; border: 0px solid #ffff…" at bounding box center [833, 334] width 916 height 473
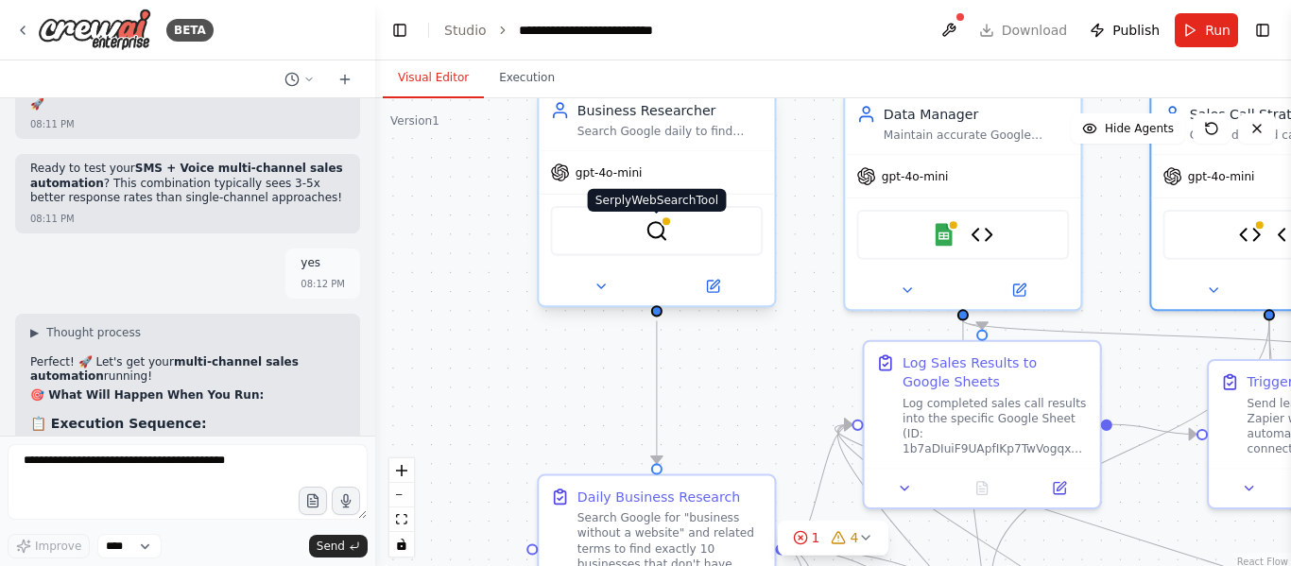
click at [661, 231] on img at bounding box center [657, 230] width 23 height 23
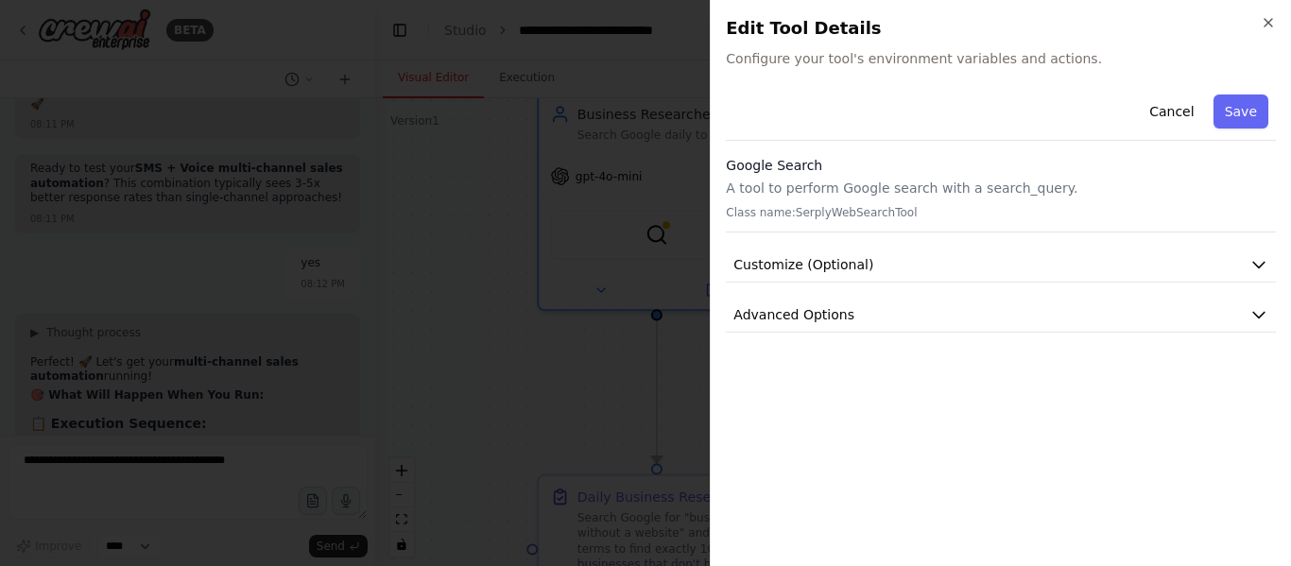
click at [1147, 236] on div "Cancel Save Google Search A tool to perform Google search with a search_query. …" at bounding box center [1001, 210] width 550 height 246
click at [1156, 261] on button "Customize (Optional)" at bounding box center [1001, 265] width 550 height 35
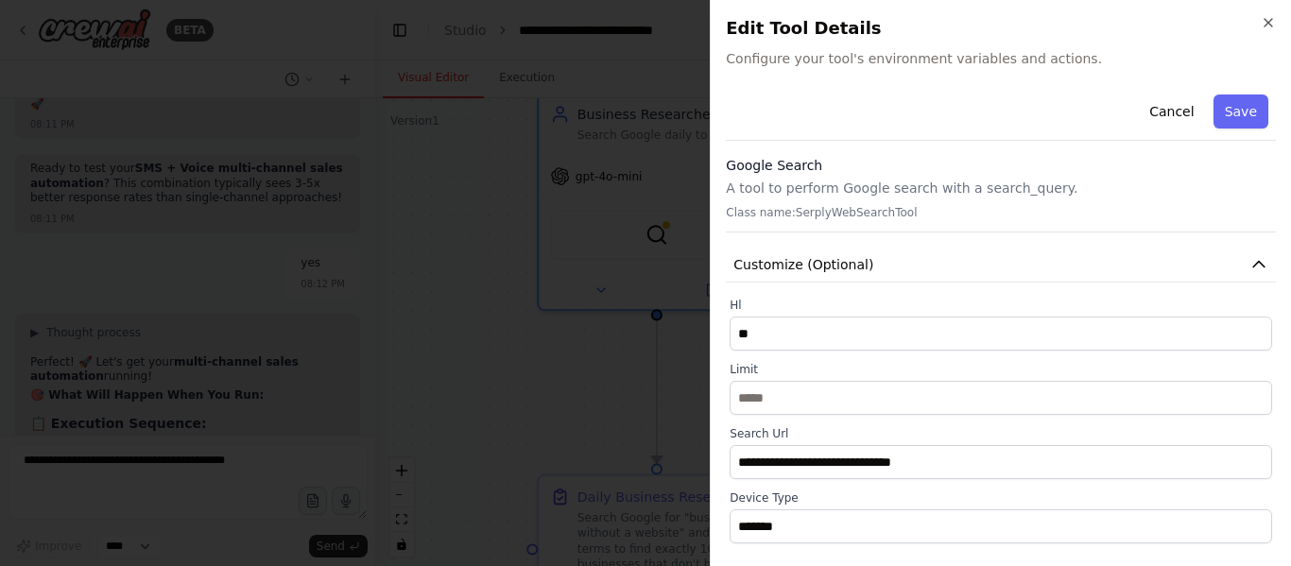
scroll to position [122, 0]
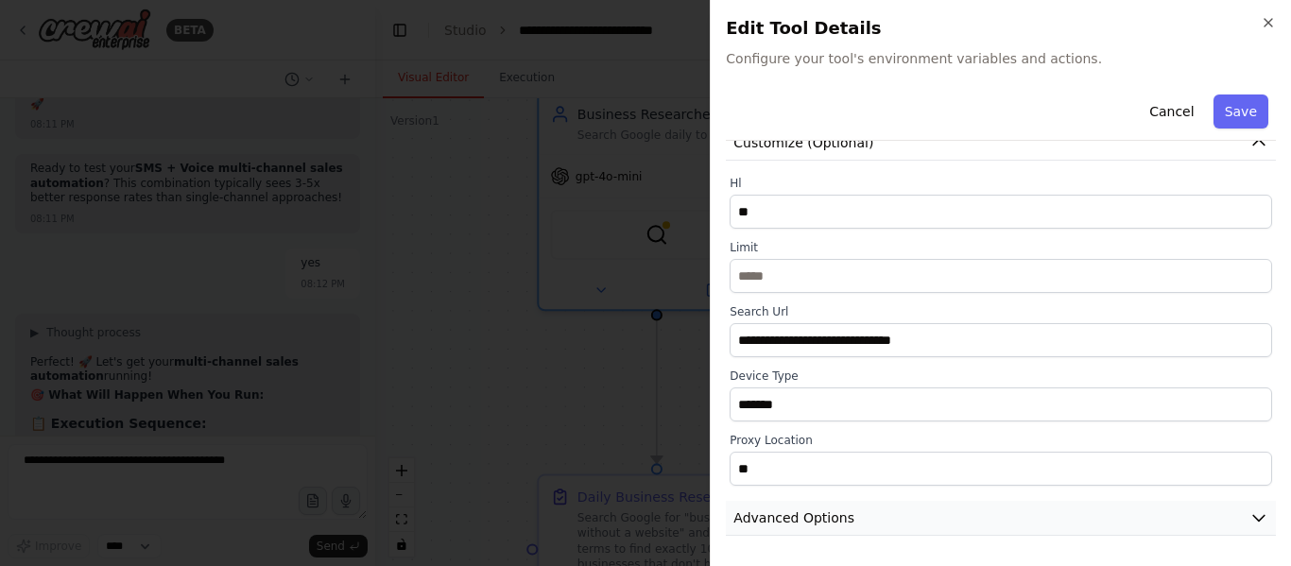
click at [889, 508] on button "Advanced Options" at bounding box center [1001, 518] width 550 height 35
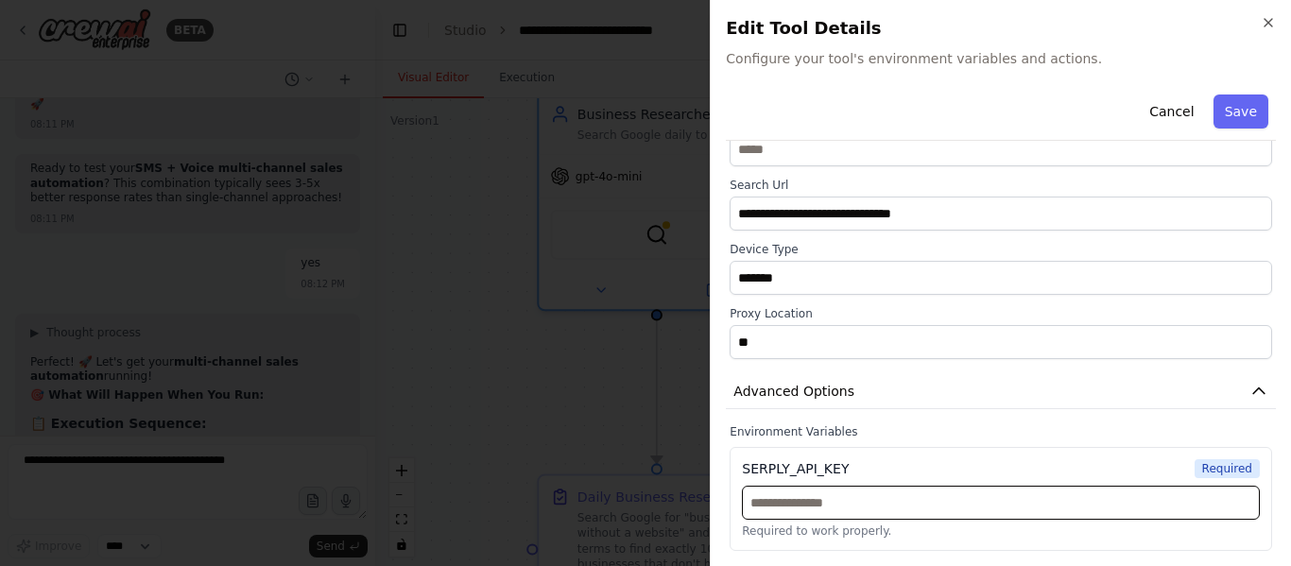
click at [881, 518] on input "text" at bounding box center [1001, 503] width 518 height 34
paste input "**********"
type input "**********"
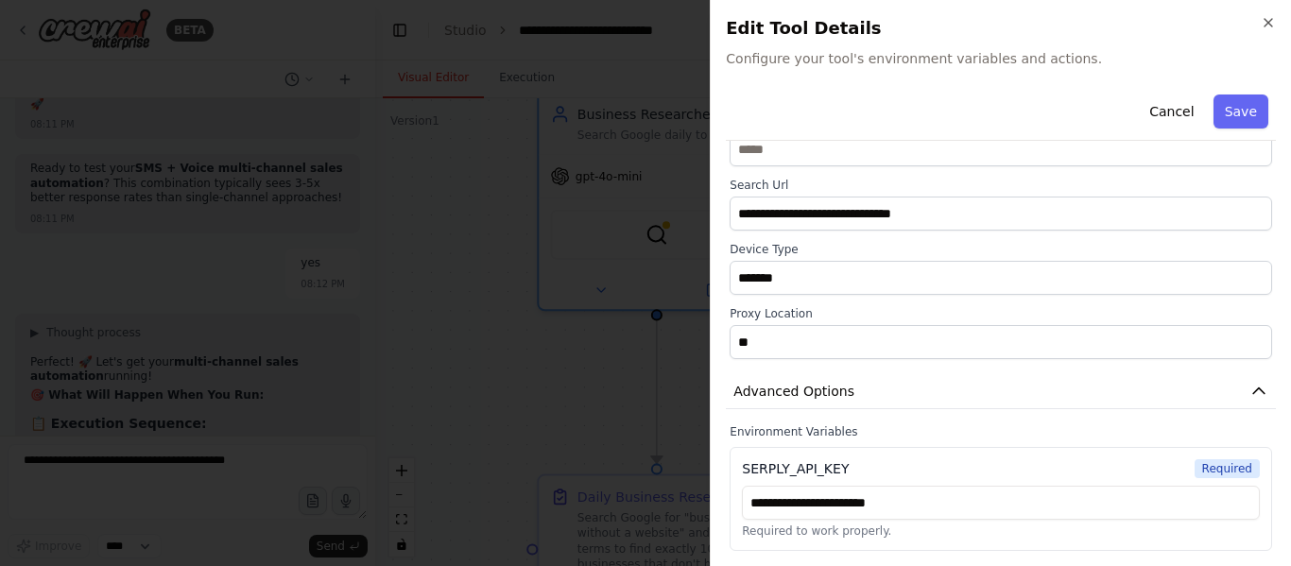
click at [1227, 93] on div "Cancel Save" at bounding box center [1001, 114] width 550 height 54
click at [1227, 109] on button "Save" at bounding box center [1241, 112] width 55 height 34
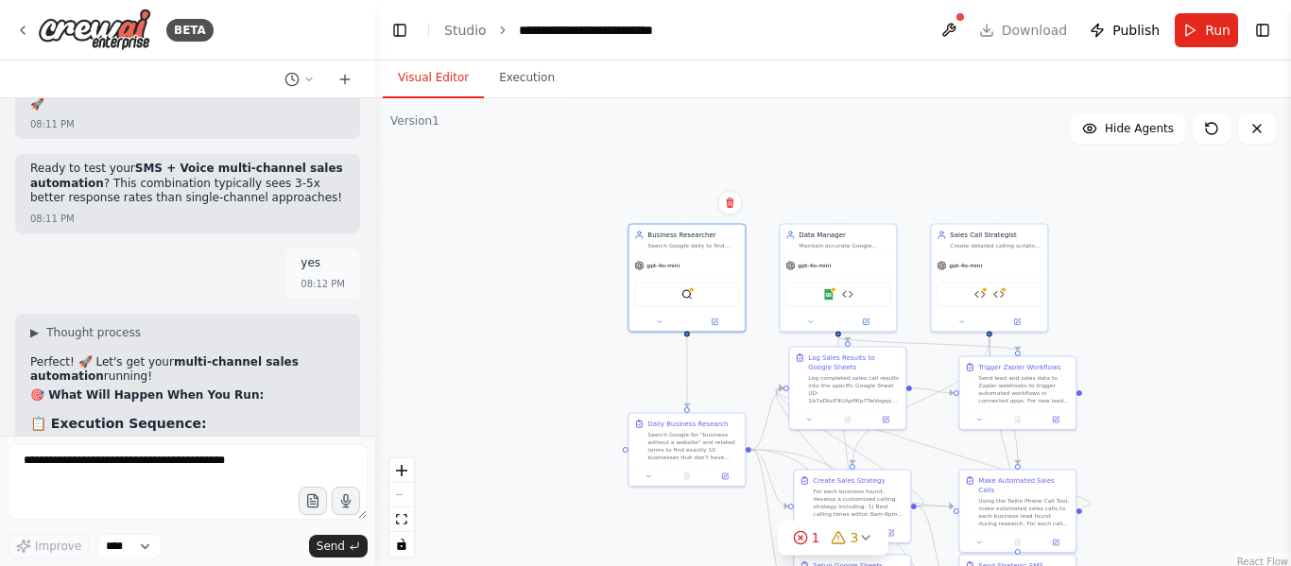
drag, startPoint x: 1082, startPoint y: 324, endPoint x: 1049, endPoint y: 248, distance: 83.4
click at [1049, 248] on div ".deletable-edge-delete-btn { width: 20px; height: 20px; border: 0px solid #ffff…" at bounding box center [833, 334] width 916 height 473
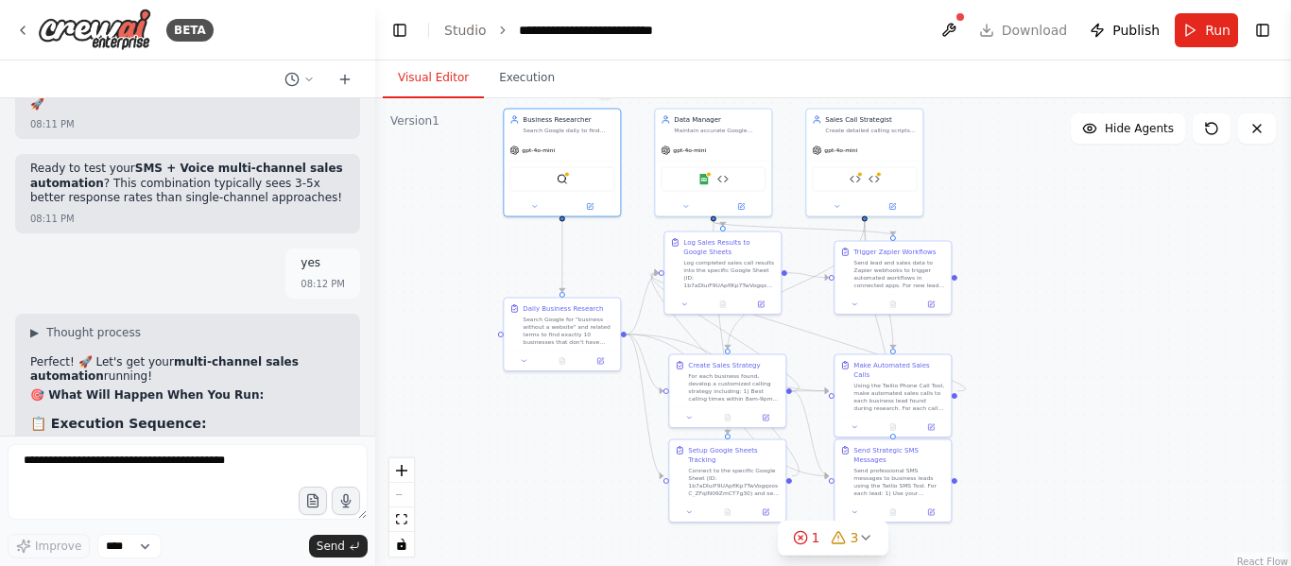
drag, startPoint x: 1120, startPoint y: 376, endPoint x: 1026, endPoint y: 333, distance: 103.2
click at [1026, 333] on div ".deletable-edge-delete-btn { width: 20px; height: 20px; border: 0px solid #ffff…" at bounding box center [833, 334] width 916 height 473
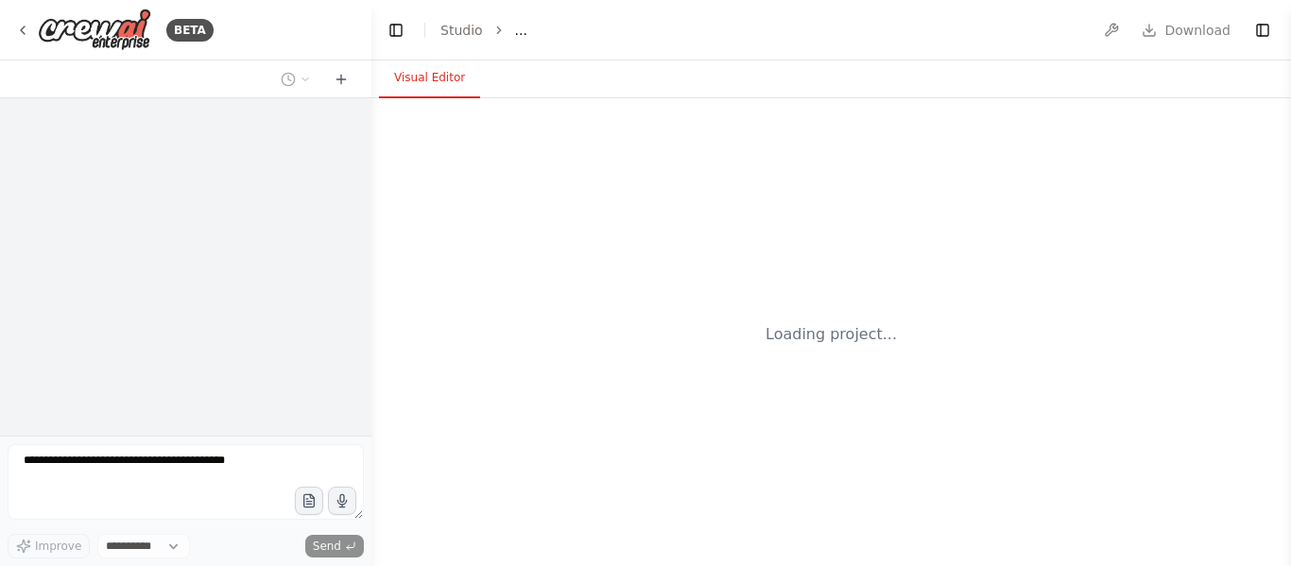
select select "****"
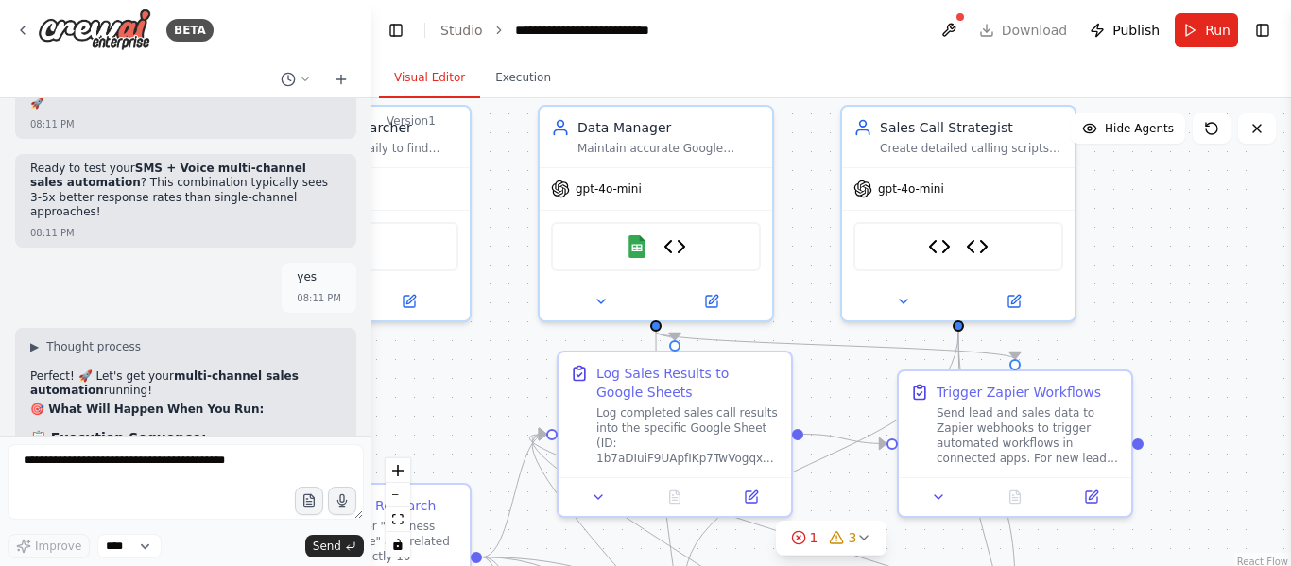
drag, startPoint x: 612, startPoint y: 340, endPoint x: 467, endPoint y: 395, distance: 154.7
click at [467, 395] on div ".deletable-edge-delete-btn { width: 20px; height: 20px; border: 0px solid #ffff…" at bounding box center [831, 334] width 920 height 473
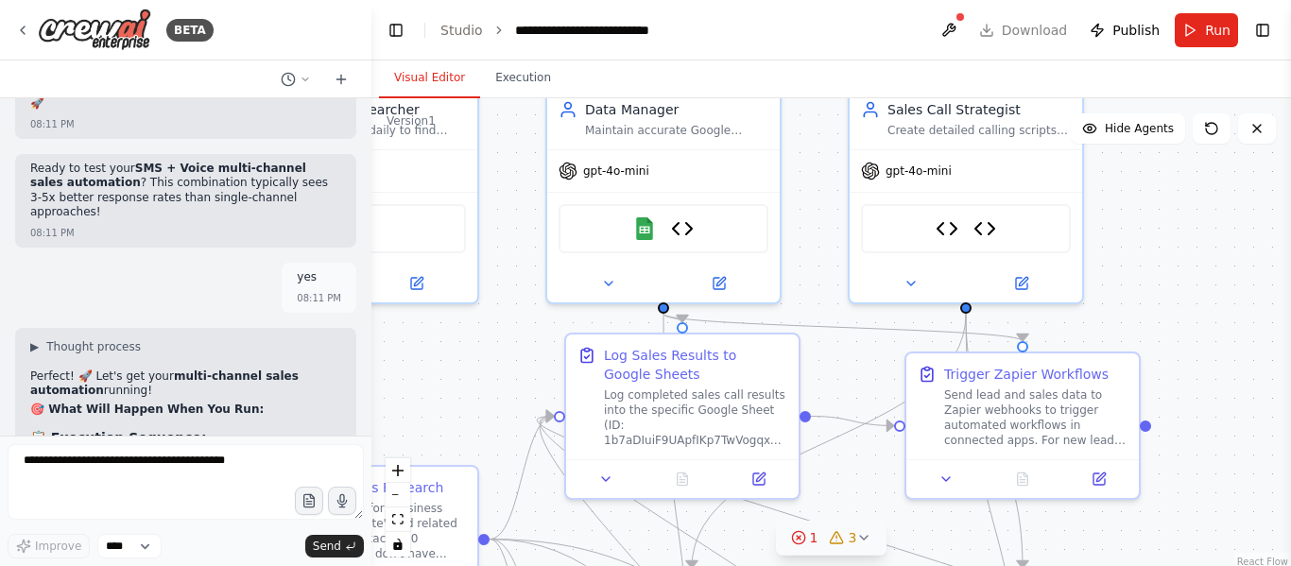
click at [840, 546] on div "3" at bounding box center [843, 537] width 27 height 19
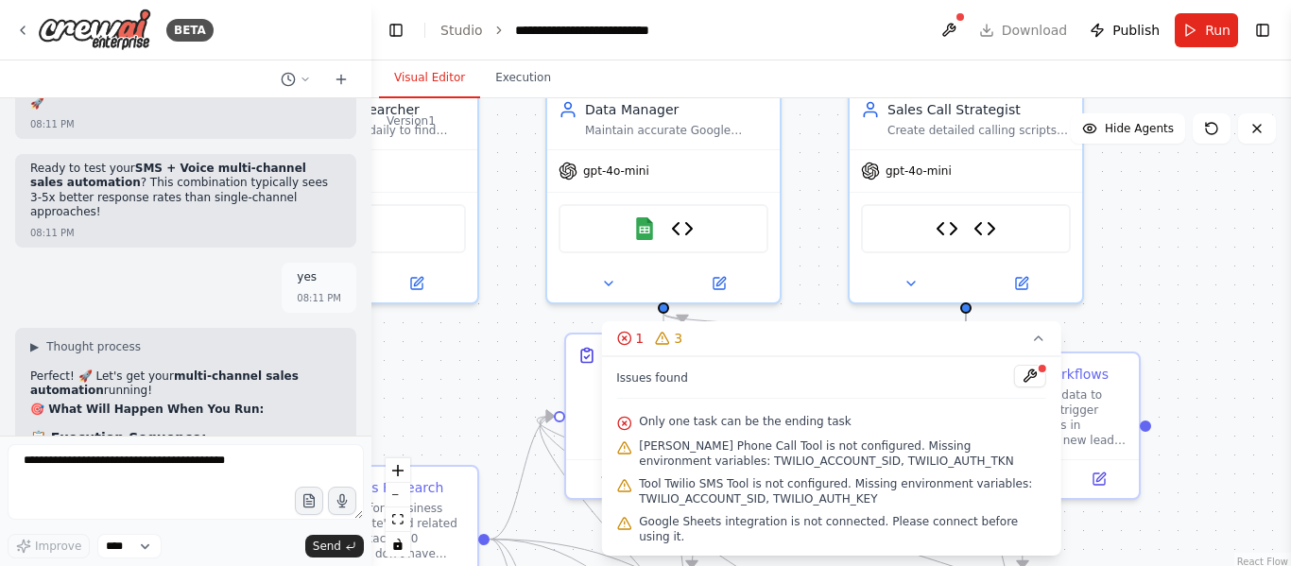
click at [799, 429] on span "Only one task can be the ending task" at bounding box center [745, 421] width 212 height 15
click at [1032, 346] on icon at bounding box center [1038, 338] width 15 height 15
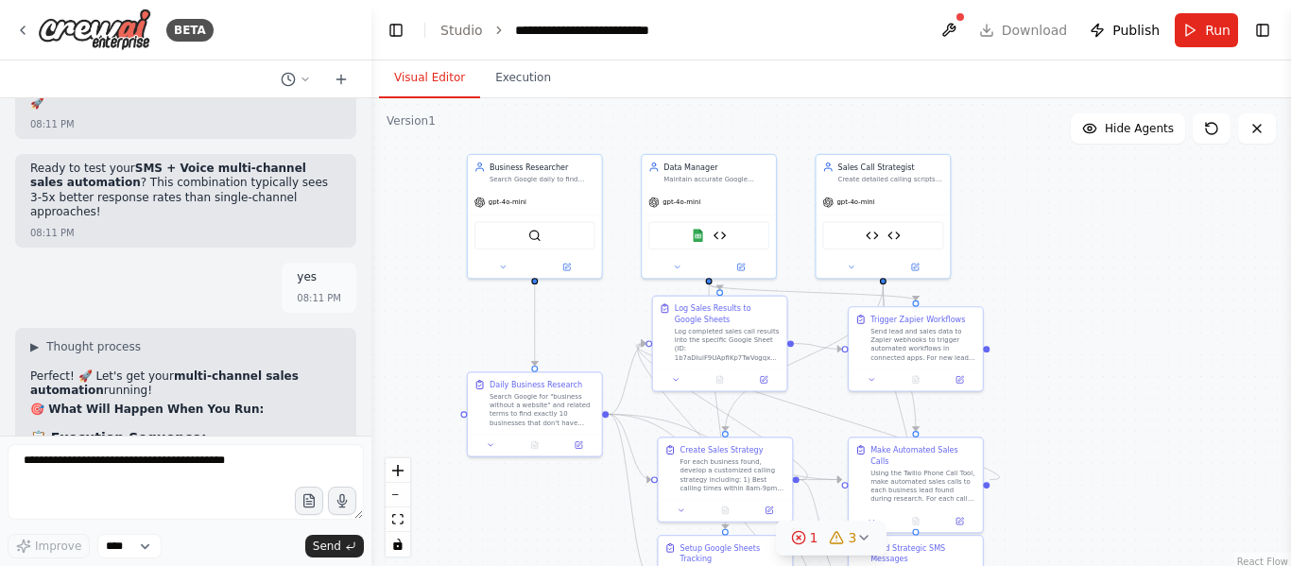
drag, startPoint x: 1154, startPoint y: 294, endPoint x: 991, endPoint y: 273, distance: 163.9
click at [991, 273] on div ".deletable-edge-delete-btn { width: 20px; height: 20px; border: 0px solid #ffff…" at bounding box center [831, 334] width 920 height 473
